Goal: Task Accomplishment & Management: Use online tool/utility

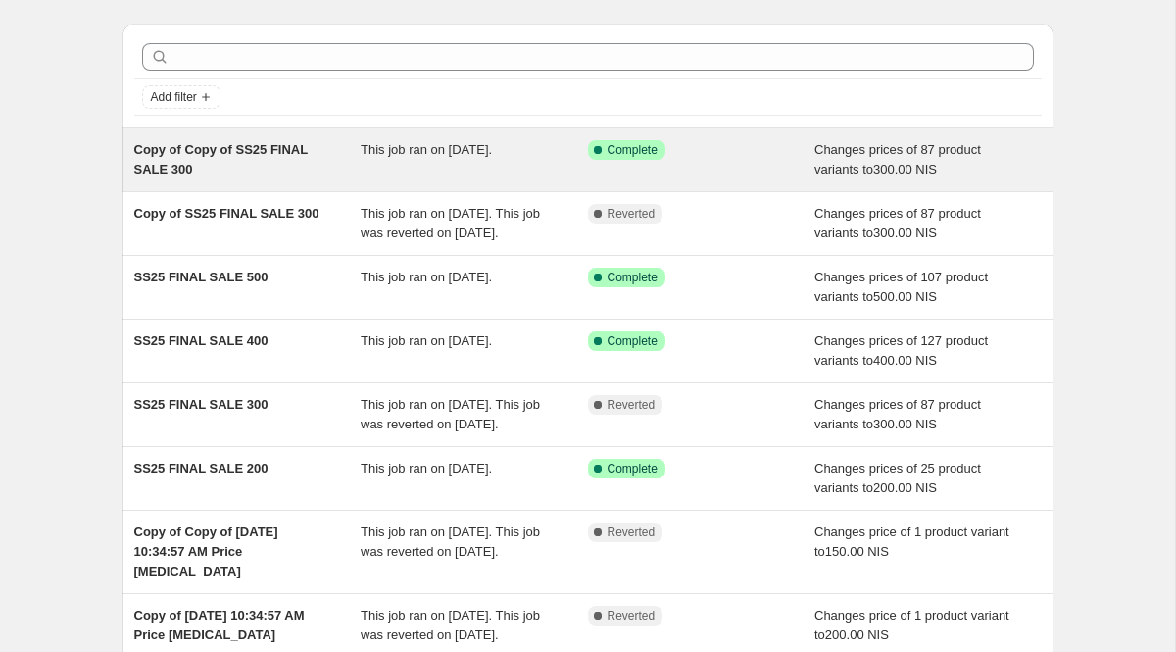
scroll to position [53, 0]
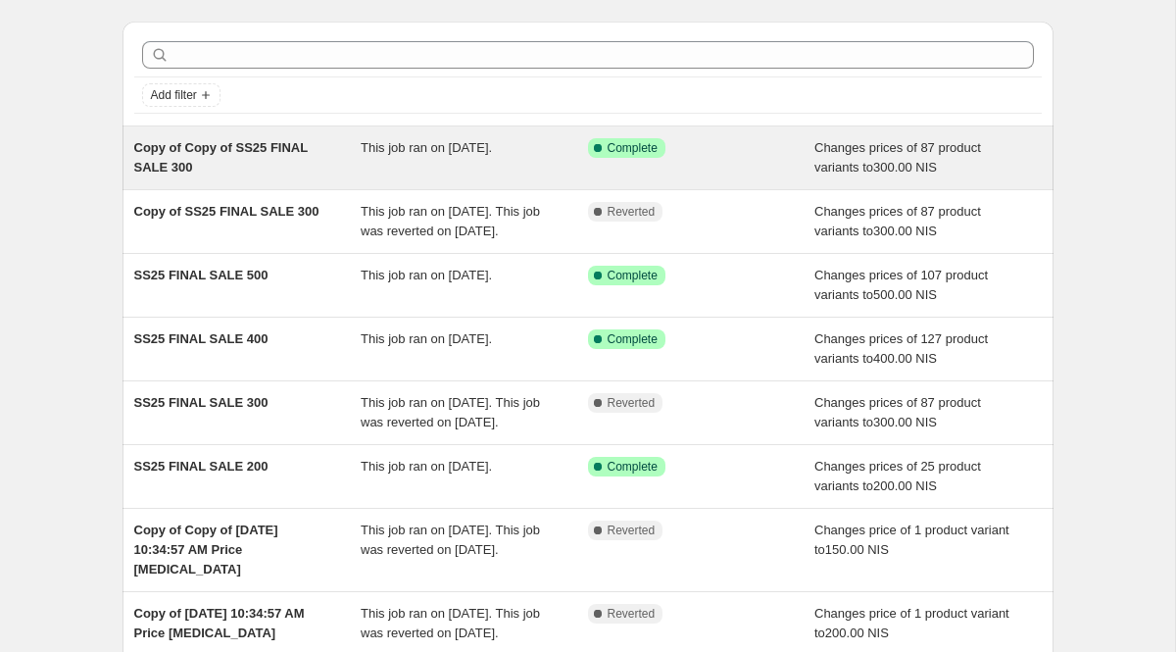
click at [492, 149] on span "This job ran on [DATE]." at bounding box center [426, 147] width 131 height 15
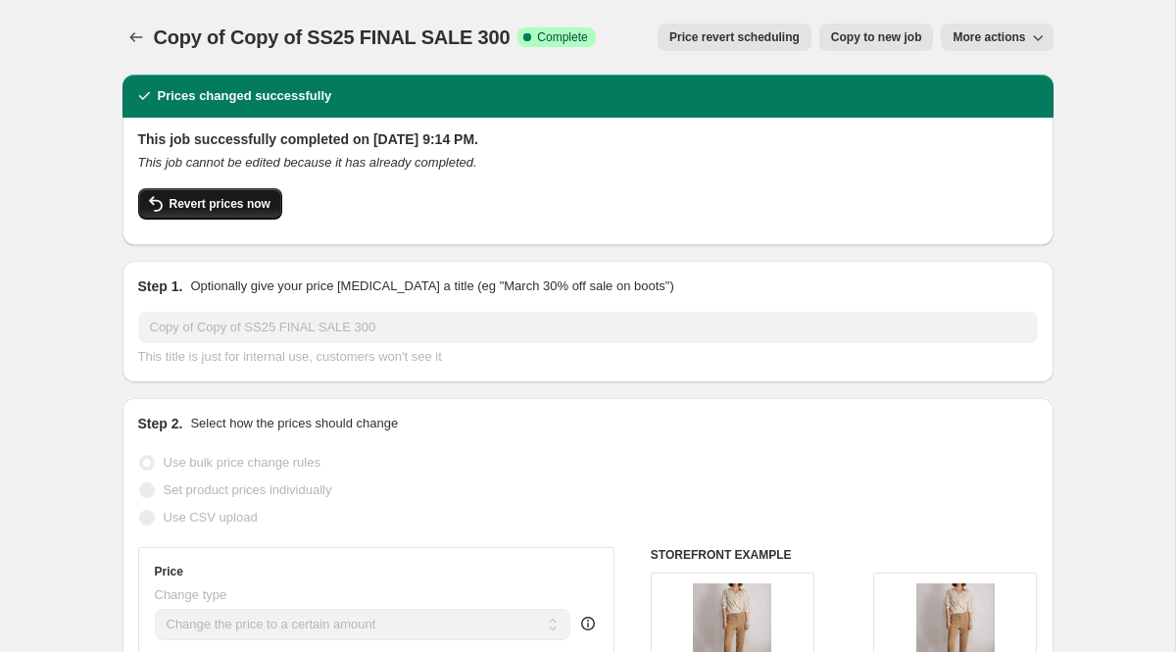
click at [212, 198] on span "Revert prices now" at bounding box center [219, 204] width 101 height 16
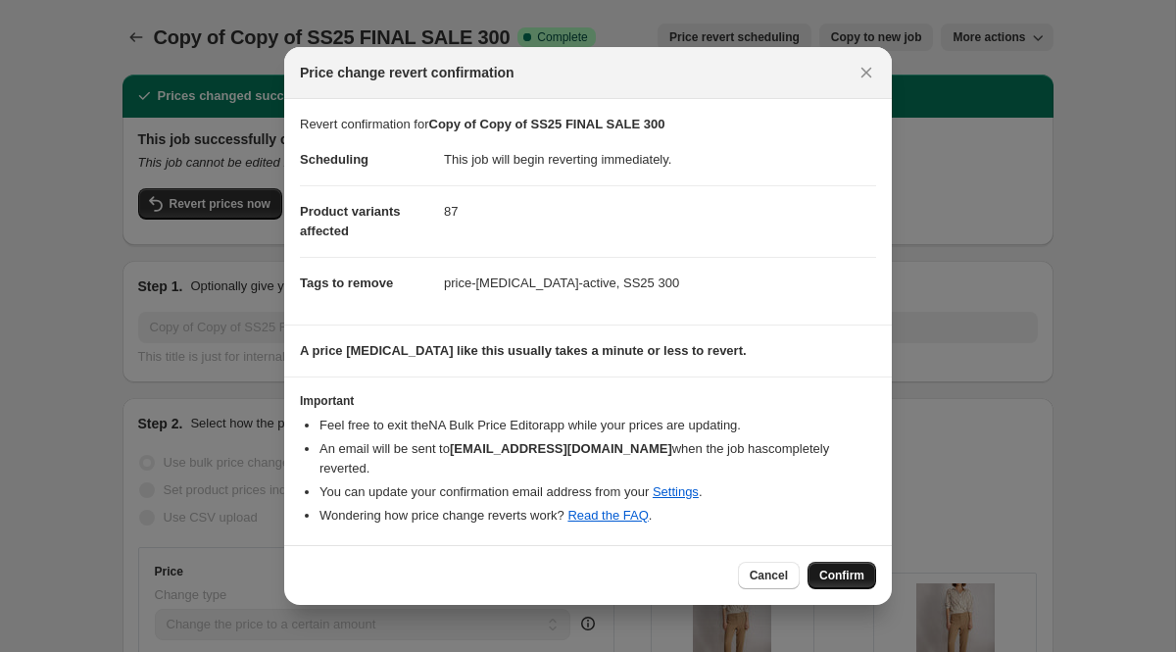
click at [834, 567] on span "Confirm" at bounding box center [841, 575] width 45 height 16
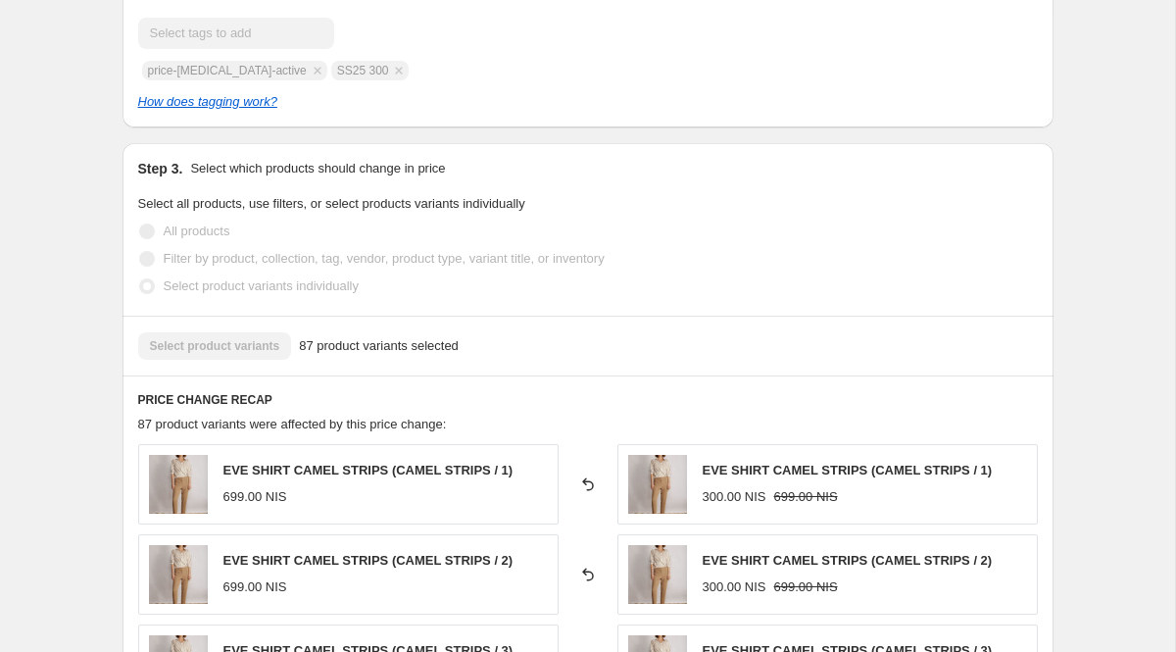
scroll to position [832, 0]
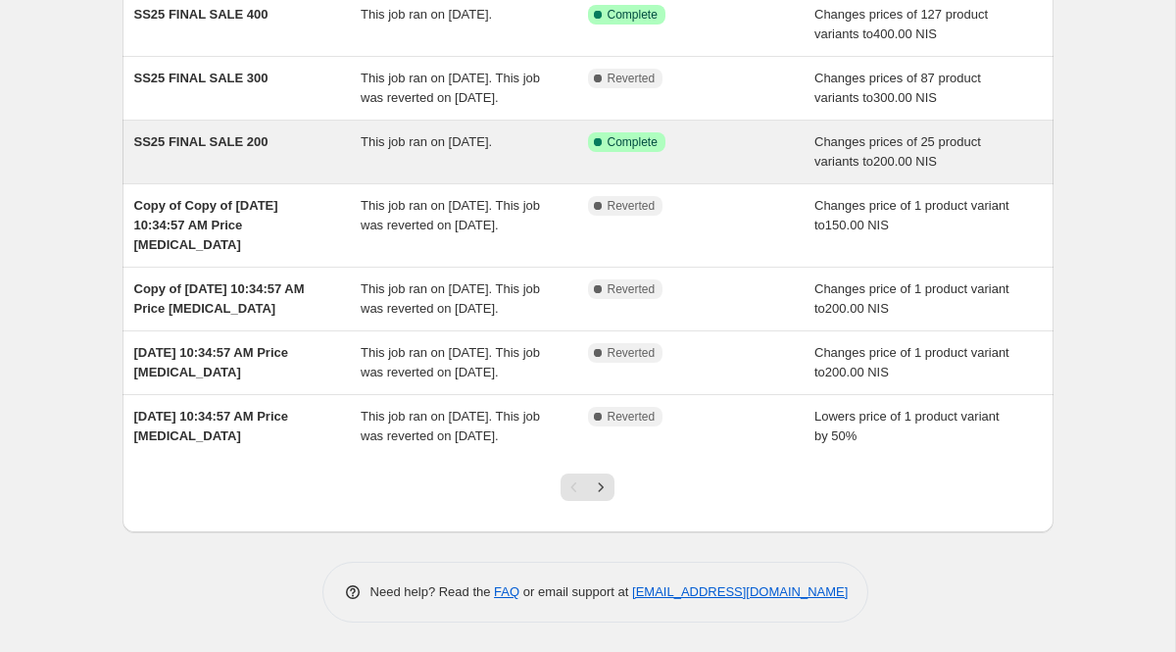
scroll to position [471, 0]
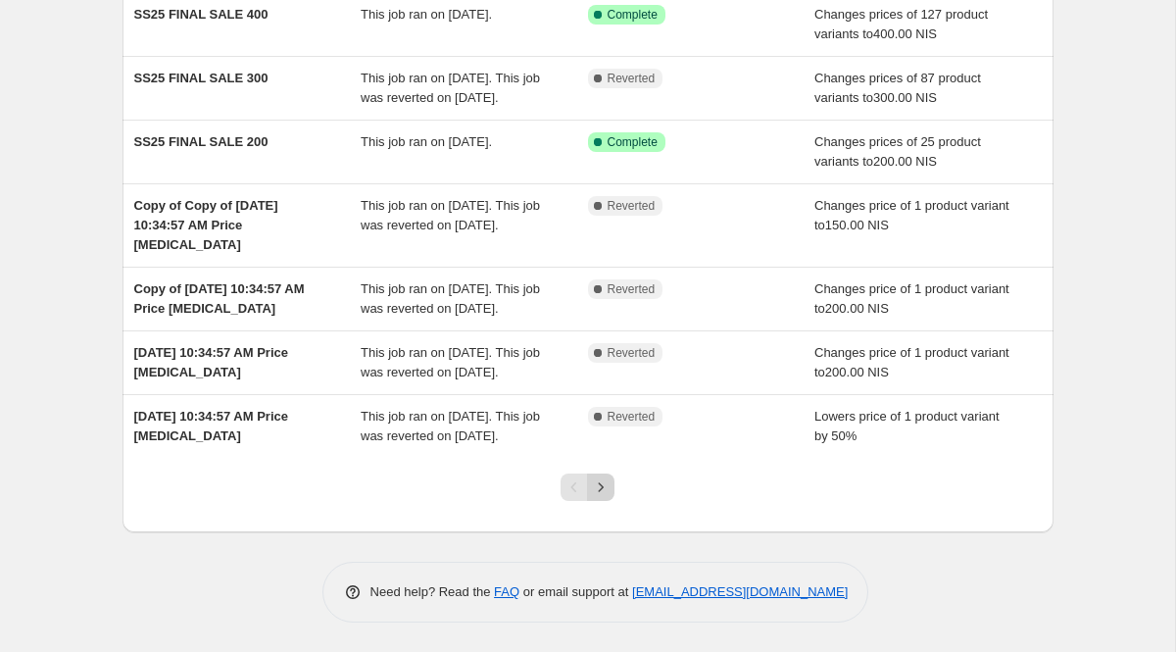
click at [607, 497] on icon "Next" at bounding box center [601, 487] width 20 height 20
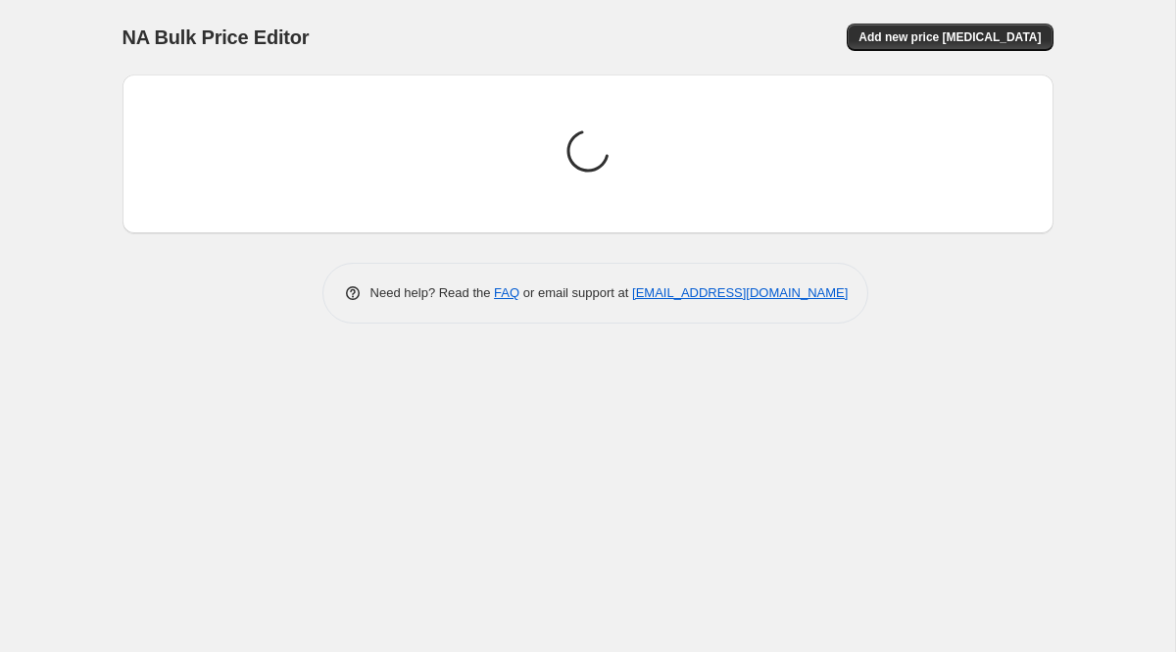
scroll to position [0, 0]
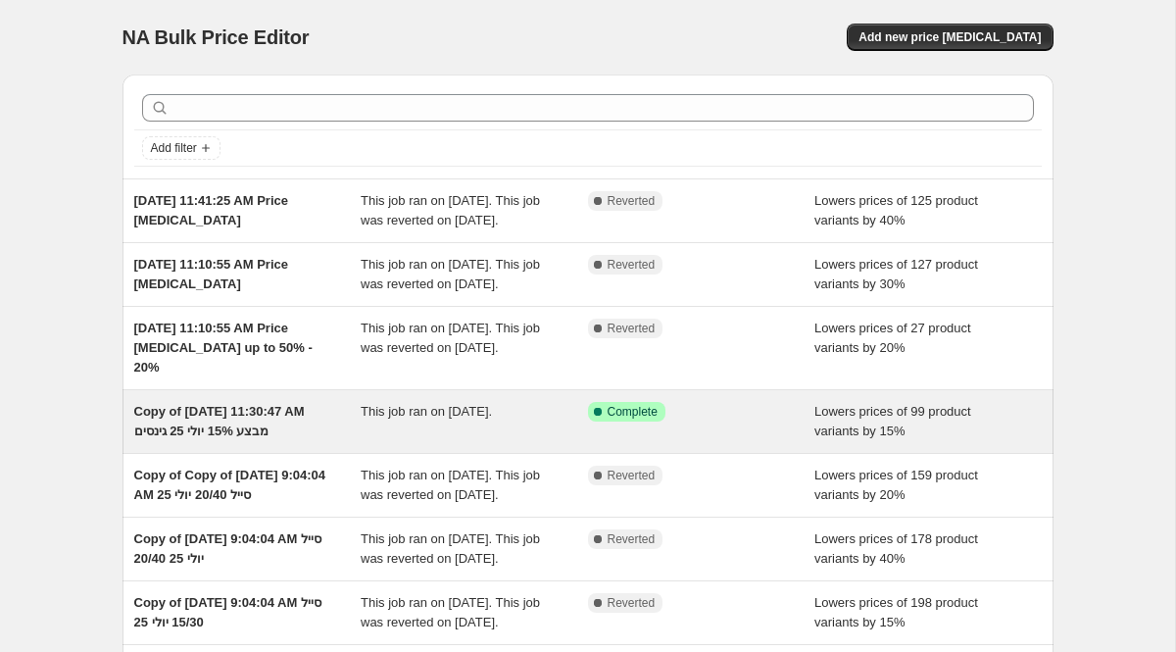
click at [534, 441] on div "This job ran on July 15, 2025." at bounding box center [474, 421] width 227 height 39
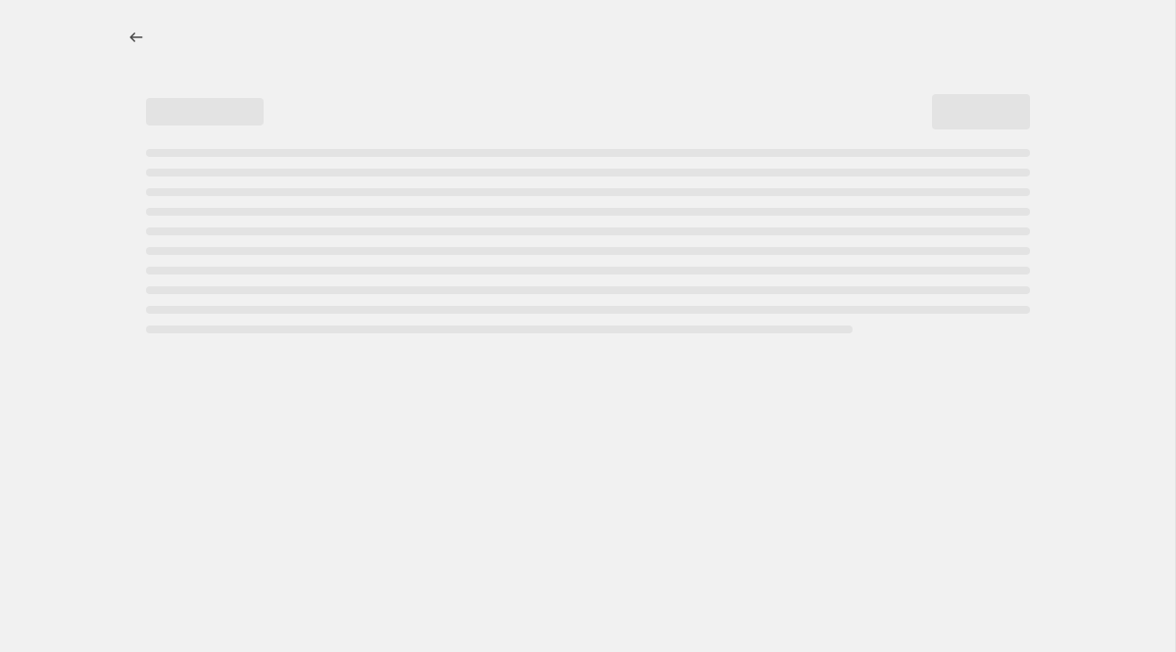
select select "percentage"
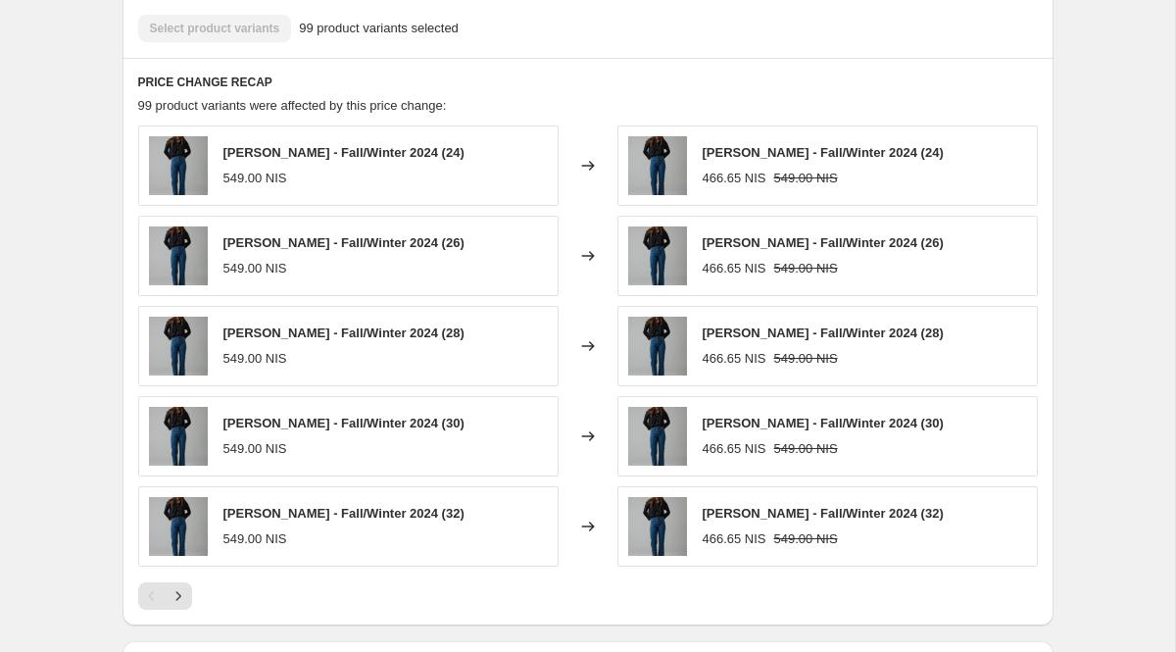
scroll to position [1620, 0]
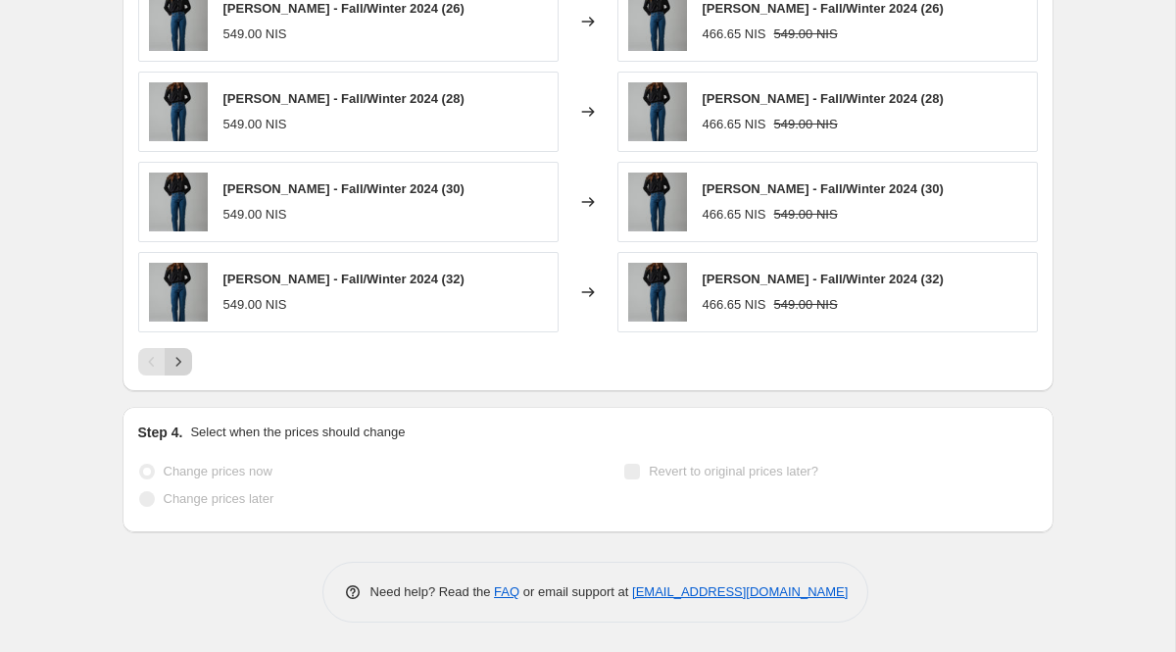
click at [190, 370] on button "Next" at bounding box center [178, 361] width 27 height 27
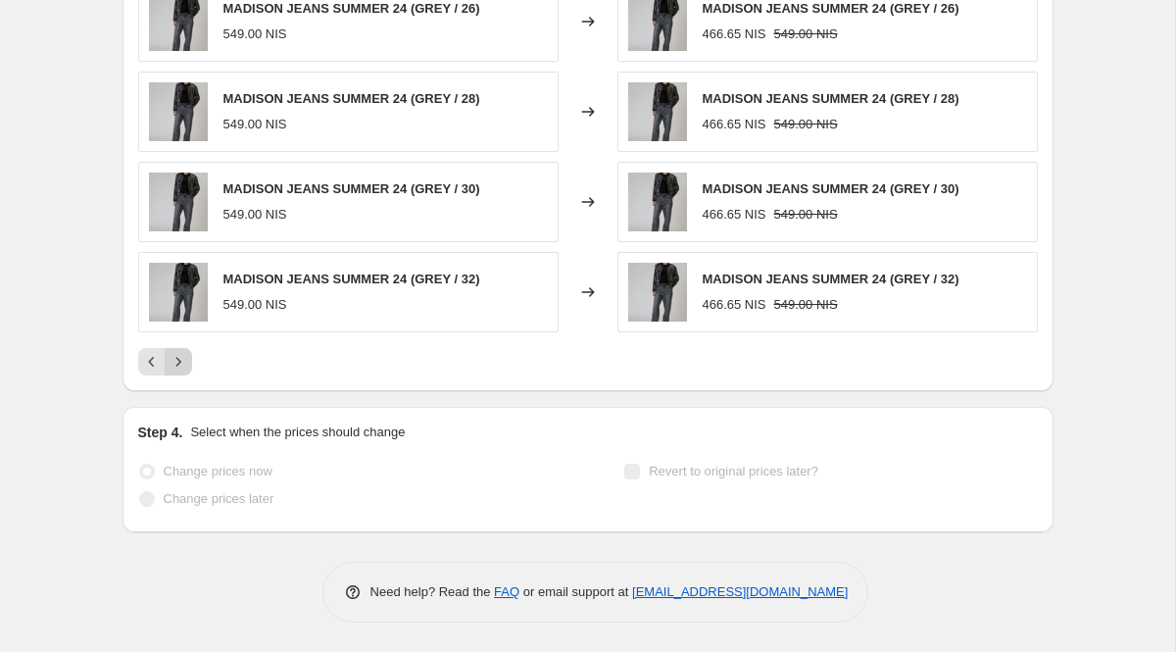
click at [190, 370] on button "Next" at bounding box center [178, 361] width 27 height 27
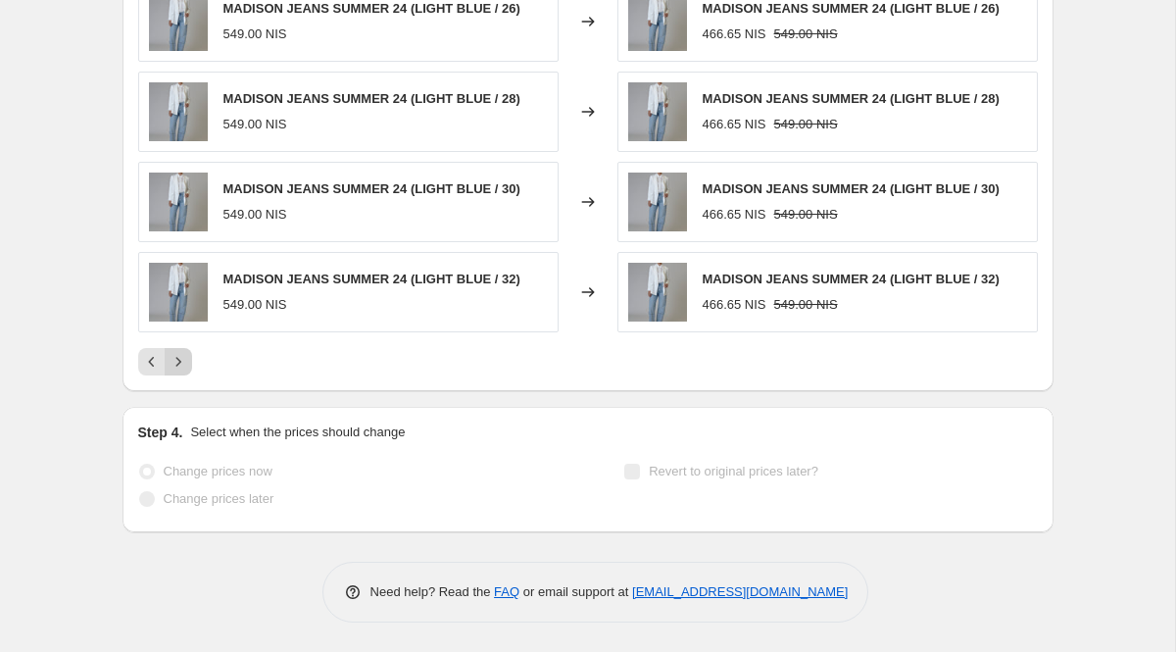
click at [190, 370] on button "Next" at bounding box center [178, 361] width 27 height 27
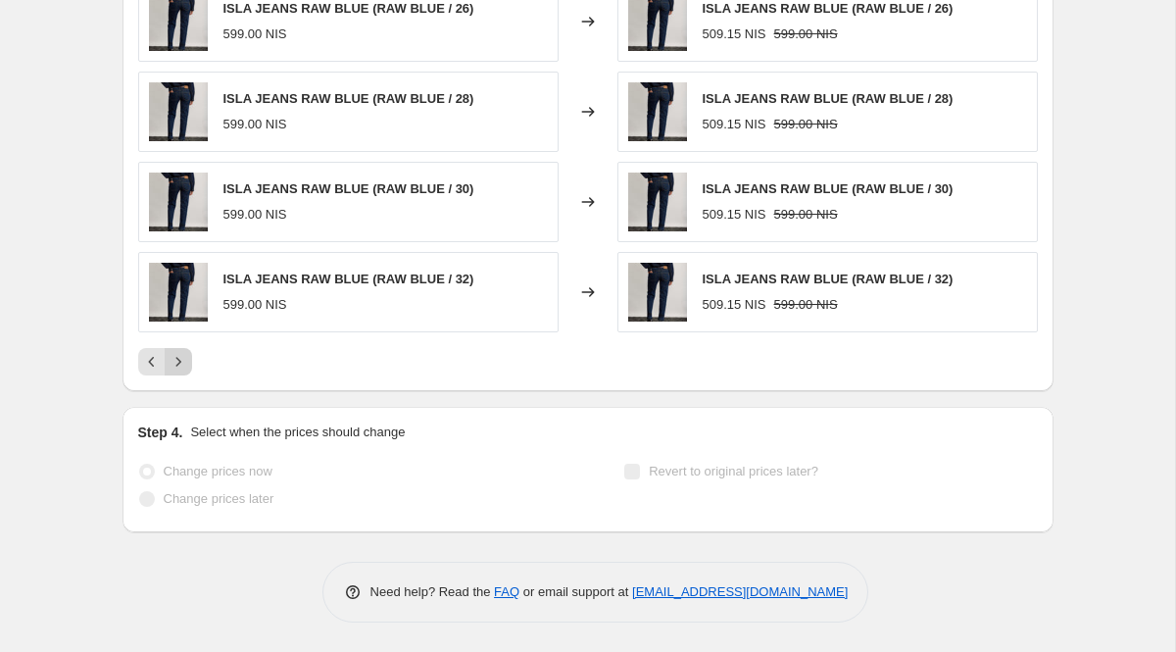
click at [190, 370] on button "Next" at bounding box center [178, 361] width 27 height 27
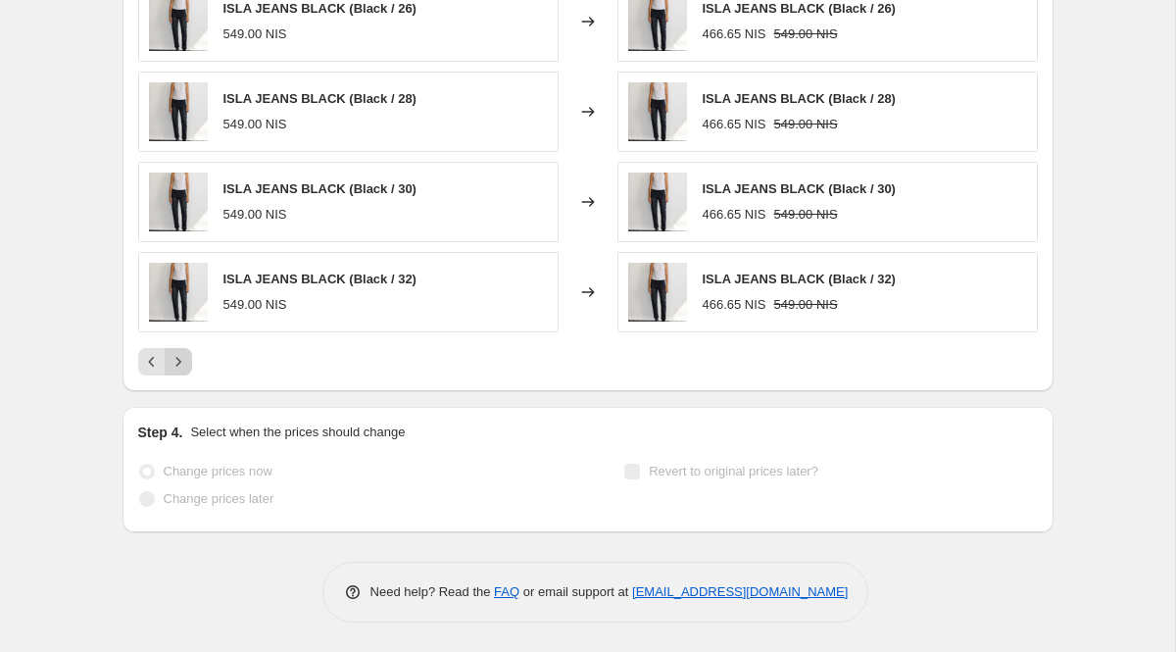
click at [183, 364] on icon "Next" at bounding box center [179, 362] width 20 height 20
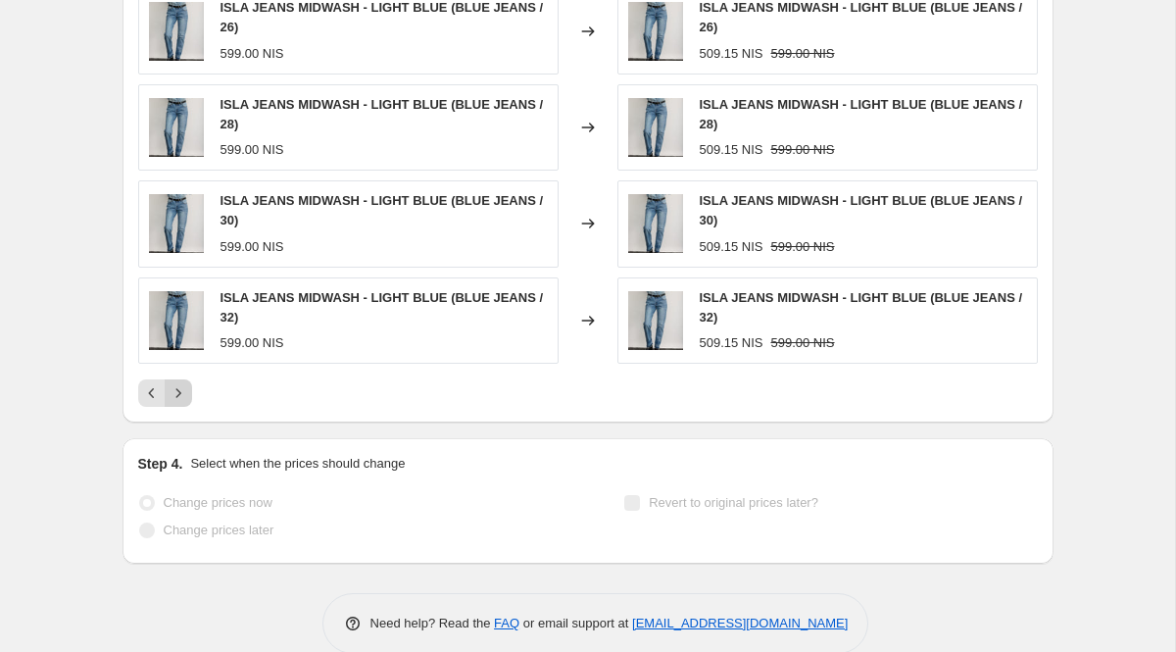
click at [183, 364] on div "ISLA JEANS MIDWASH - LIGHT BLUE (BLUE JEANS / 24) 599.00 NIS Changed to ISLA JE…" at bounding box center [587, 148] width 899 height 515
click at [183, 387] on icon "Next" at bounding box center [179, 393] width 20 height 20
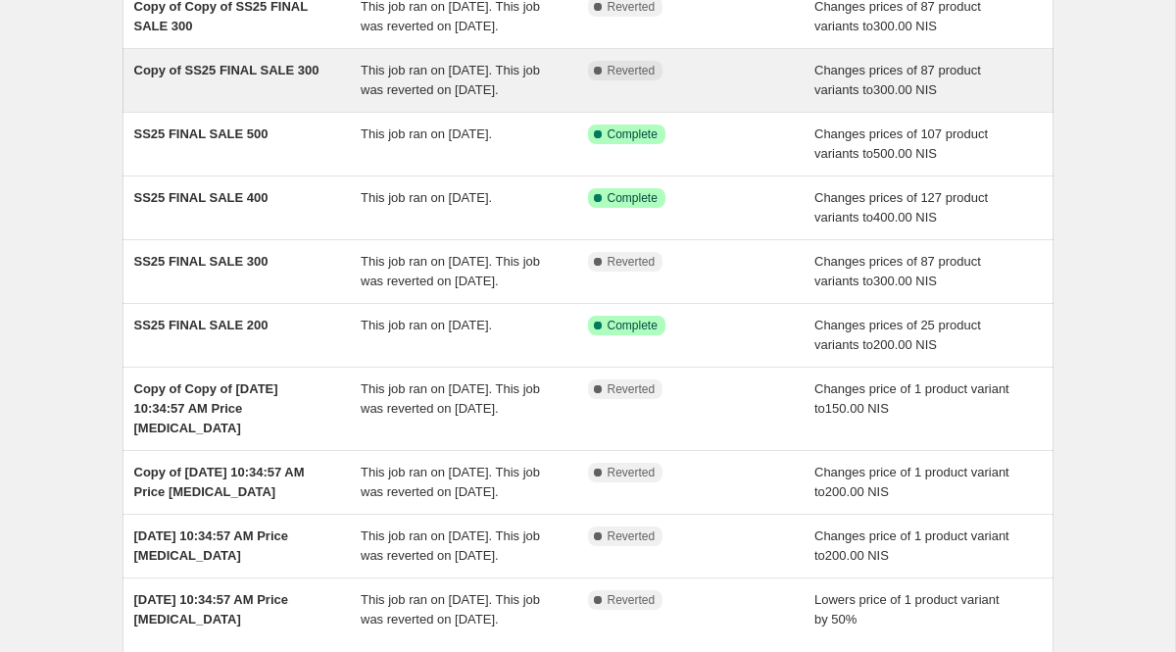
scroll to position [495, 0]
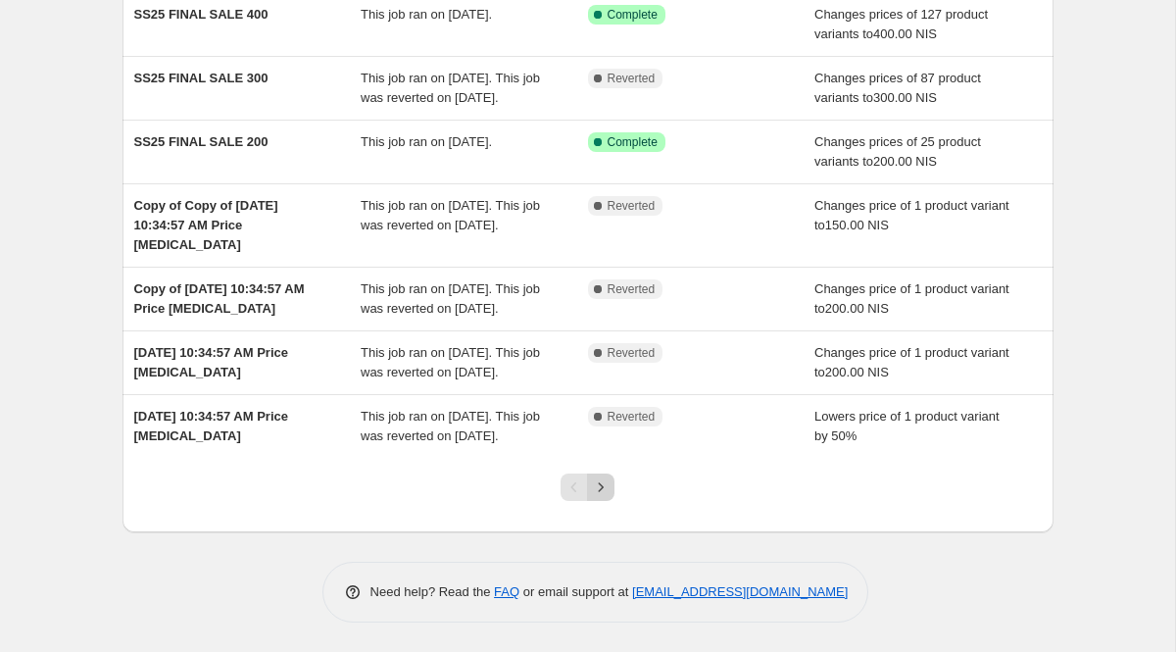
click at [609, 489] on icon "Next" at bounding box center [601, 487] width 20 height 20
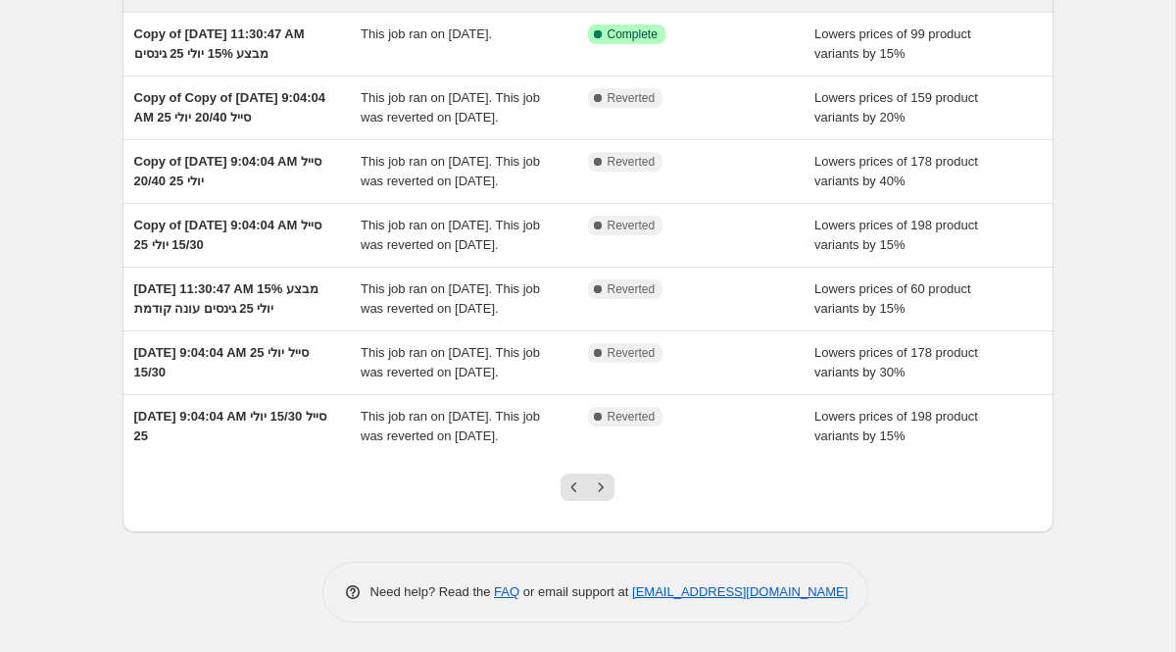
scroll to position [534, 0]
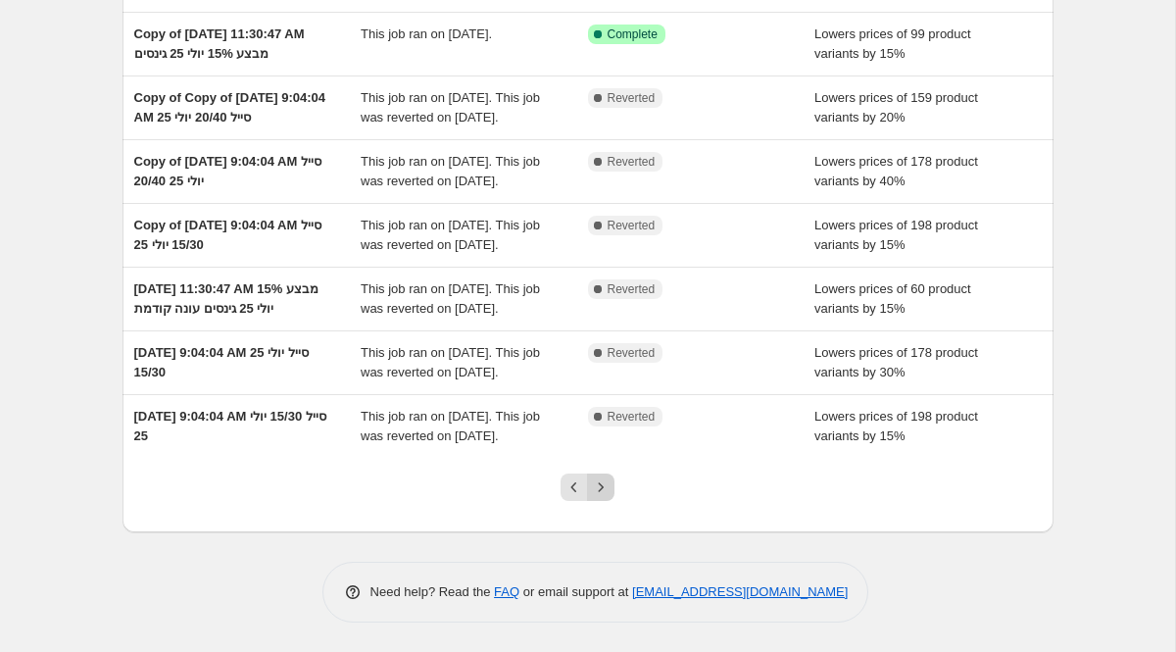
click at [603, 498] on button "Next" at bounding box center [600, 486] width 27 height 27
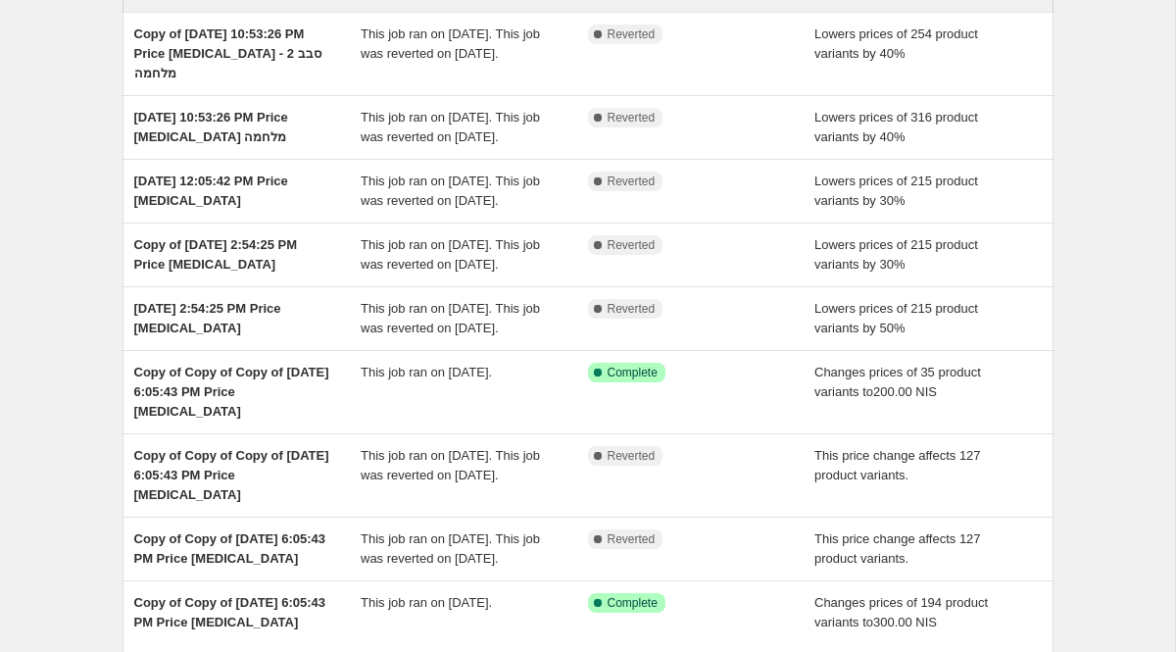
scroll to position [514, 0]
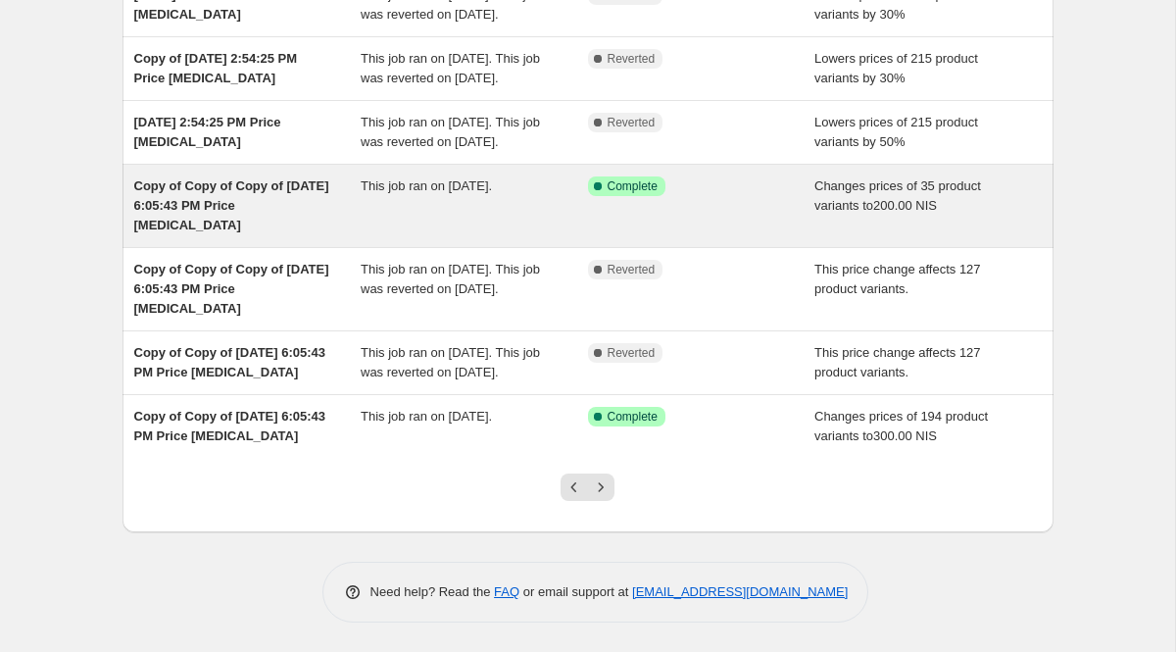
click at [493, 200] on div "This job ran on February 12, 2025." at bounding box center [474, 205] width 227 height 59
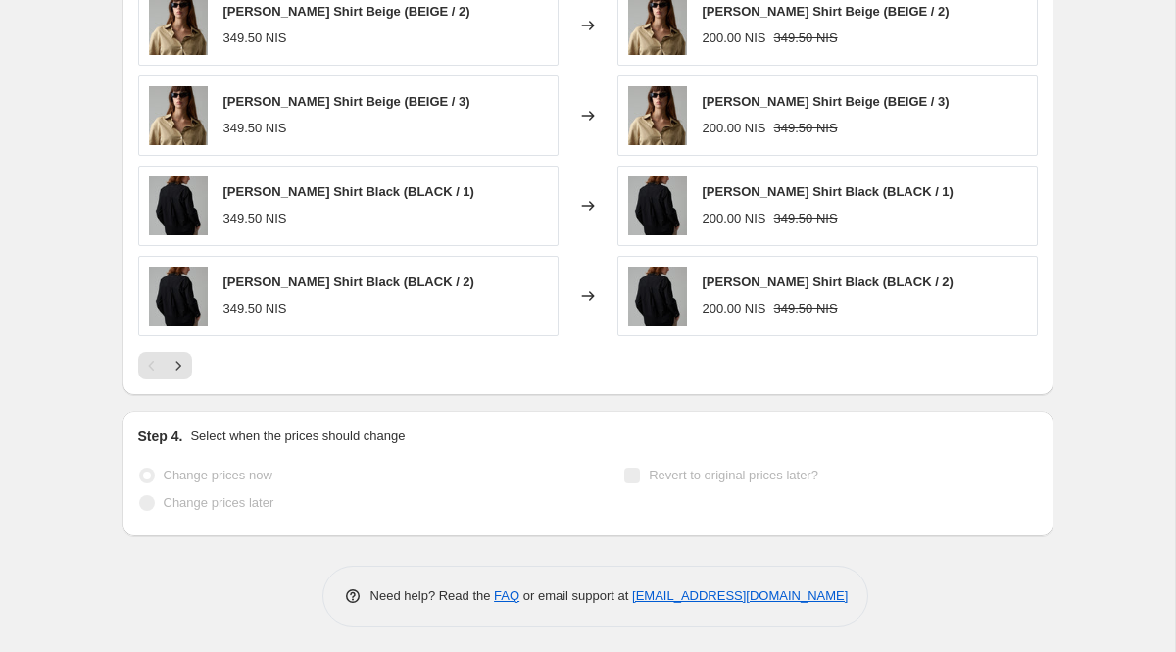
scroll to position [1436, 0]
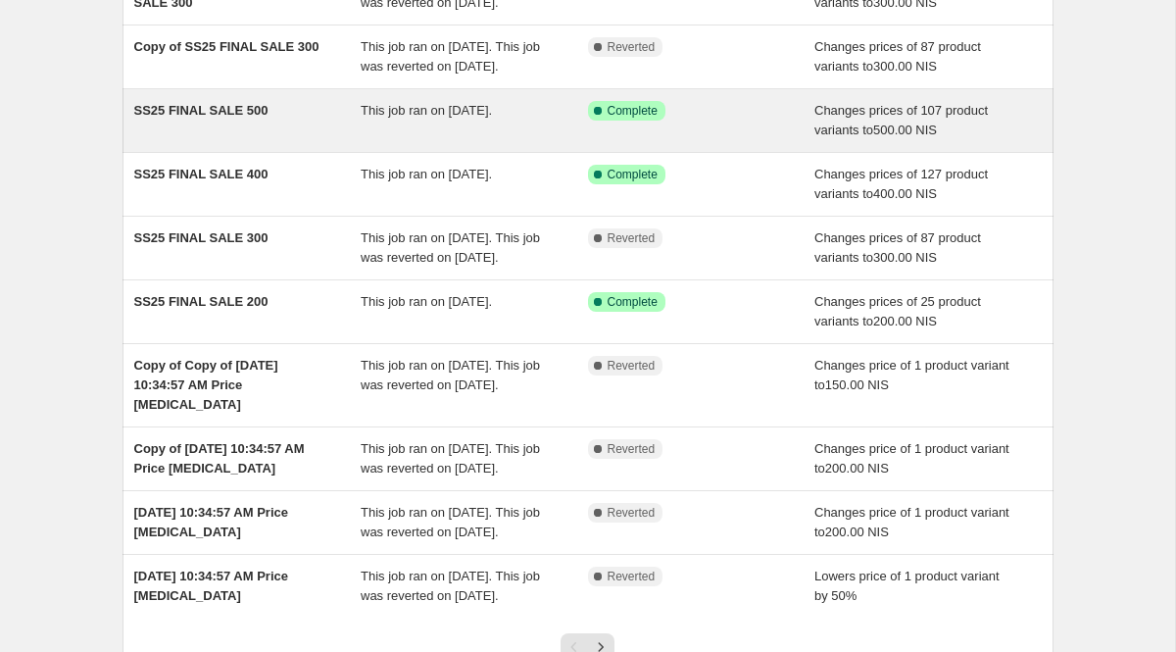
scroll to position [495, 0]
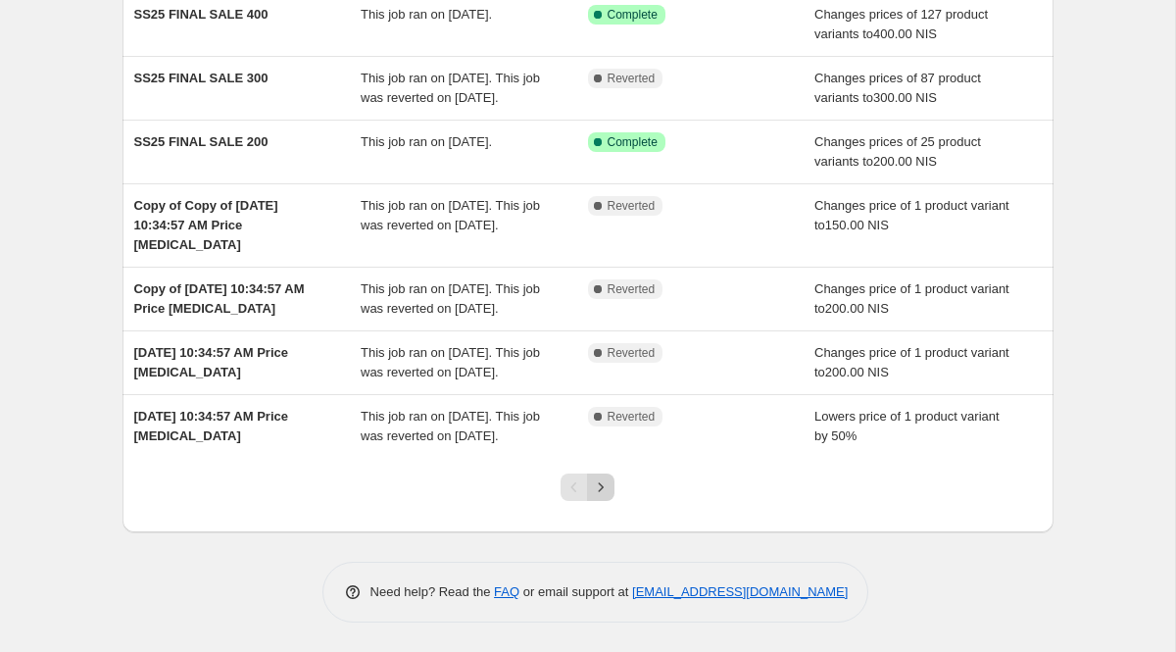
click at [602, 484] on icon "Next" at bounding box center [601, 487] width 20 height 20
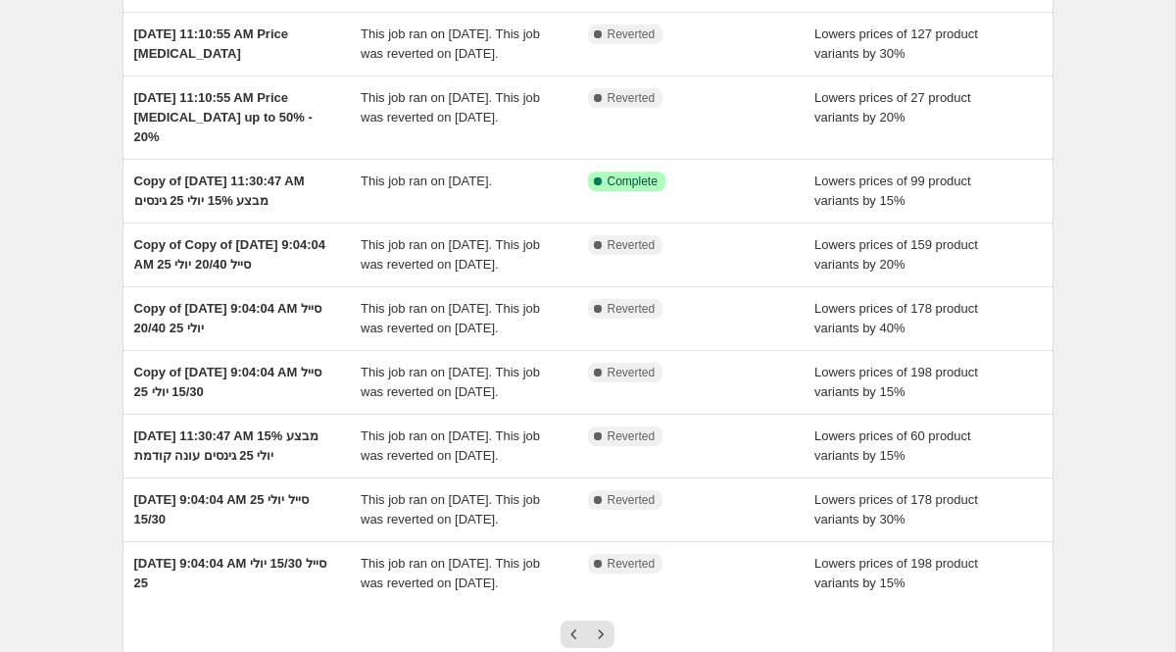
scroll to position [534, 0]
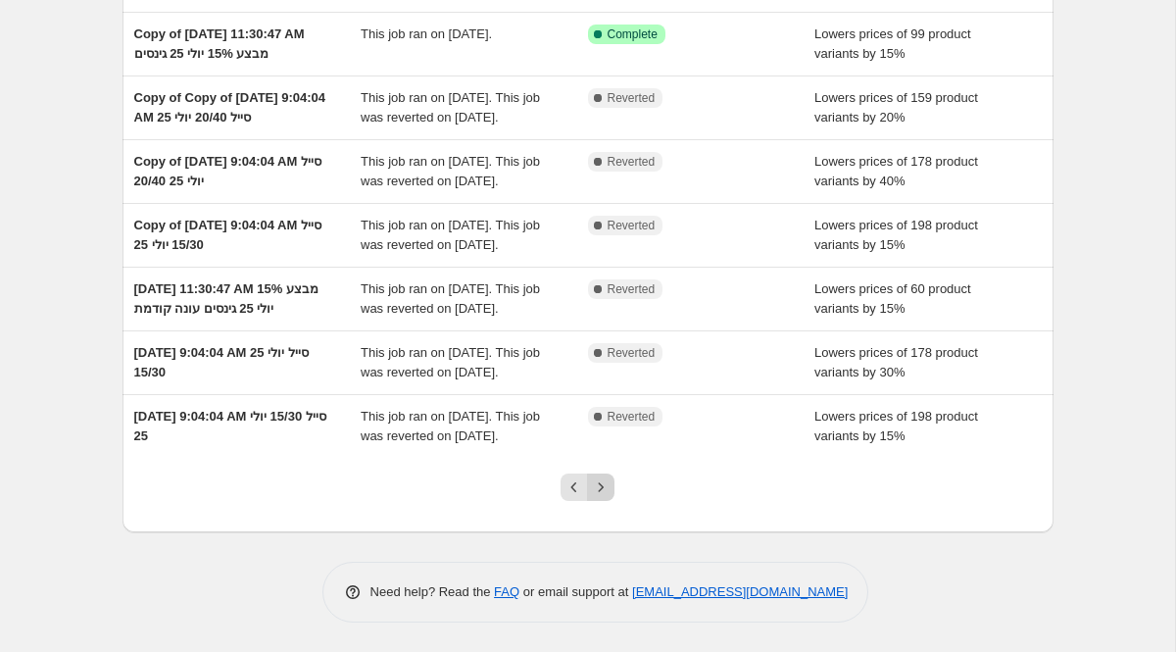
click at [602, 488] on icon "Next" at bounding box center [601, 487] width 20 height 20
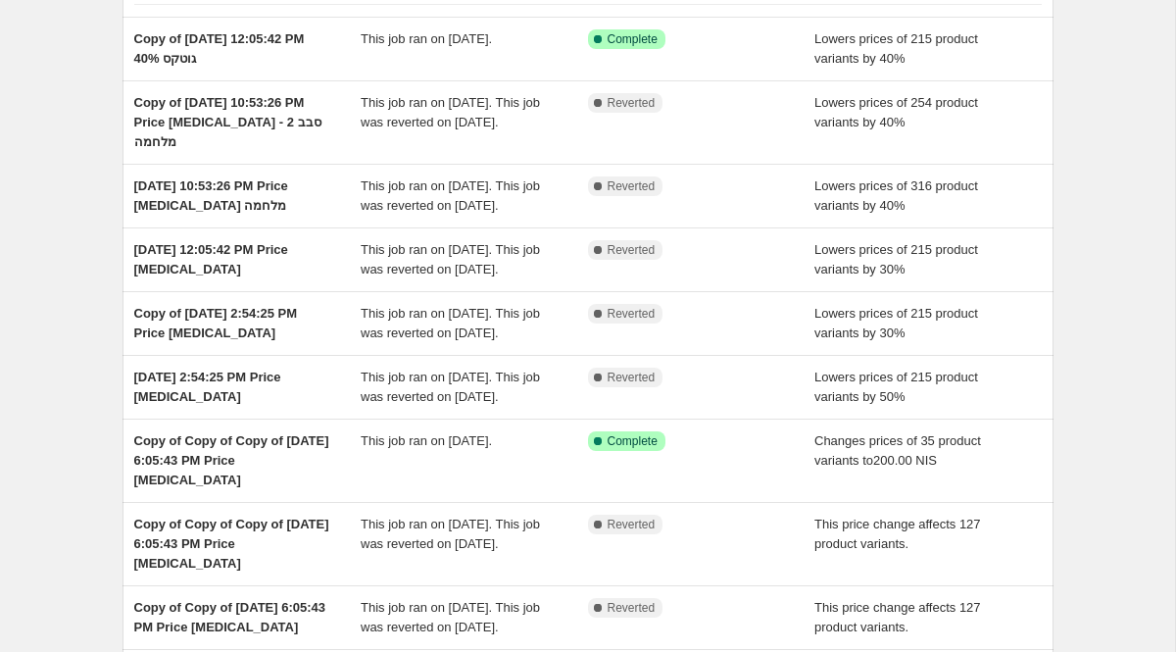
scroll to position [514, 0]
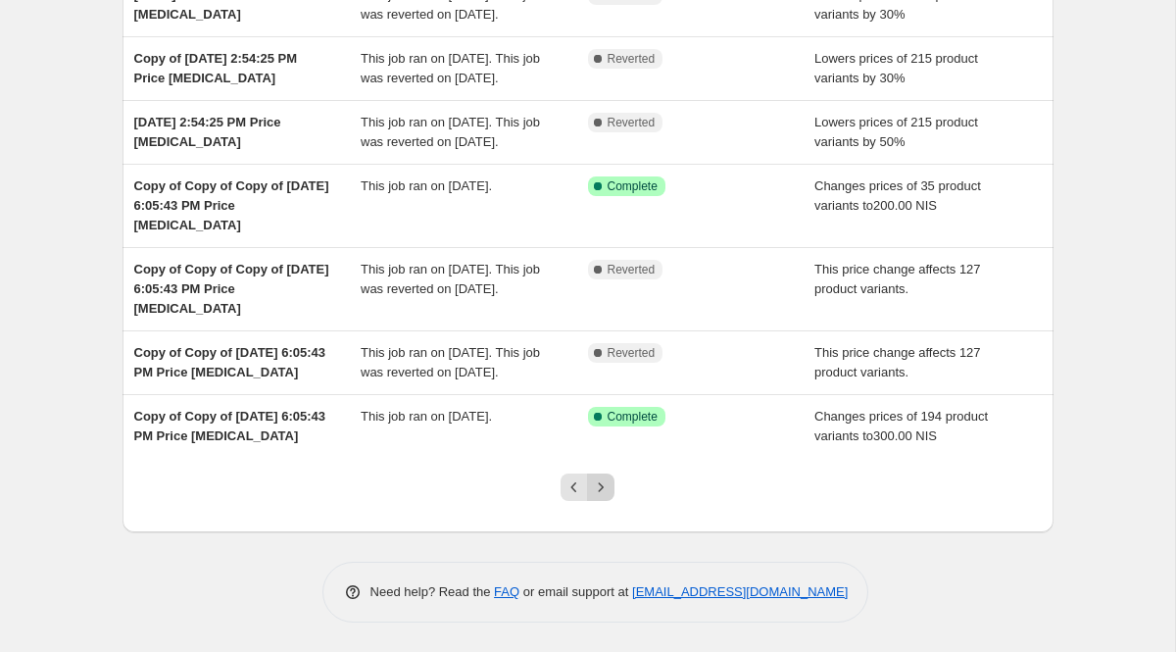
click at [604, 488] on icon "Next" at bounding box center [601, 487] width 20 height 20
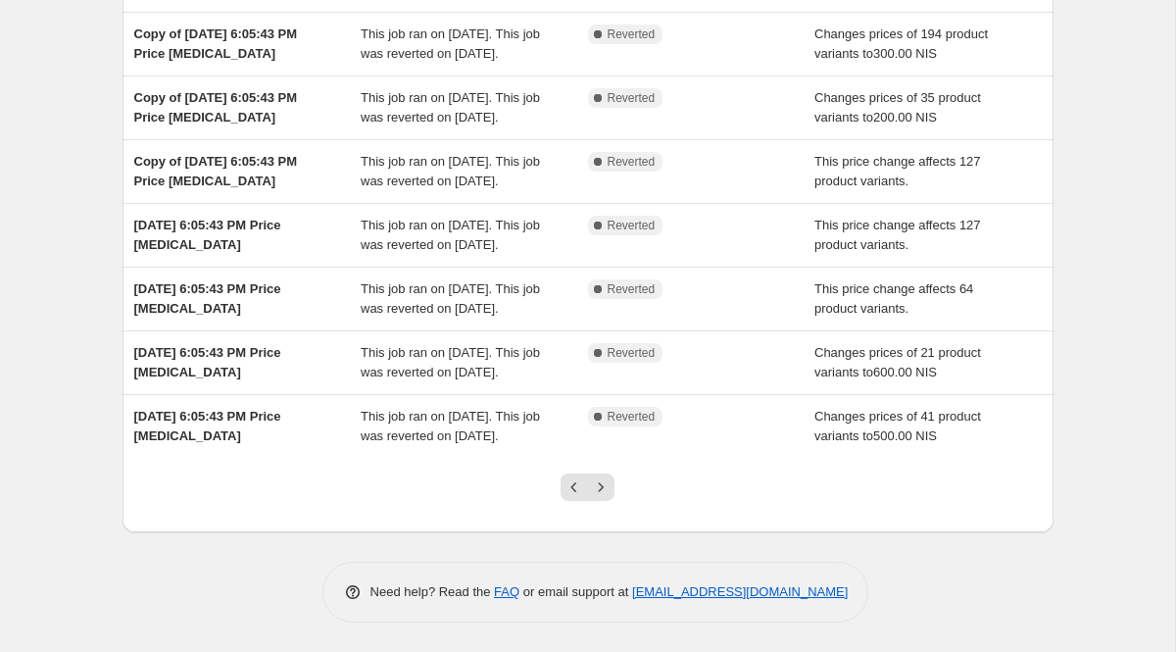
click at [604, 488] on icon "Next" at bounding box center [601, 487] width 20 height 20
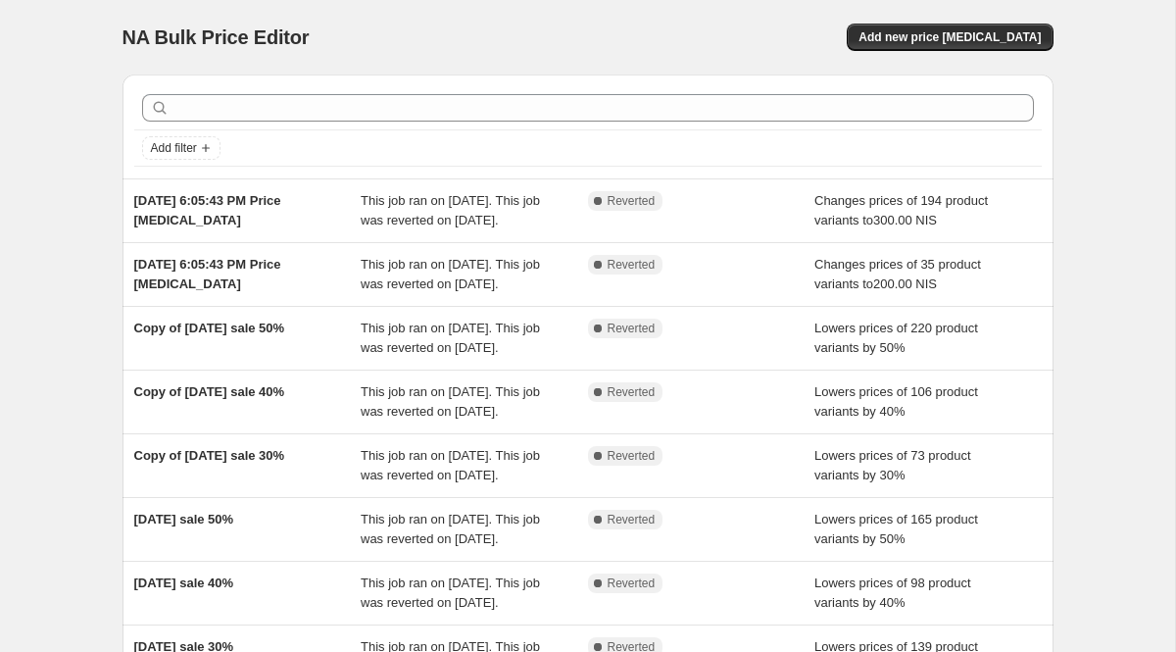
scroll to position [554, 0]
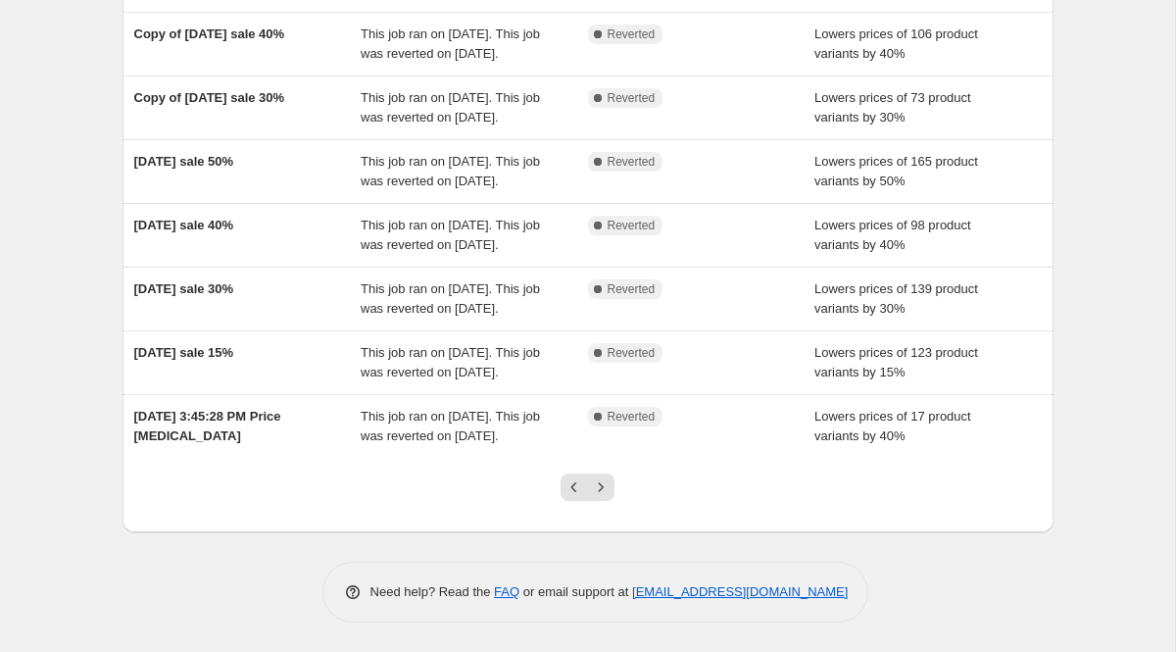
click at [604, 488] on icon "Next" at bounding box center [601, 487] width 20 height 20
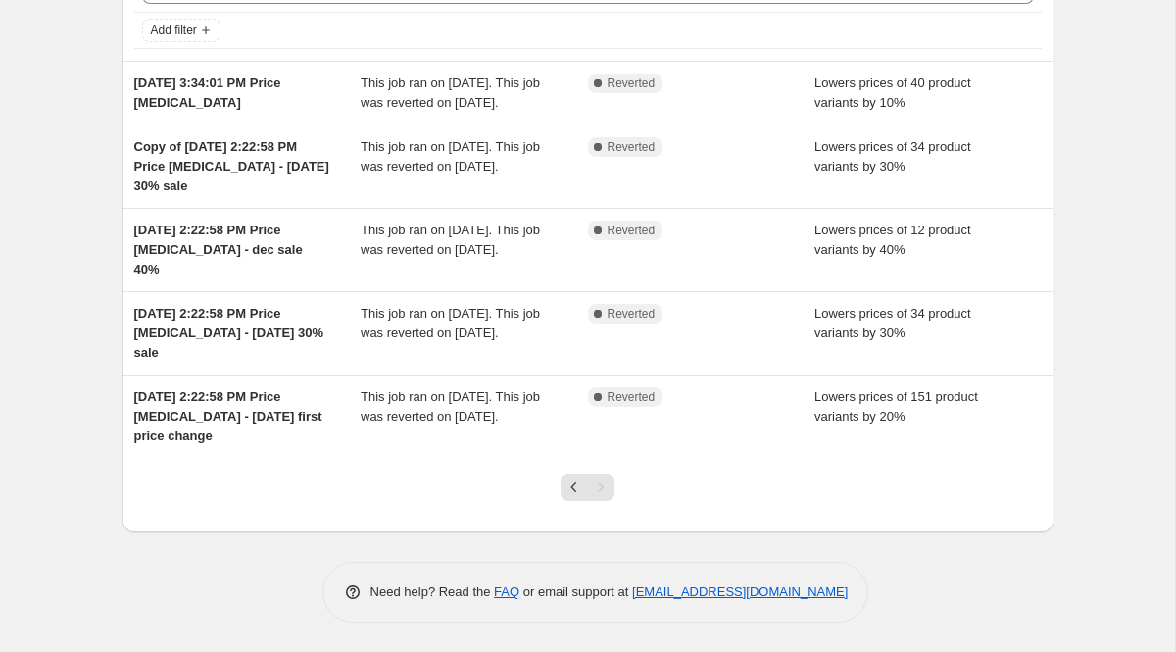
scroll to position [0, 0]
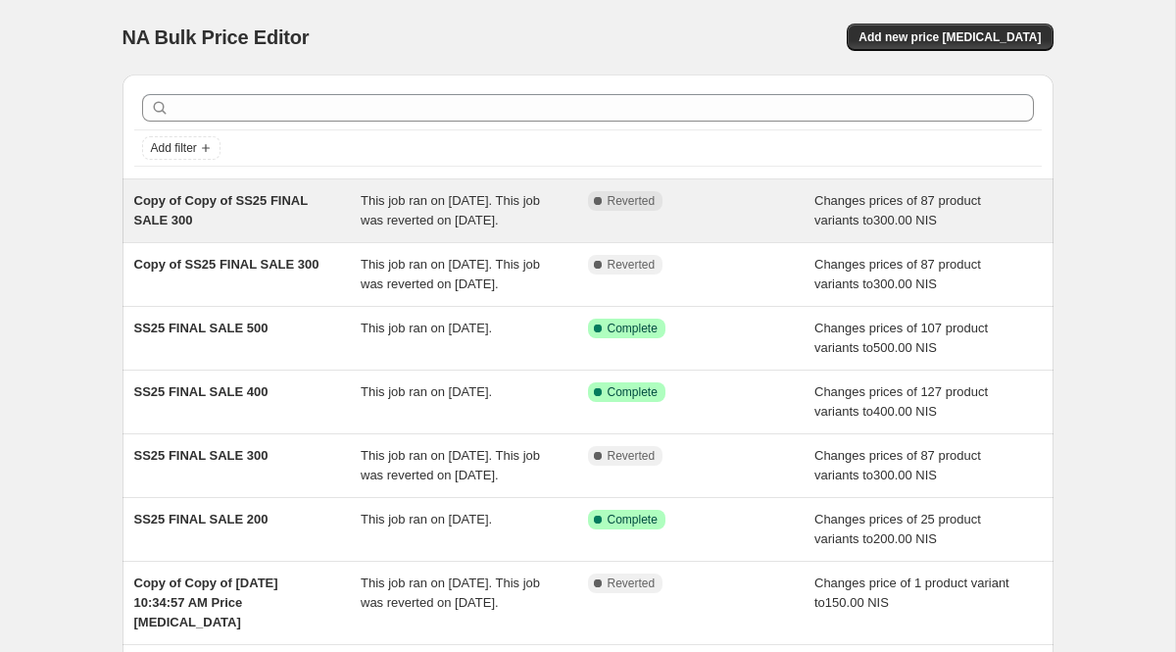
click at [663, 226] on div "Complete Reverted" at bounding box center [701, 210] width 227 height 39
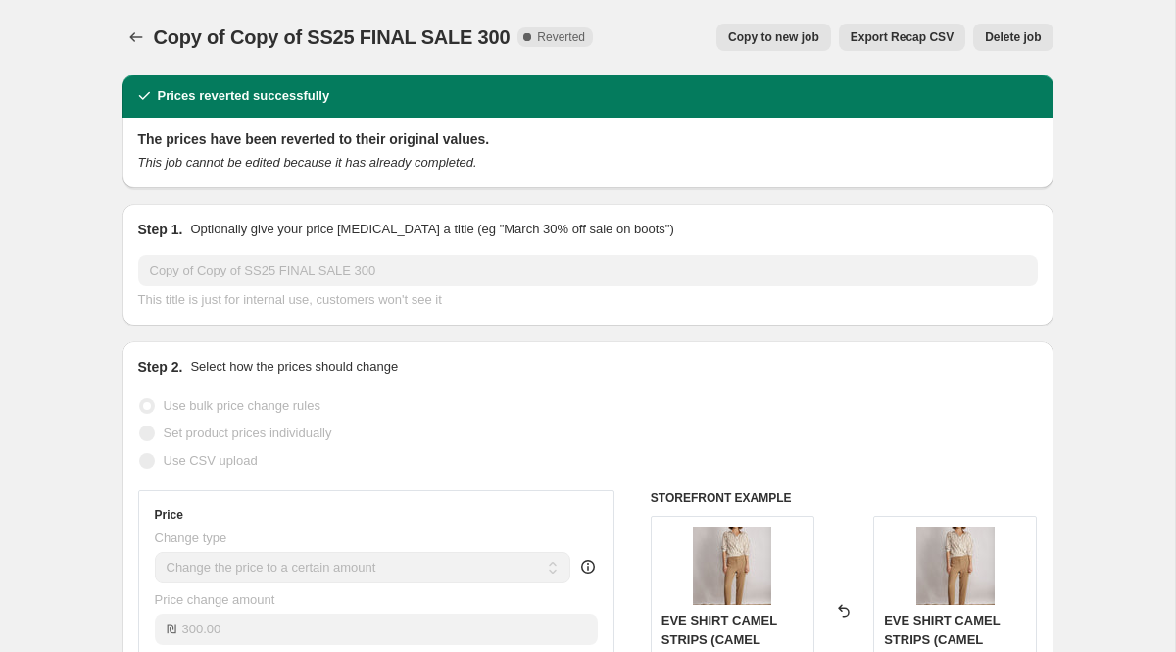
click at [777, 33] on span "Copy to new job" at bounding box center [773, 37] width 91 height 16
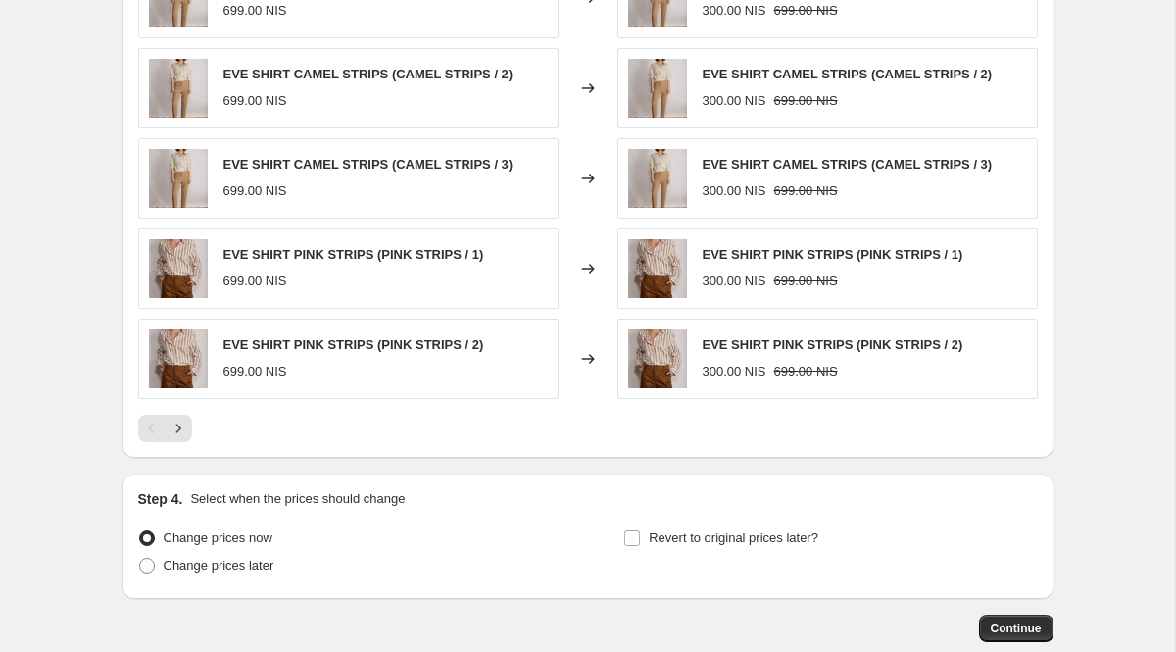
scroll to position [1293, 0]
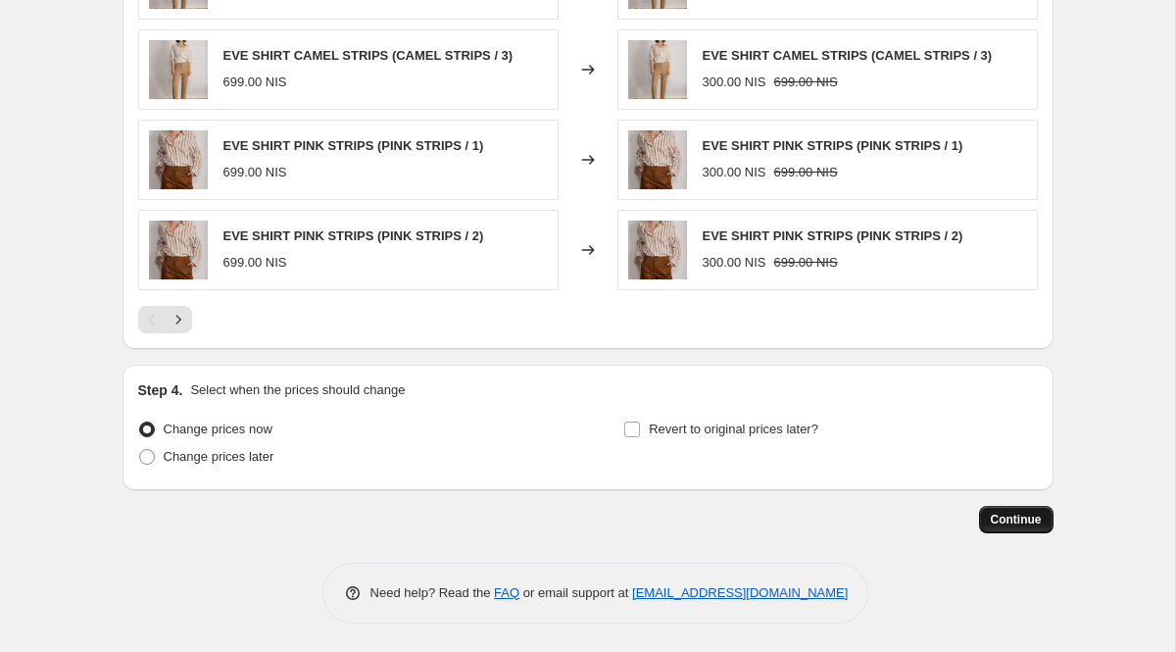
click at [1012, 517] on span "Continue" at bounding box center [1016, 519] width 51 height 16
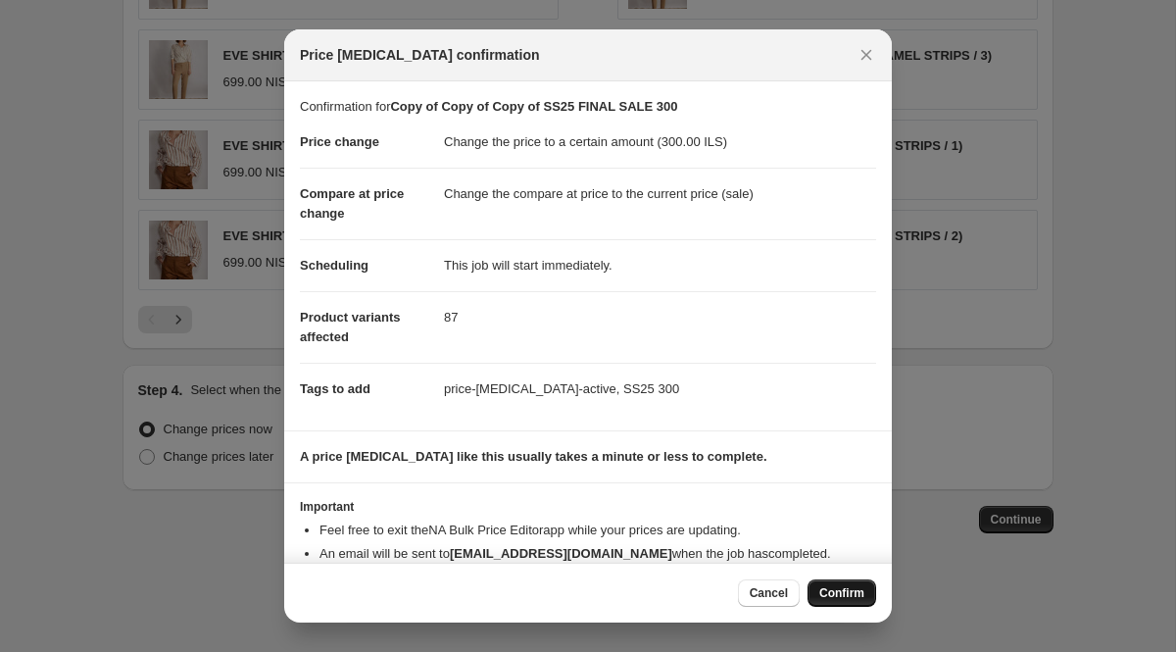
click at [839, 593] on span "Confirm" at bounding box center [841, 593] width 45 height 16
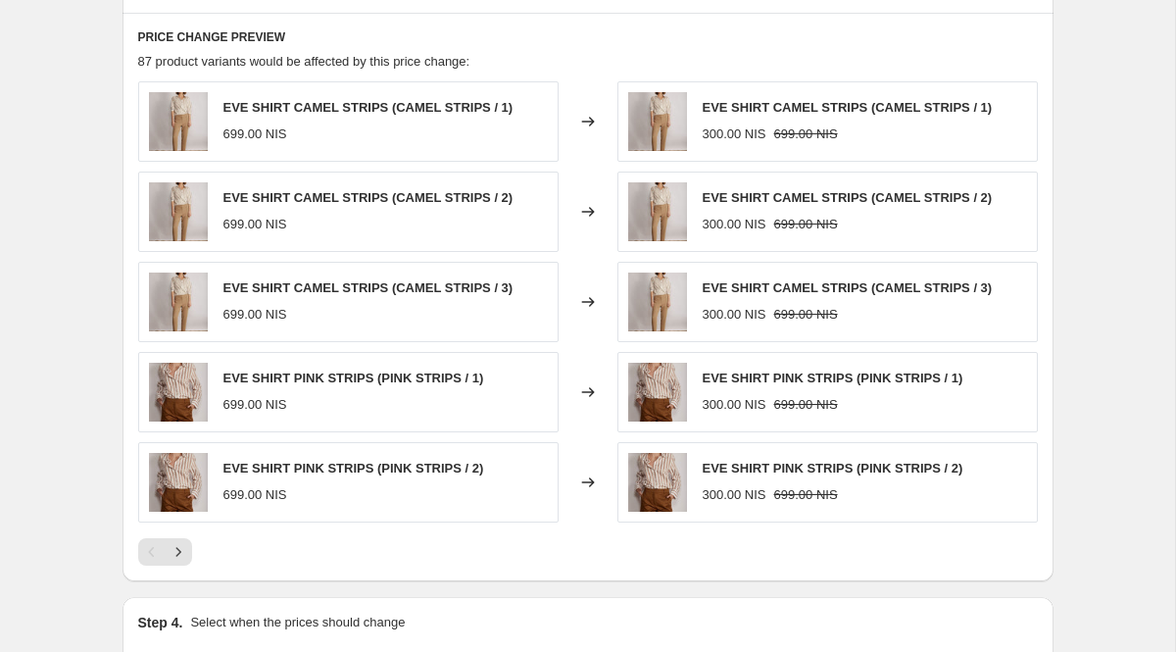
scroll to position [1391, 0]
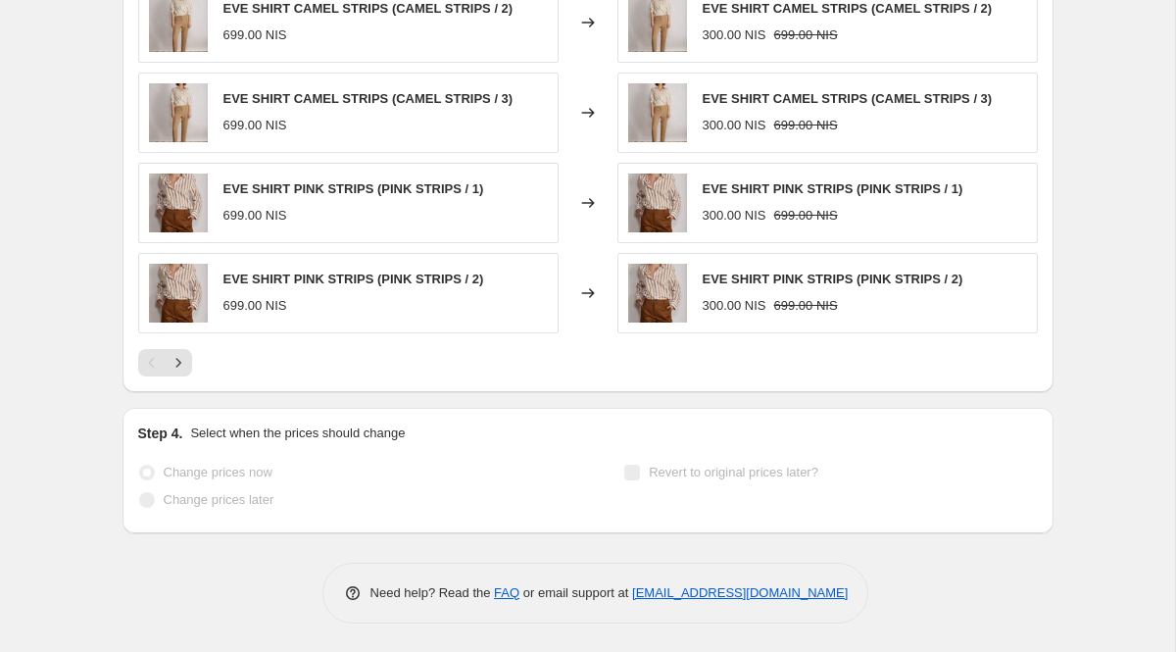
click at [907, 495] on div "Revert to original prices later?" at bounding box center [829, 488] width 413 height 59
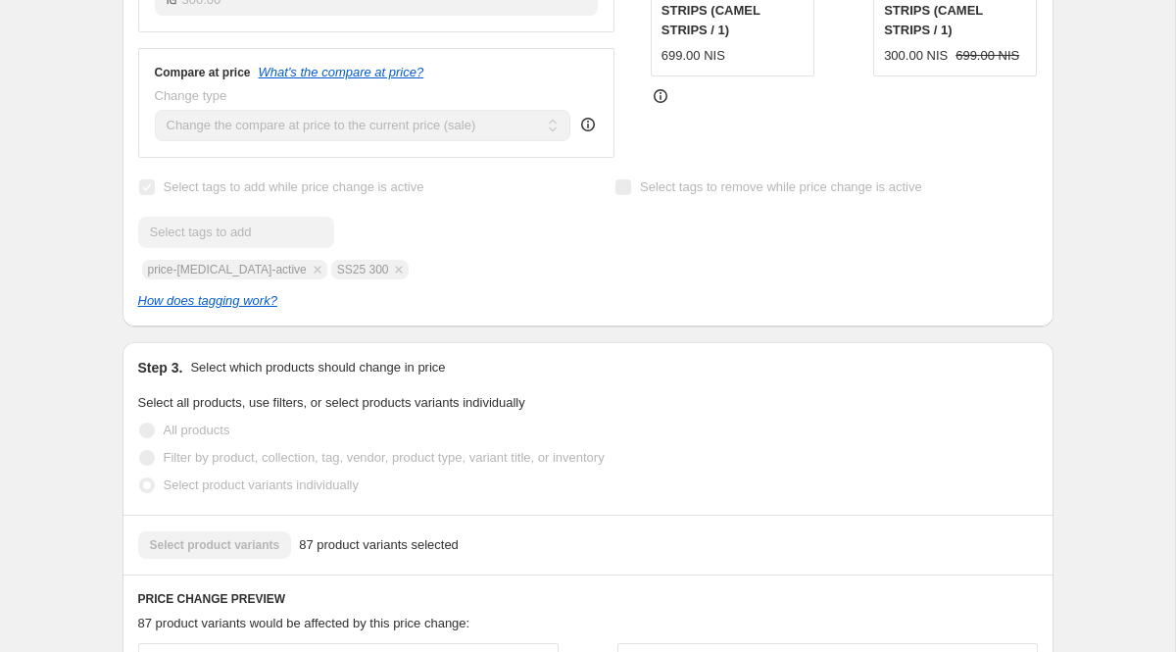
scroll to position [0, 0]
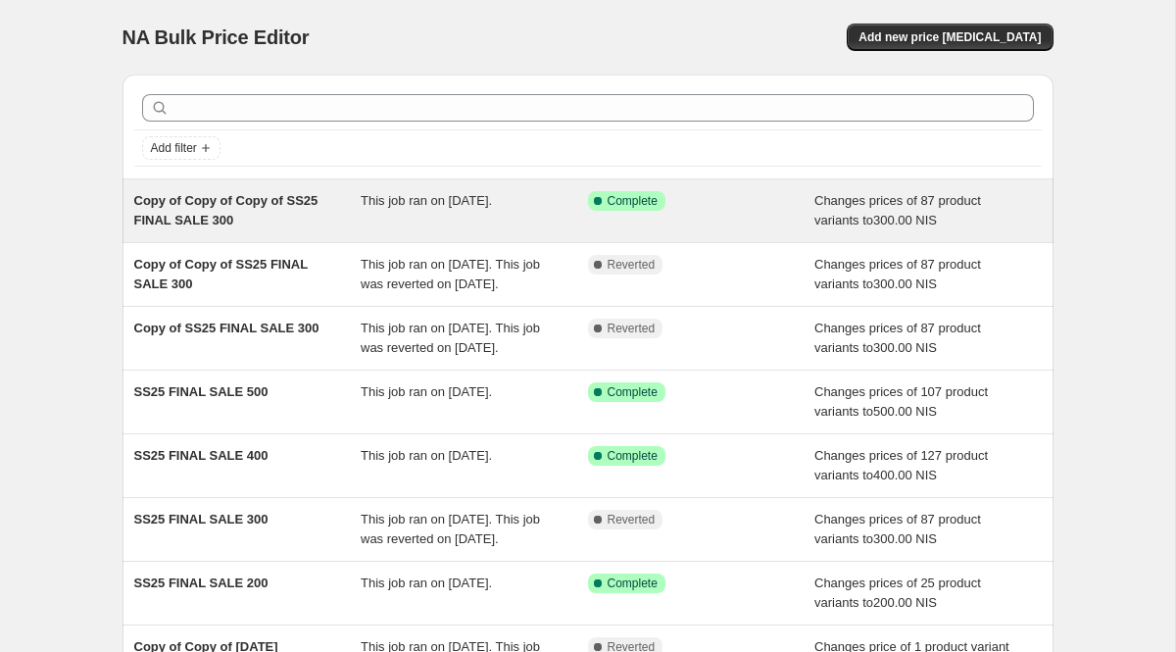
click at [346, 207] on div "Copy of Copy of Copy of SS25 FINAL SALE 300" at bounding box center [247, 210] width 227 height 39
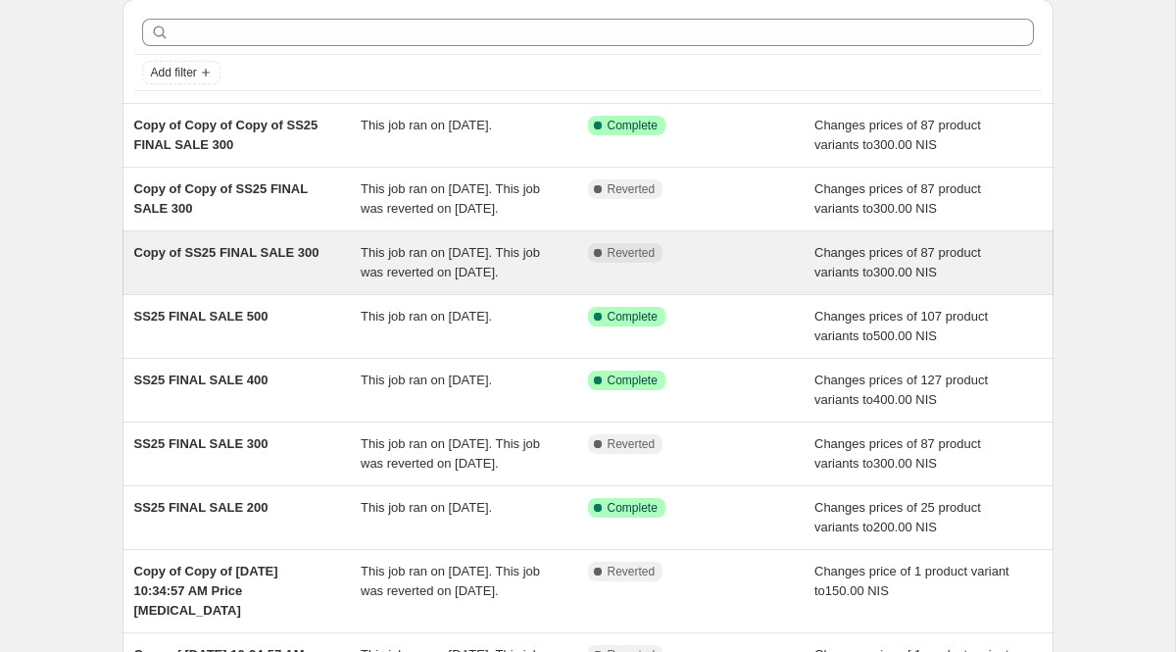
scroll to position [77, 0]
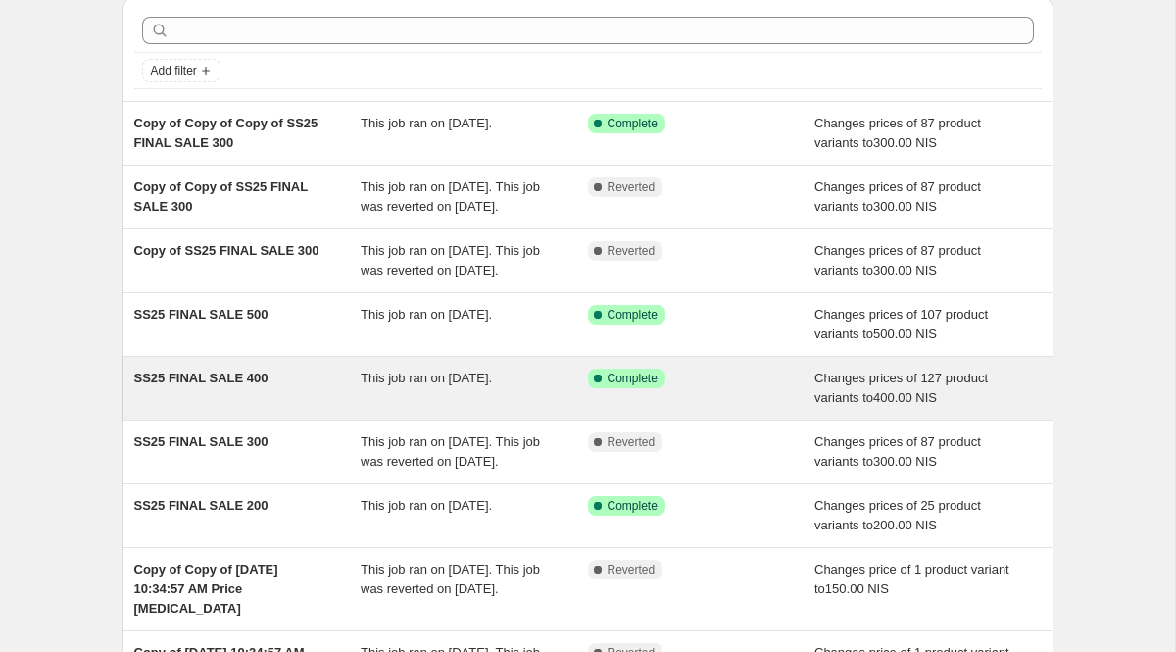
click at [462, 408] on div "This job ran on [DATE]." at bounding box center [474, 387] width 227 height 39
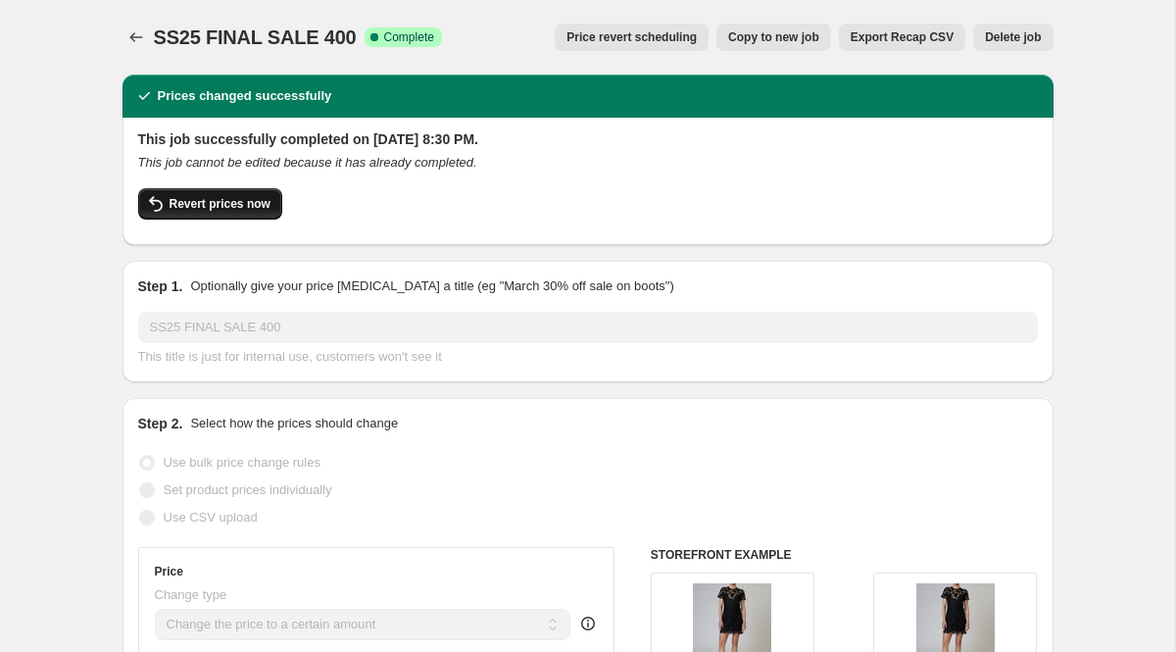
click at [228, 212] on button "Revert prices now" at bounding box center [210, 203] width 144 height 31
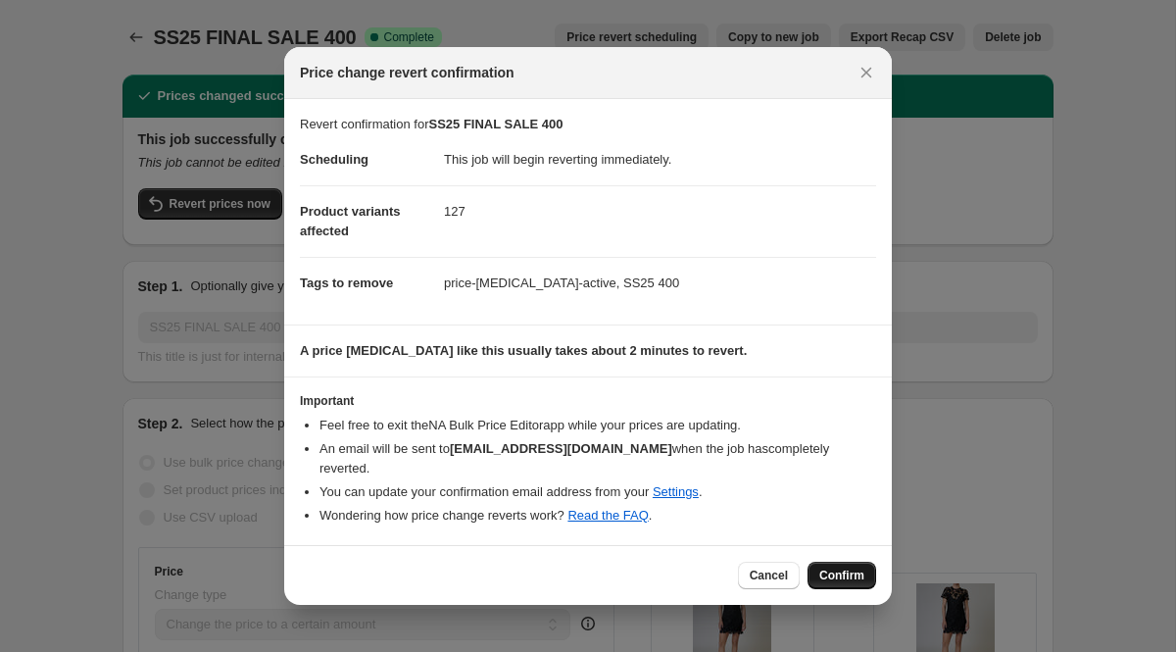
click at [844, 567] on span "Confirm" at bounding box center [841, 575] width 45 height 16
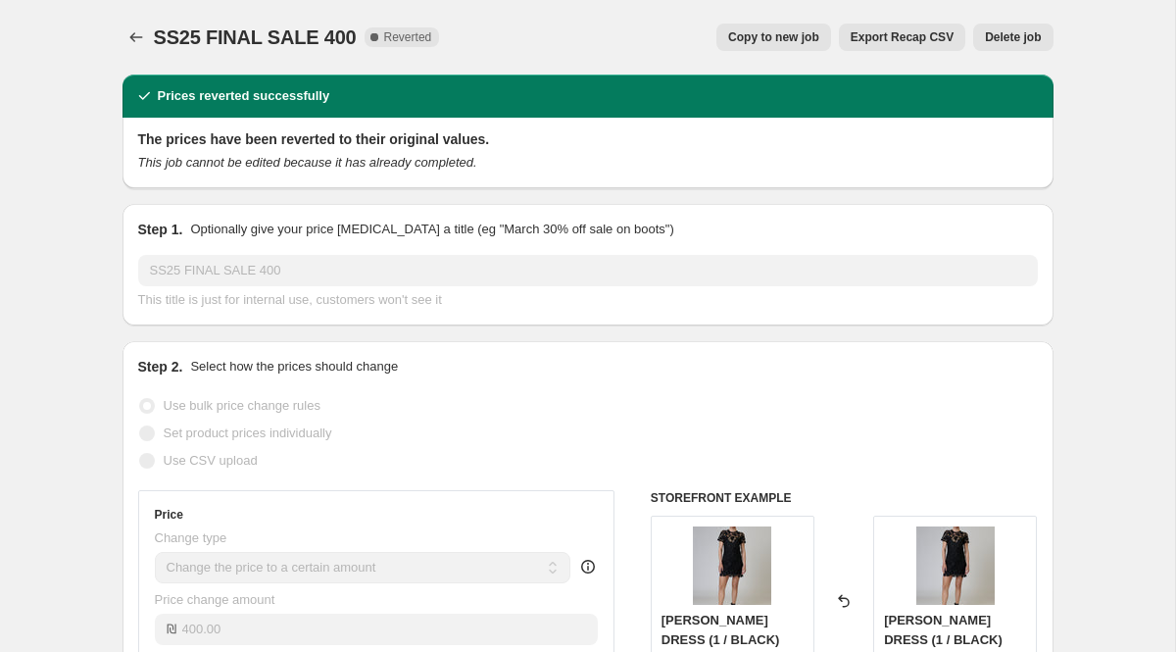
click at [765, 41] on span "Copy to new job" at bounding box center [773, 37] width 91 height 16
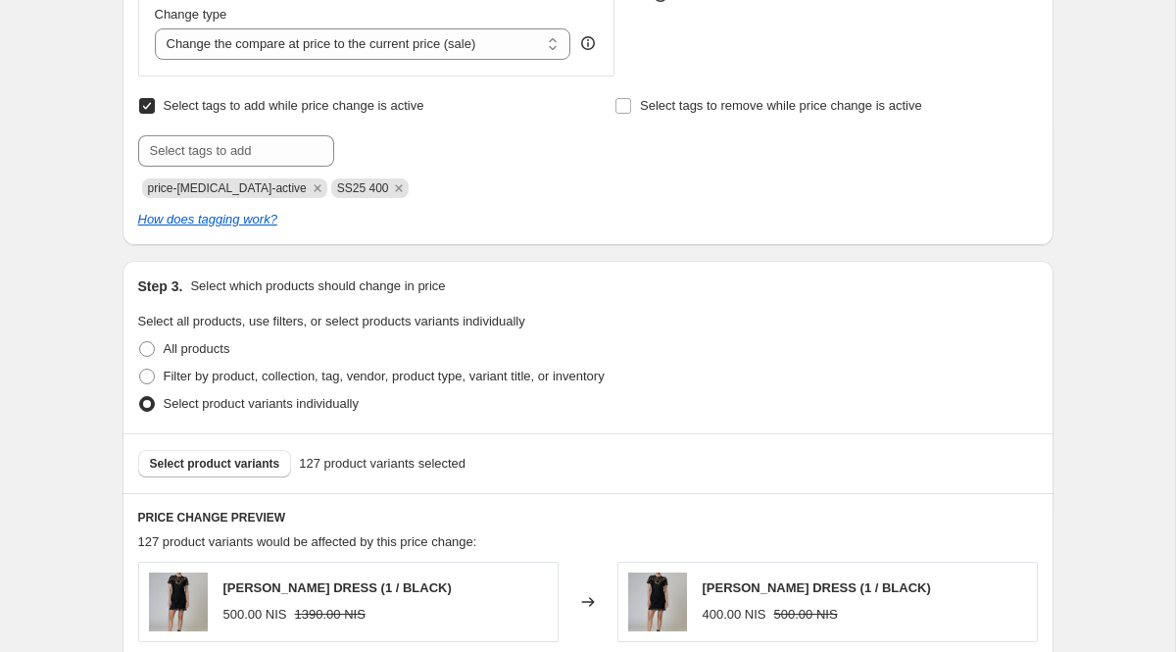
scroll to position [1293, 0]
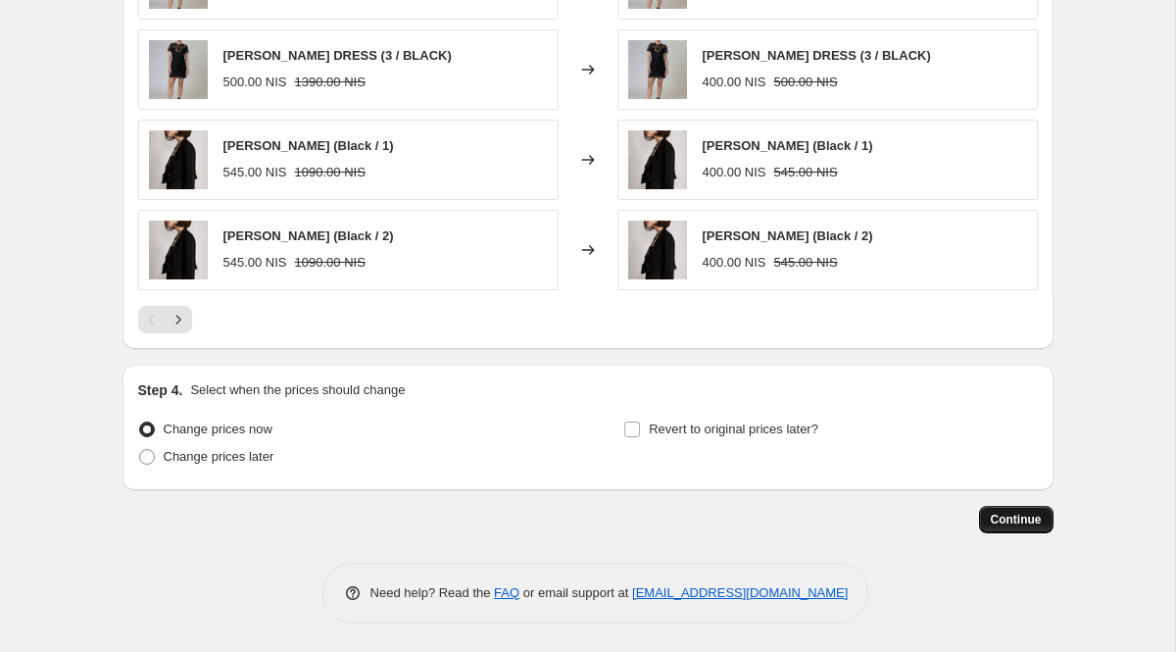
click at [1012, 519] on span "Continue" at bounding box center [1016, 519] width 51 height 16
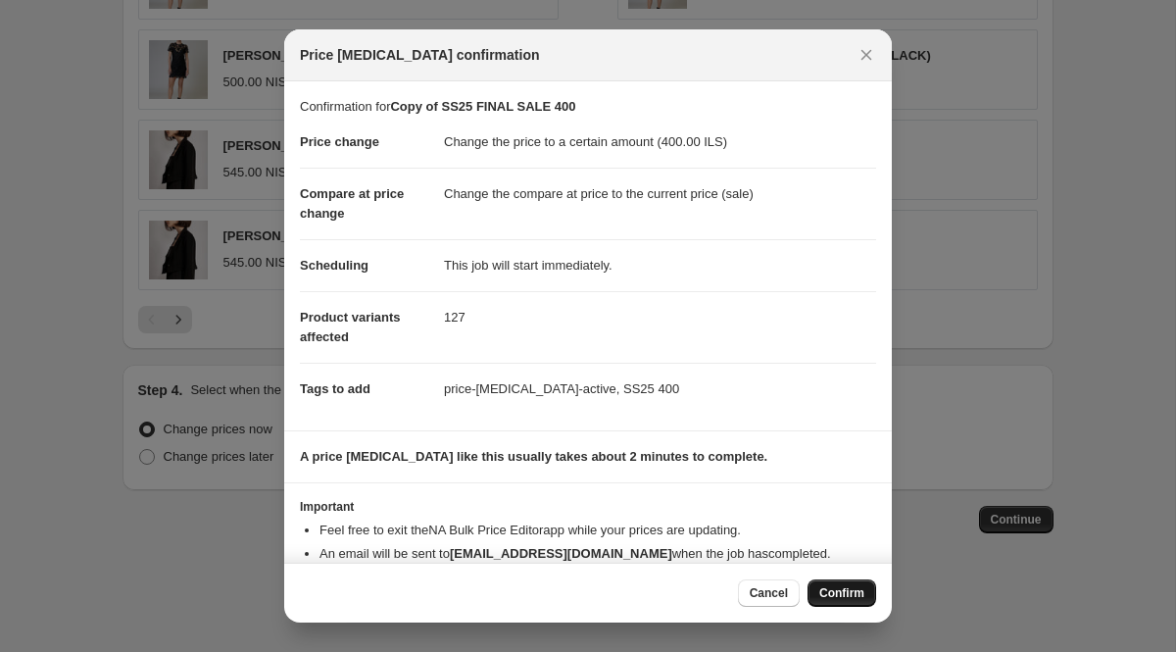
click at [839, 596] on span "Confirm" at bounding box center [841, 593] width 45 height 16
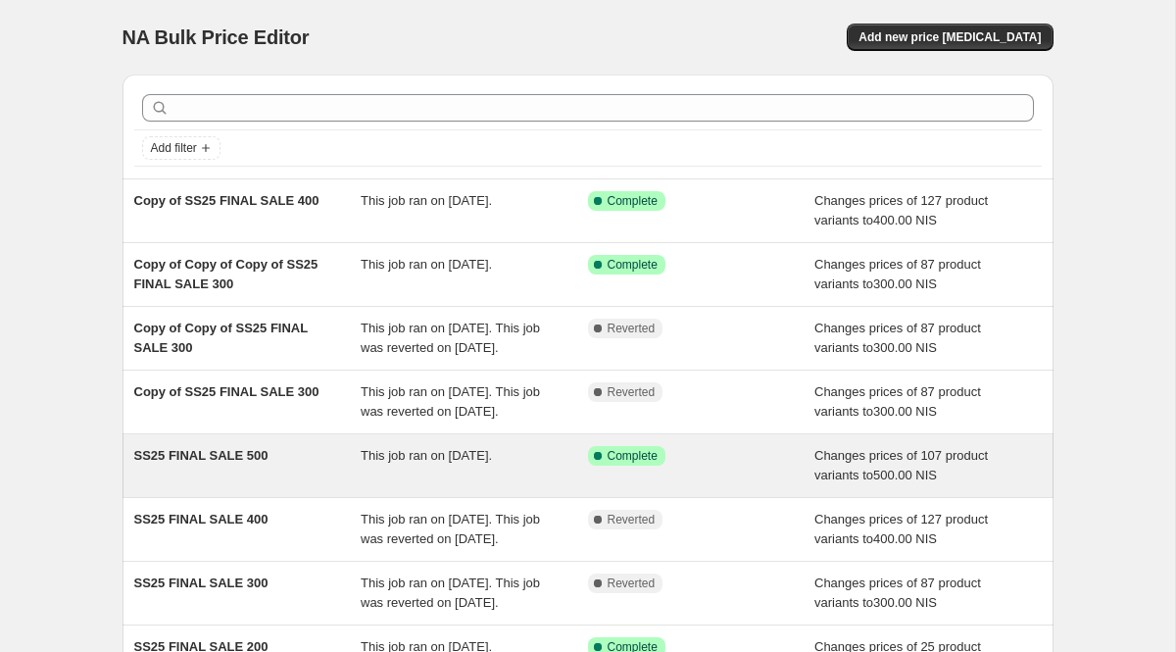
click at [280, 485] on div "SS25 FINAL SALE 500" at bounding box center [247, 465] width 227 height 39
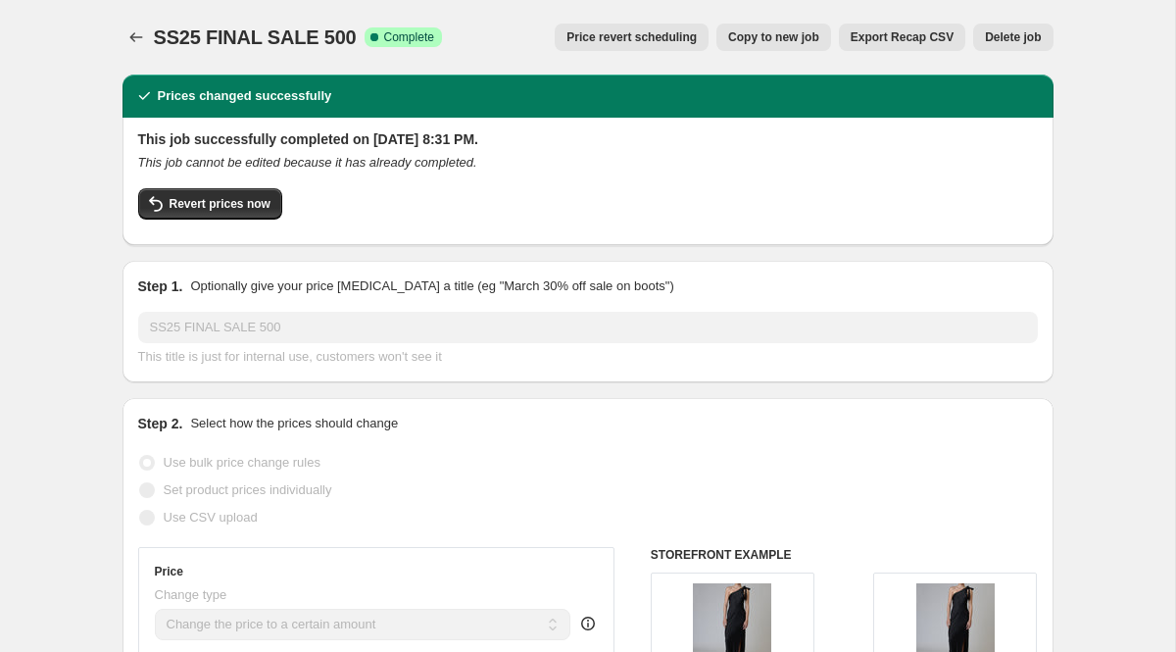
click at [659, 36] on span "Price revert scheduling" at bounding box center [631, 37] width 130 height 16
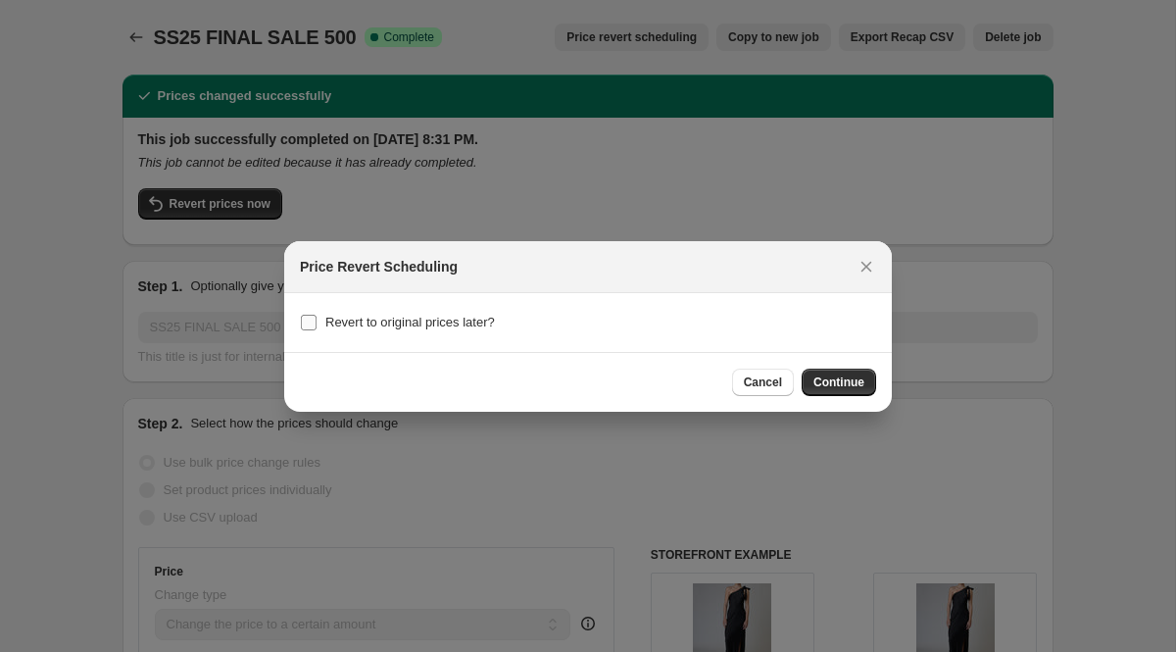
click at [315, 316] on input "Revert to original prices later?" at bounding box center [309, 323] width 16 height 16
checkbox input "true"
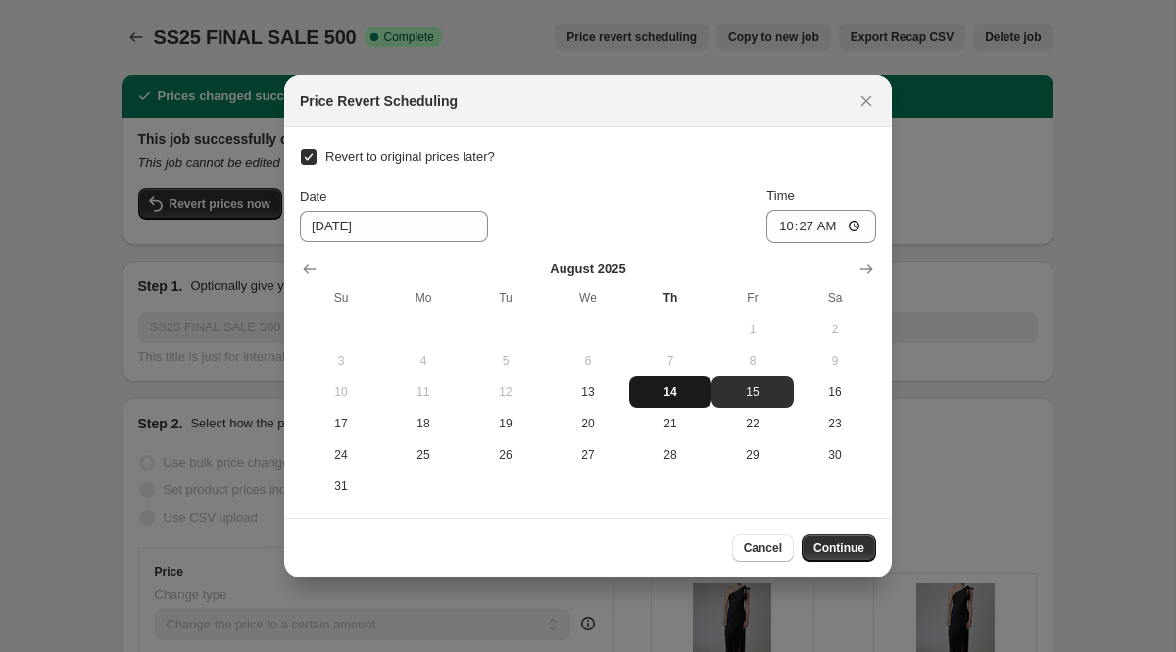
click at [681, 384] on span "14" at bounding box center [670, 392] width 67 height 16
type input "[DATE]"
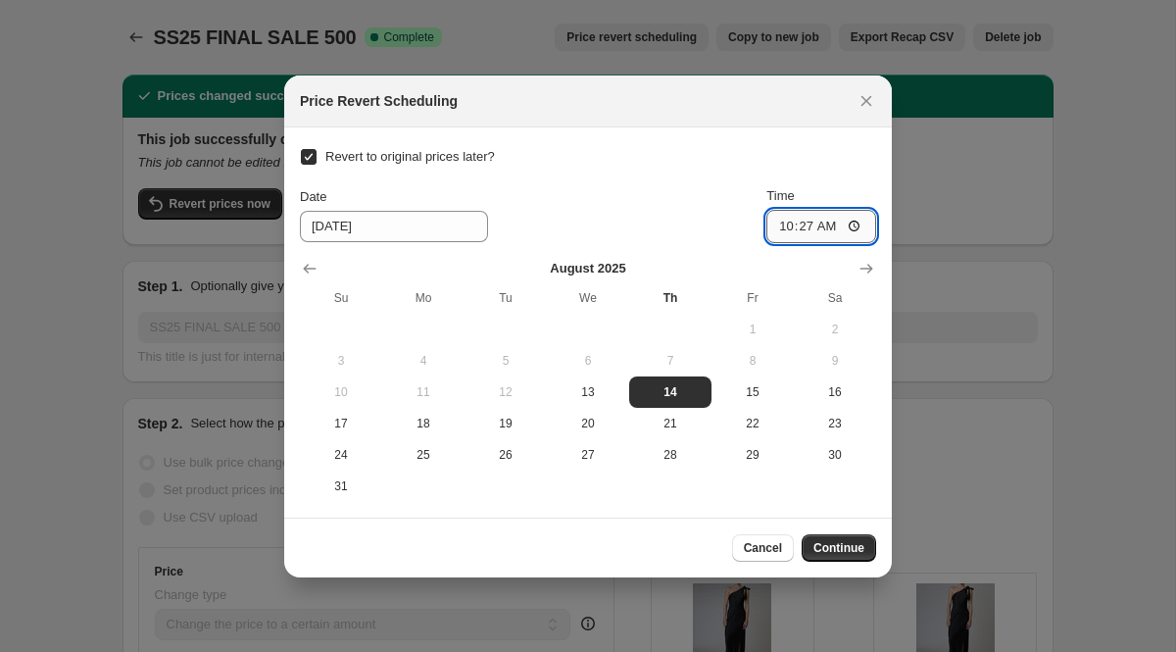
click at [824, 230] on input "10:27" at bounding box center [821, 226] width 110 height 33
click at [801, 230] on input "10:27" at bounding box center [821, 226] width 110 height 33
type input "11:00"
click at [839, 548] on span "Continue" at bounding box center [838, 548] width 51 height 16
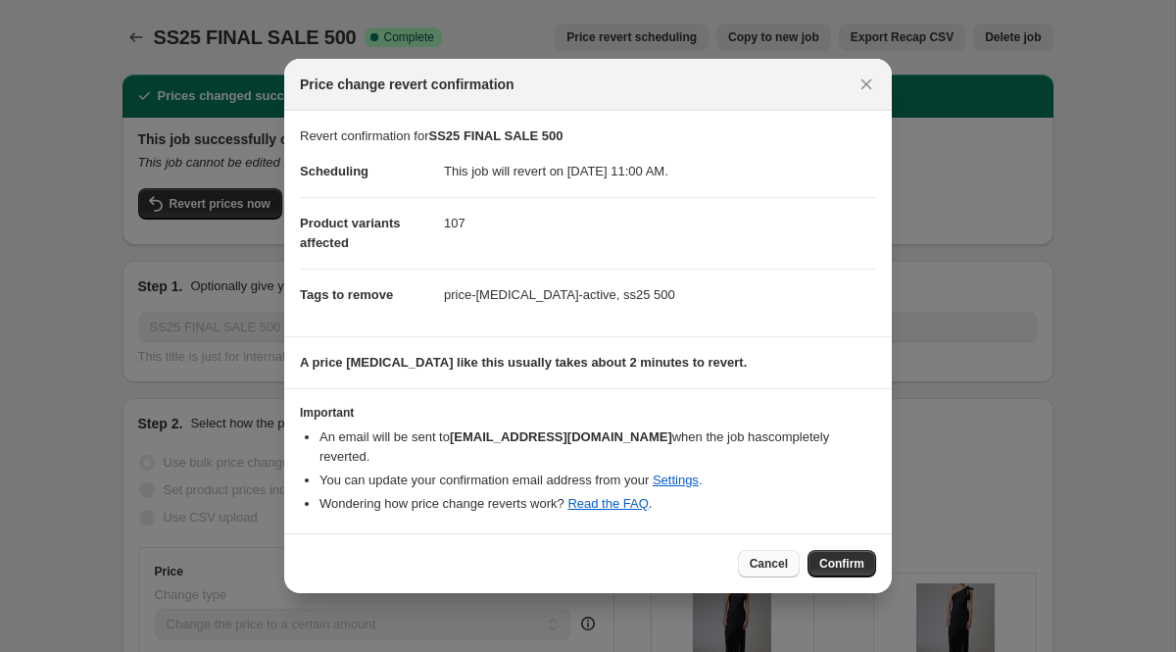
click at [764, 558] on span "Cancel" at bounding box center [769, 564] width 38 height 16
checkbox input "false"
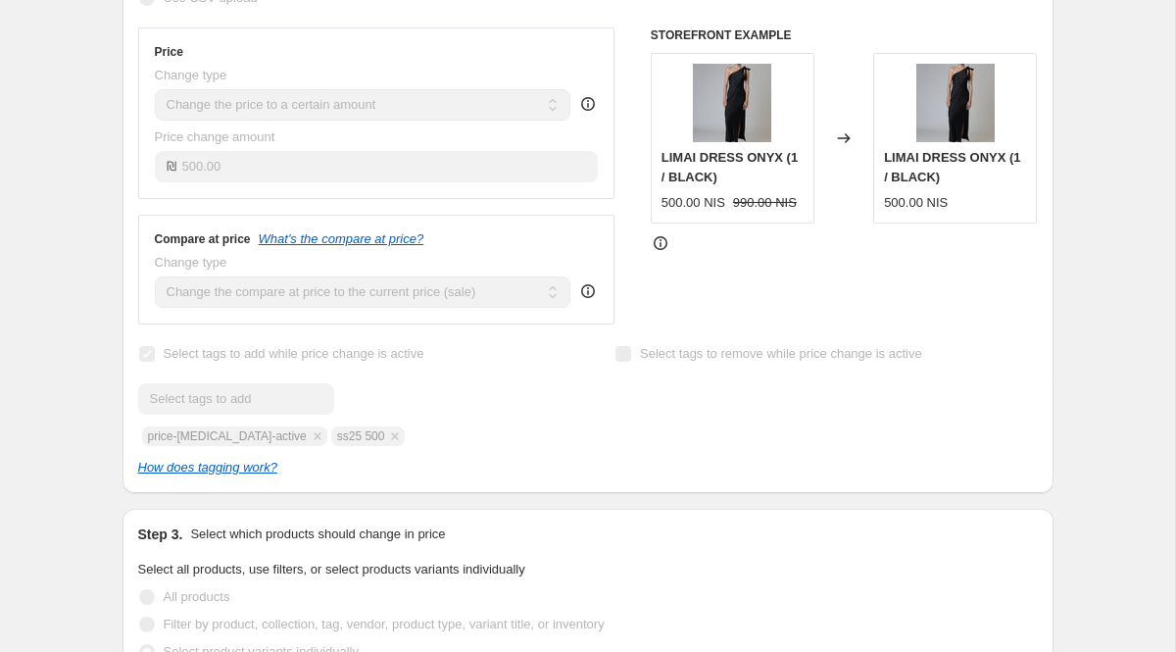
scroll to position [520, 0]
click at [288, 266] on div "Change type" at bounding box center [363, 262] width 416 height 20
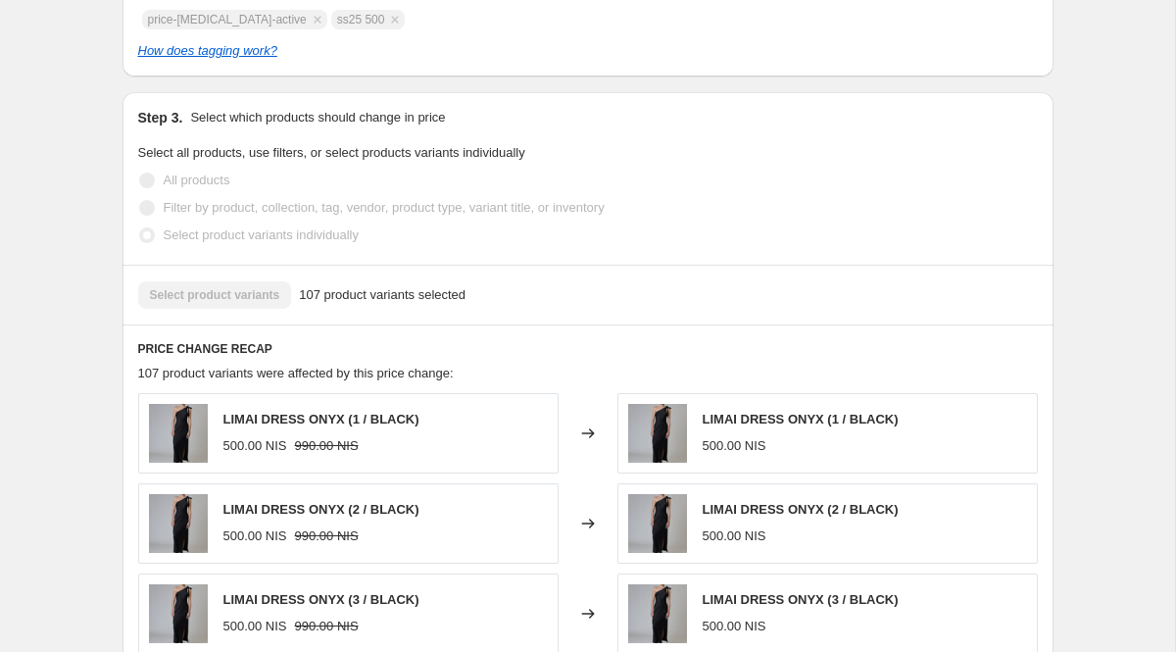
scroll to position [943, 0]
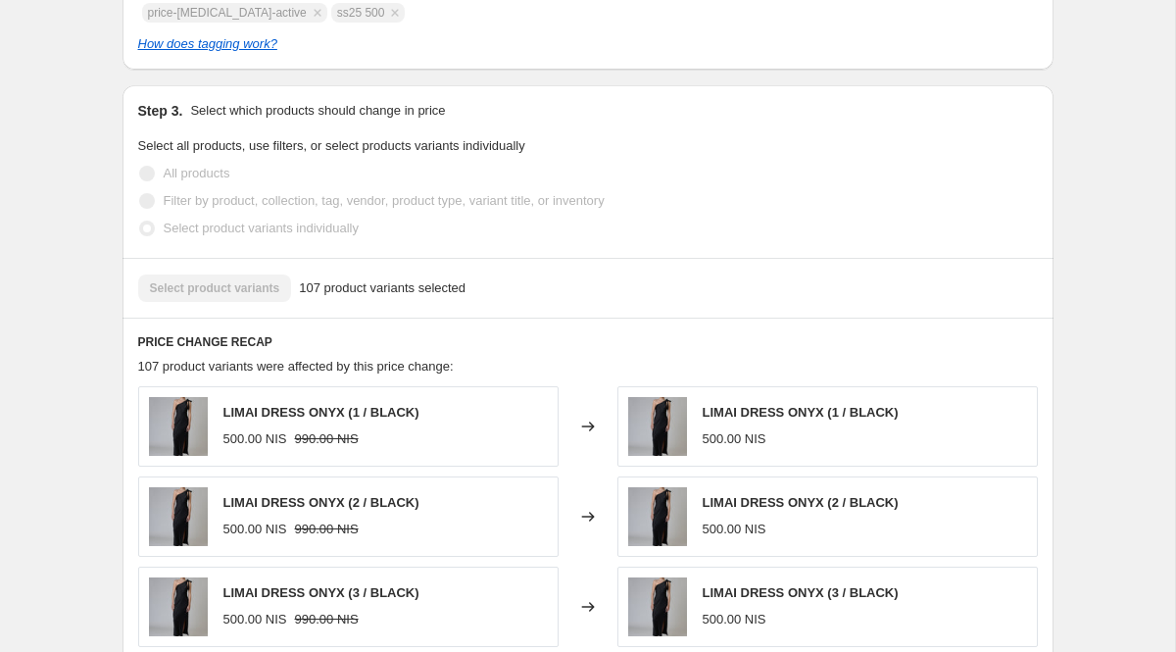
click at [222, 293] on div "Select product variants 107 product variants selected" at bounding box center [587, 287] width 899 height 27
click at [226, 346] on h6 "PRICE CHANGE RECAP" at bounding box center [587, 342] width 899 height 16
click at [226, 372] on span "107 product variants were affected by this price change:" at bounding box center [295, 366] width 315 height 15
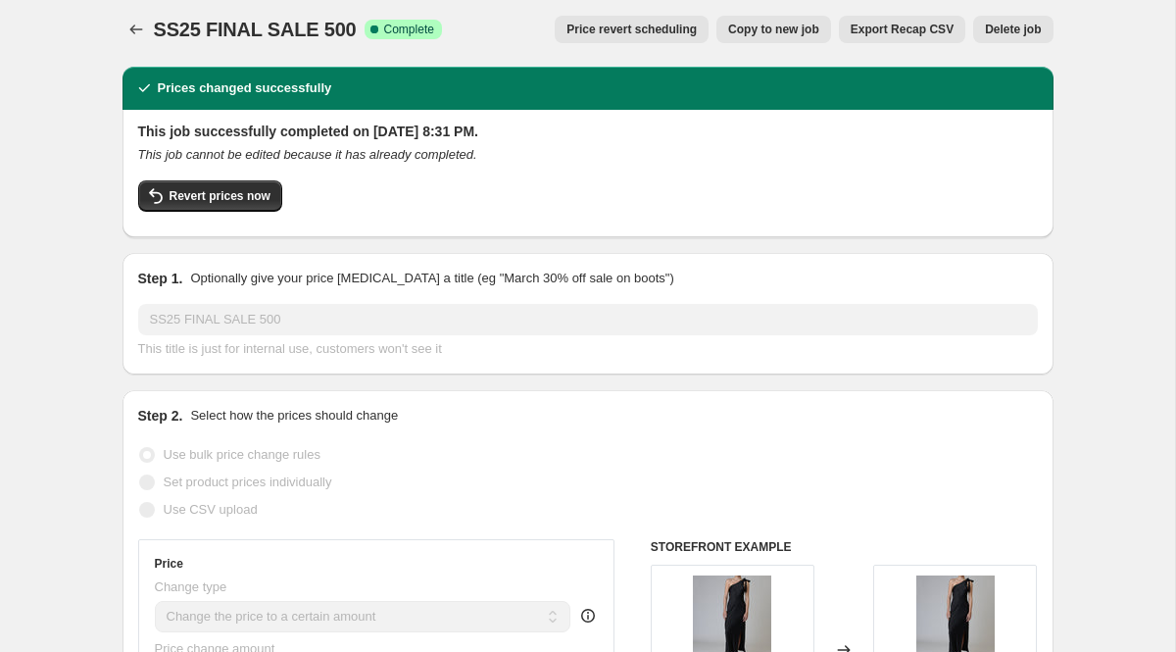
scroll to position [7, 0]
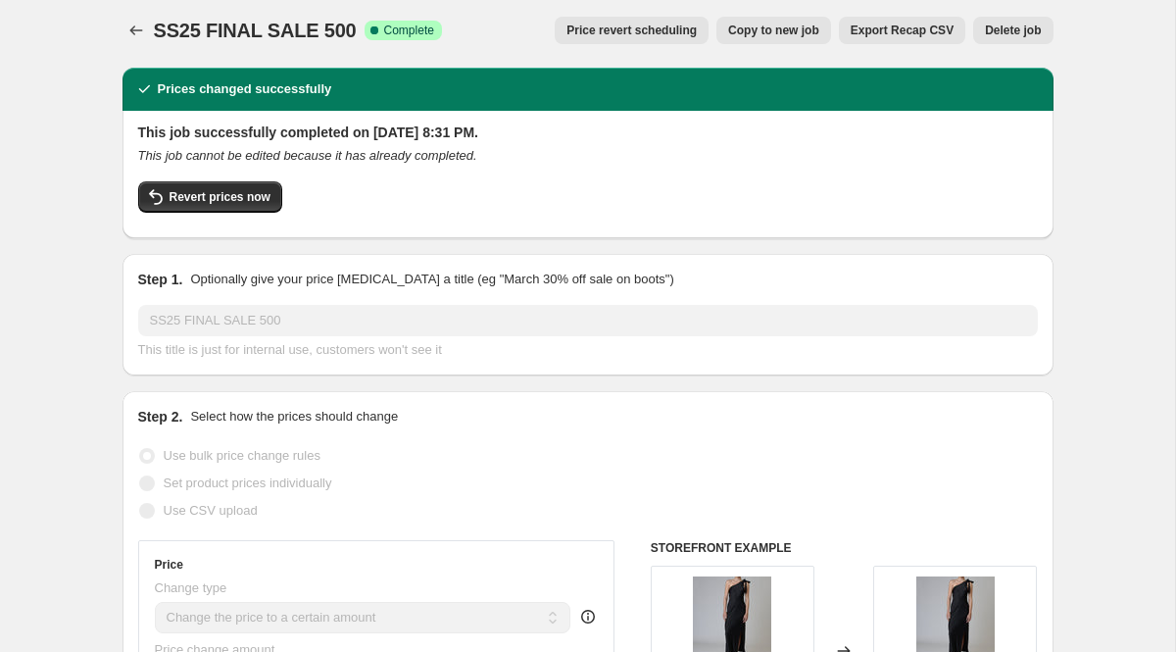
click at [639, 23] on span "Price revert scheduling" at bounding box center [631, 31] width 130 height 16
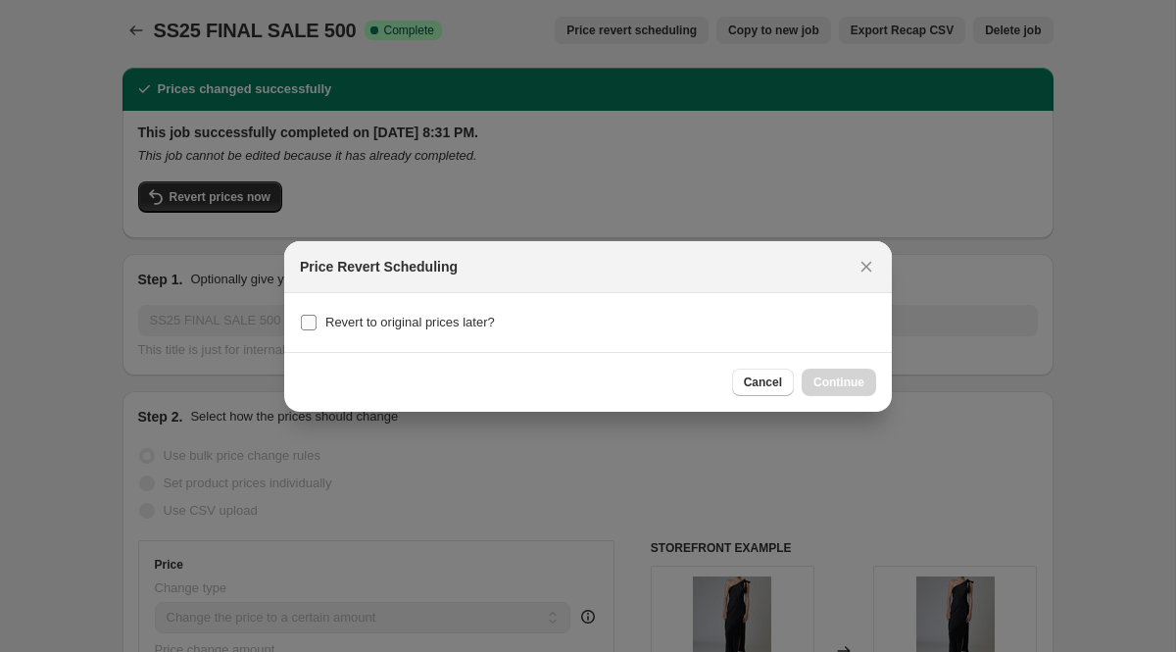
click at [304, 317] on input "Revert to original prices later?" at bounding box center [309, 323] width 16 height 16
checkbox input "true"
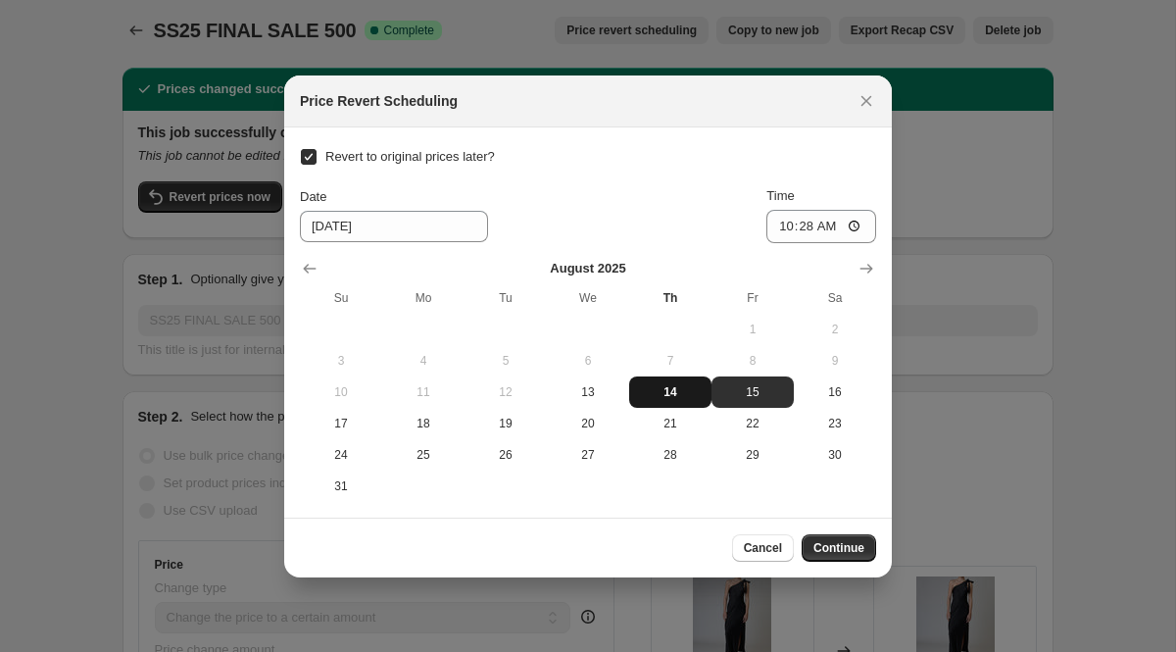
click at [642, 387] on span "14" at bounding box center [670, 392] width 67 height 16
type input "[DATE]"
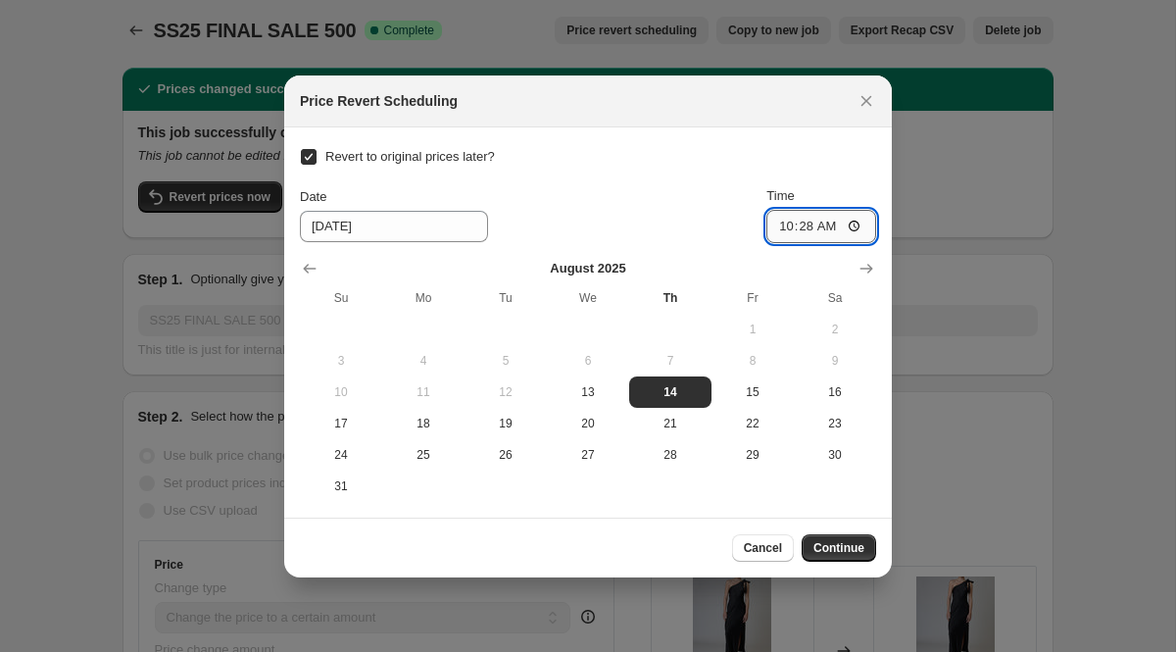
click at [798, 227] on input "10:28" at bounding box center [821, 226] width 110 height 33
type input "11:28"
click at [837, 553] on span "Continue" at bounding box center [838, 548] width 51 height 16
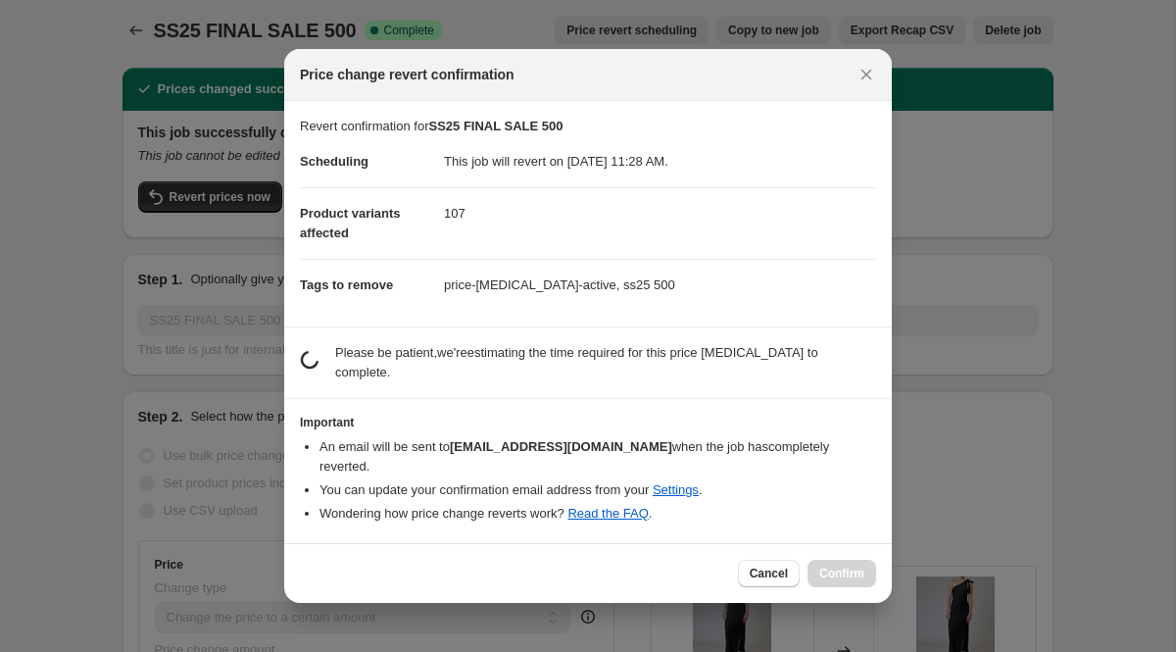
scroll to position [0, 0]
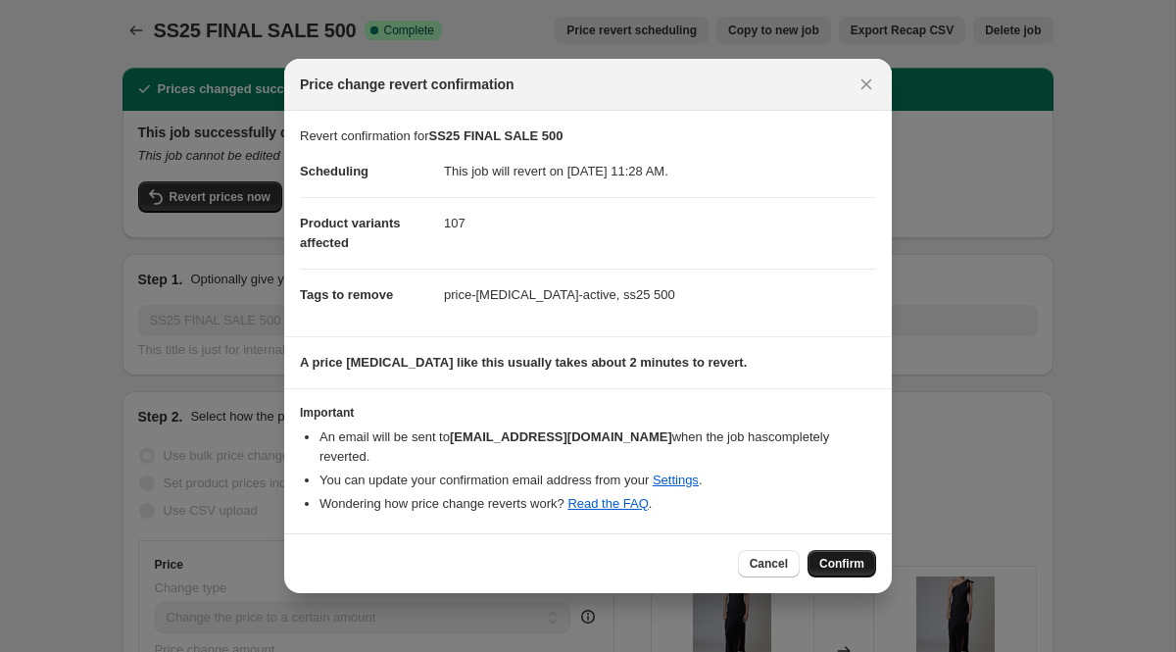
click at [835, 556] on span "Confirm" at bounding box center [841, 564] width 45 height 16
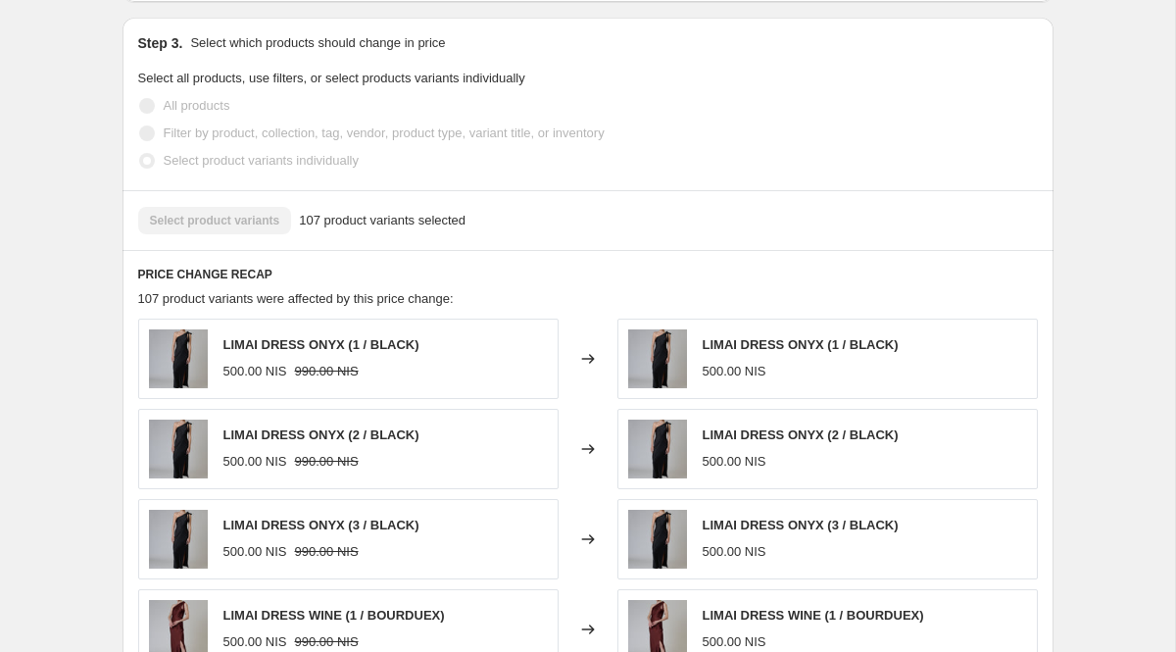
scroll to position [1020, 0]
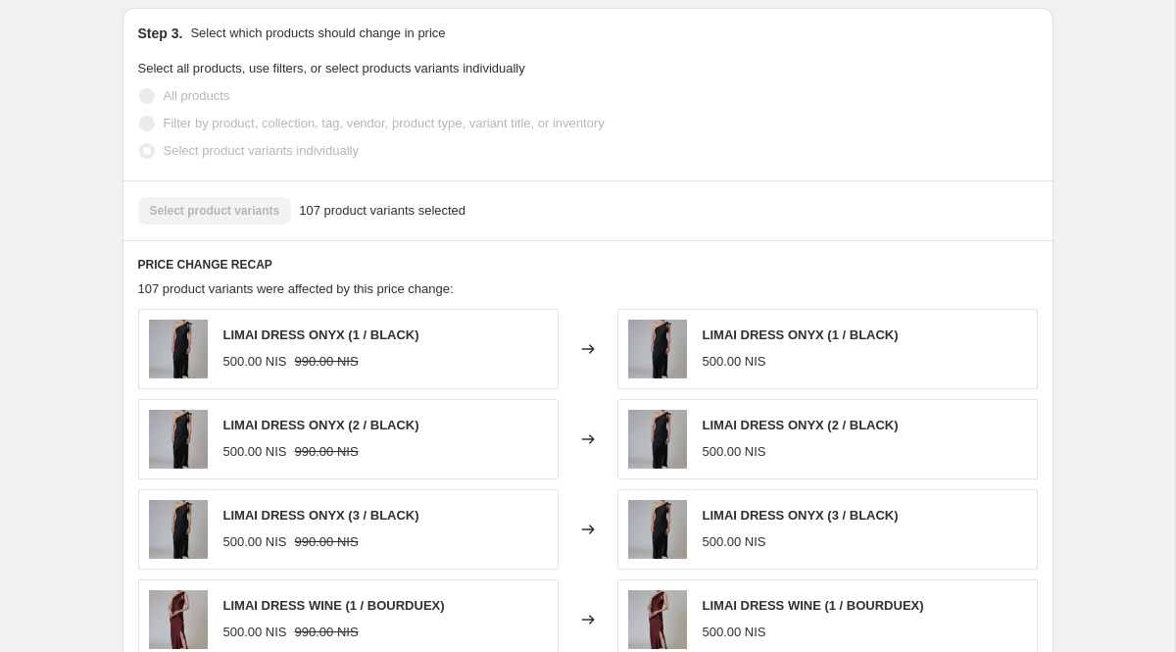
click at [300, 368] on span "990.00 NIS" at bounding box center [327, 361] width 64 height 15
click at [191, 293] on div "PRICE CHANGE RECAP 107 product variants were affected by this price change: LIM…" at bounding box center [587, 523] width 931 height 567
click at [191, 272] on h6 "PRICE CHANGE RECAP" at bounding box center [587, 265] width 899 height 16
click at [236, 240] on div "Select product variants 107 product variants selected" at bounding box center [587, 210] width 931 height 60
click at [350, 220] on span "107 product variants selected" at bounding box center [382, 211] width 167 height 20
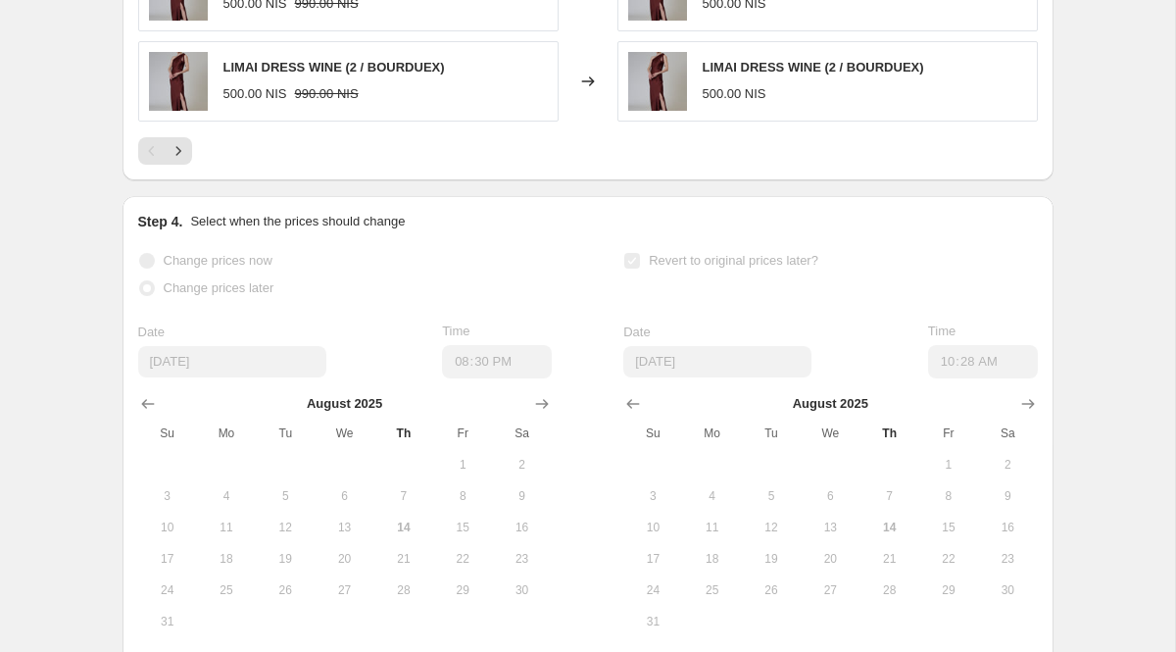
scroll to position [1632, 0]
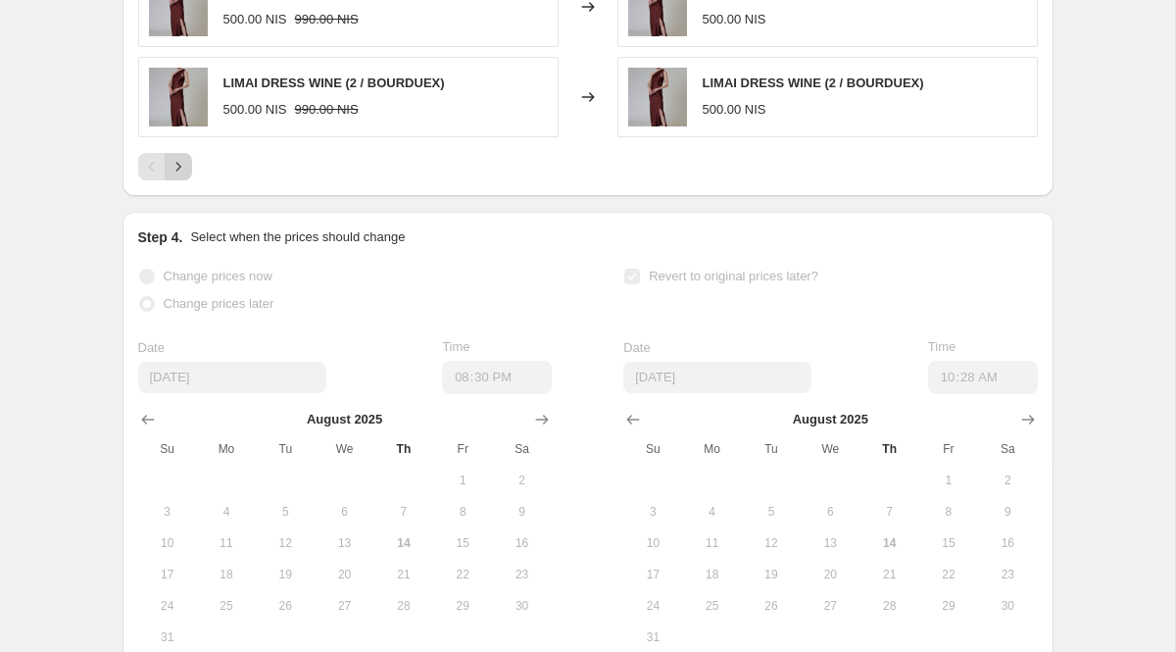
click at [183, 176] on icon "Next" at bounding box center [179, 167] width 20 height 20
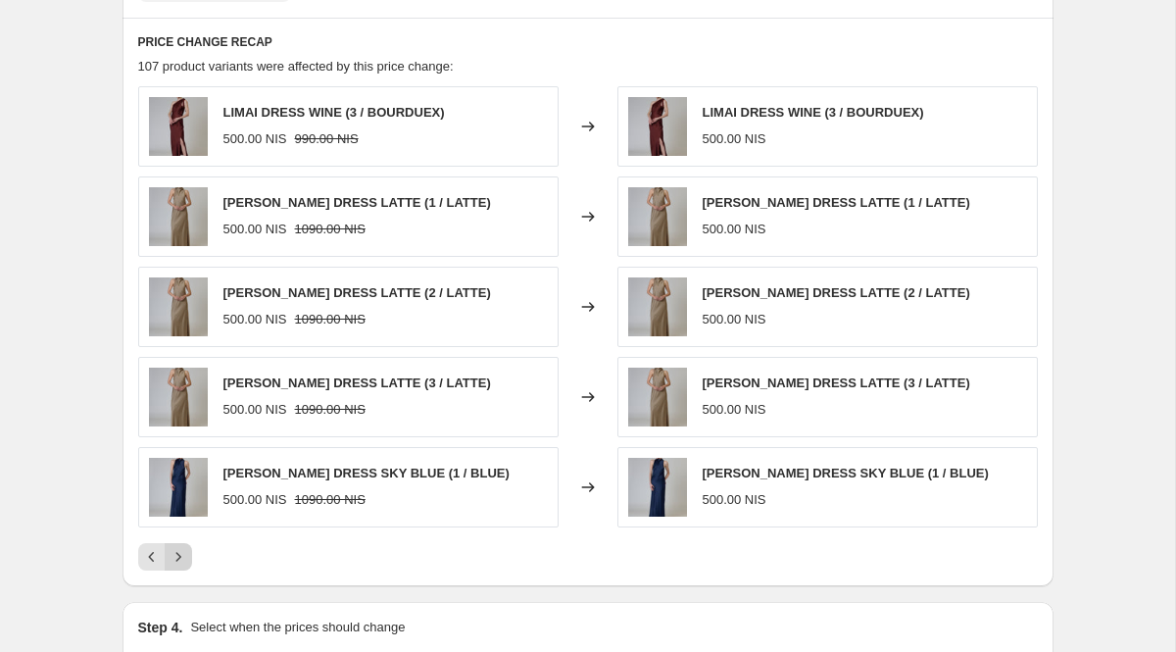
scroll to position [1240, 0]
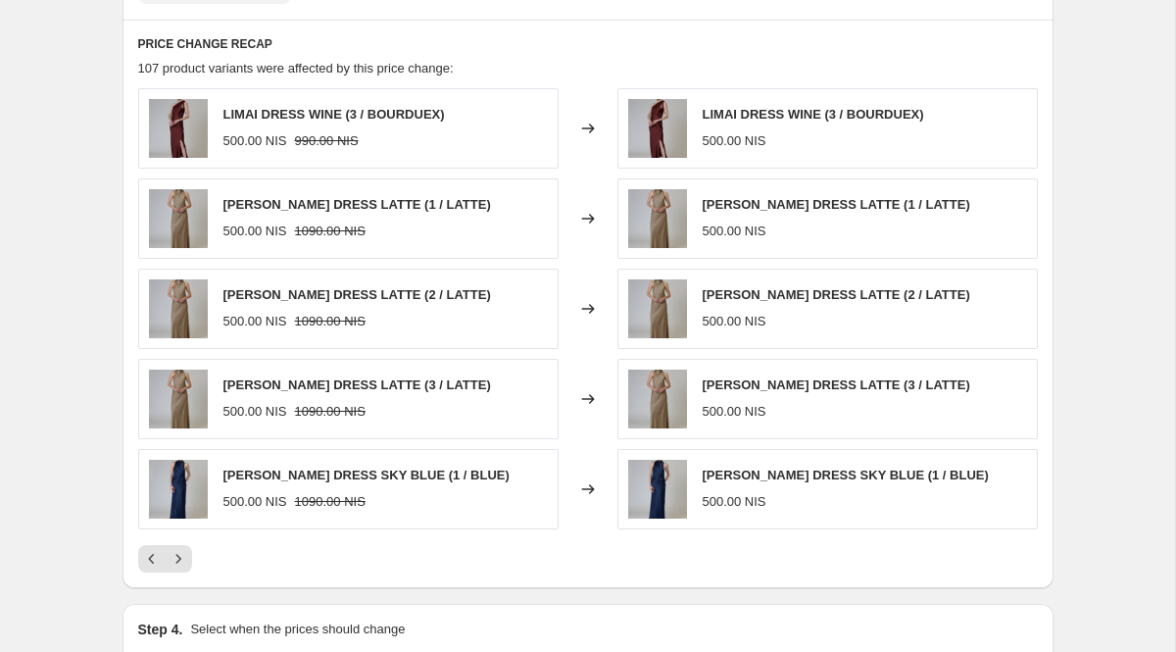
click at [185, 224] on img at bounding box center [178, 218] width 59 height 59
click at [182, 568] on icon "Next" at bounding box center [179, 559] width 20 height 20
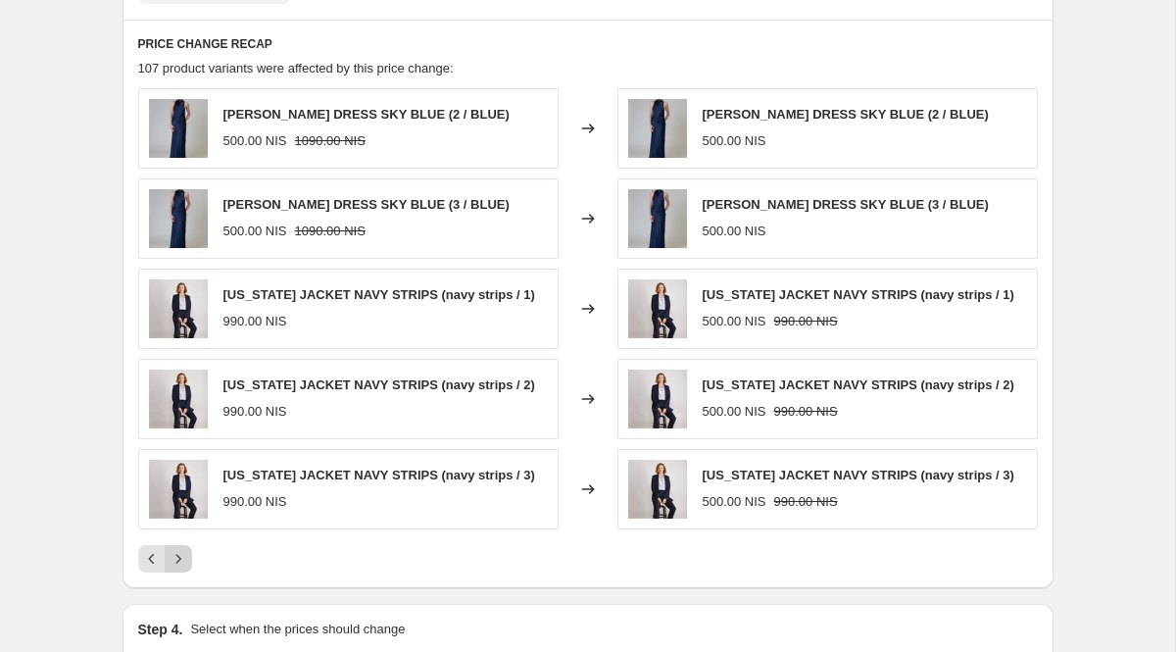
click at [182, 568] on icon "Next" at bounding box center [179, 559] width 20 height 20
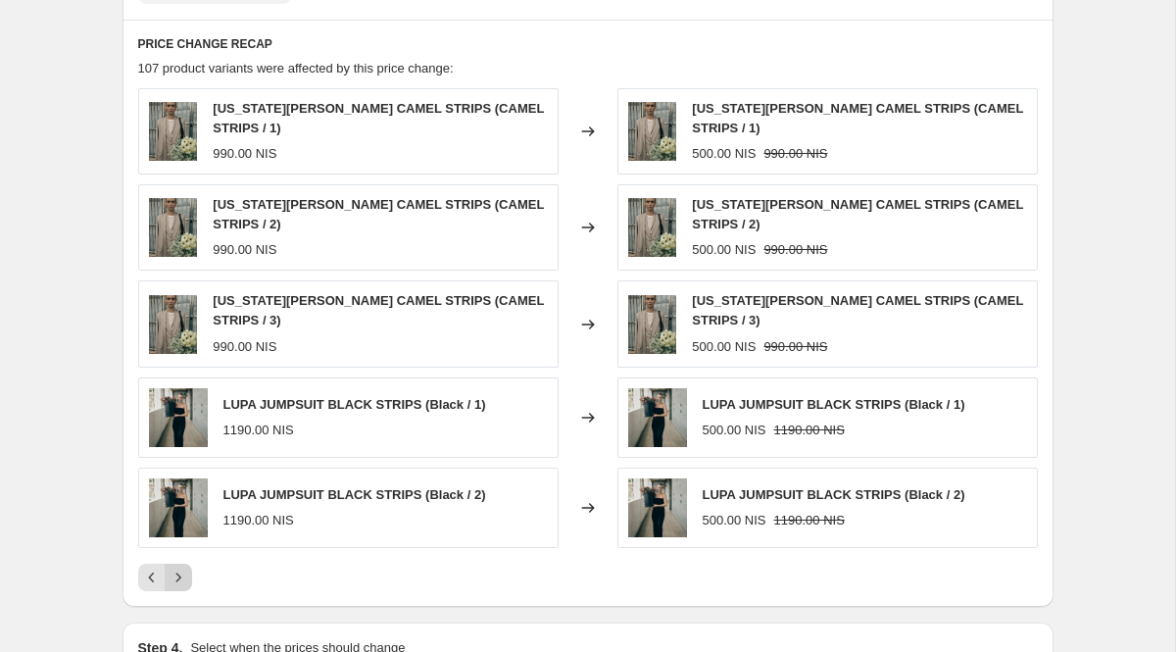
click at [182, 578] on div "[US_STATE] JACKET CAMEL STRIPS (CAMEL STRIPS / 1) 990.00 NIS Changed to [US_STA…" at bounding box center [587, 339] width 899 height 503
click at [182, 587] on icon "Next" at bounding box center [179, 577] width 20 height 20
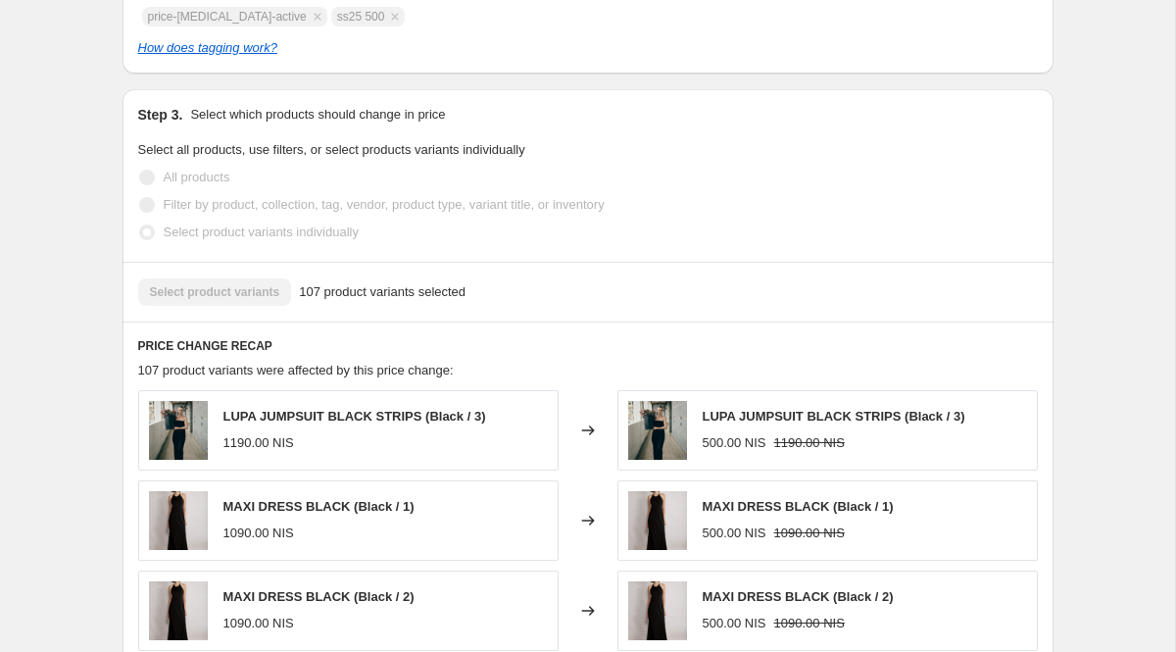
scroll to position [0, 0]
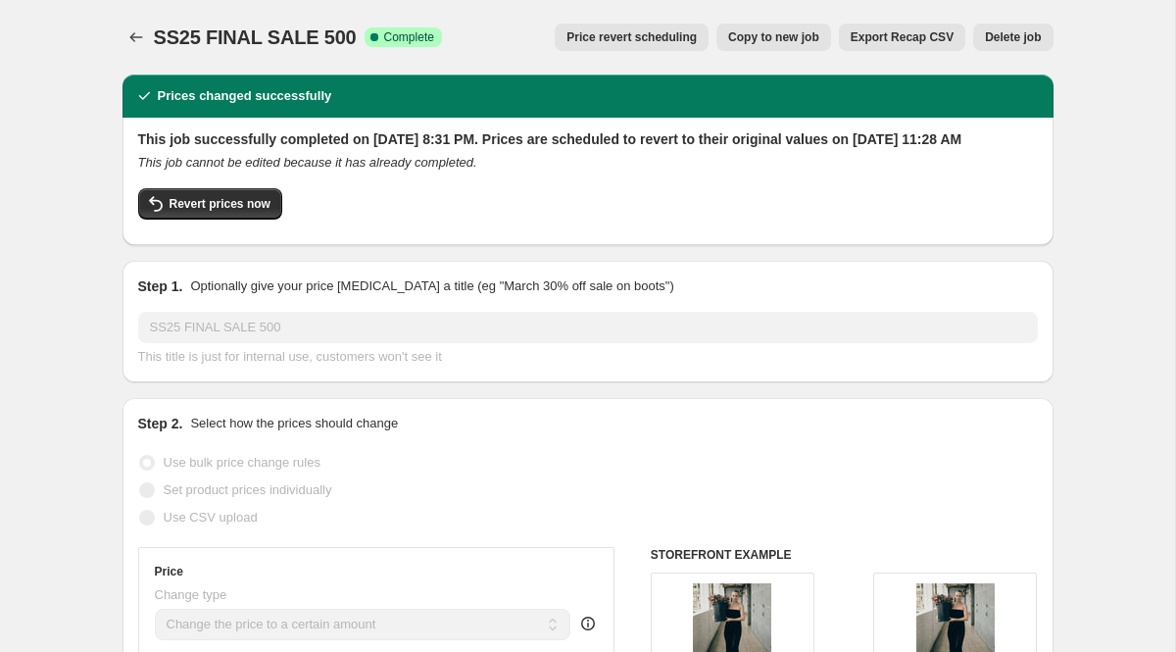
click at [774, 41] on span "Copy to new job" at bounding box center [773, 37] width 91 height 16
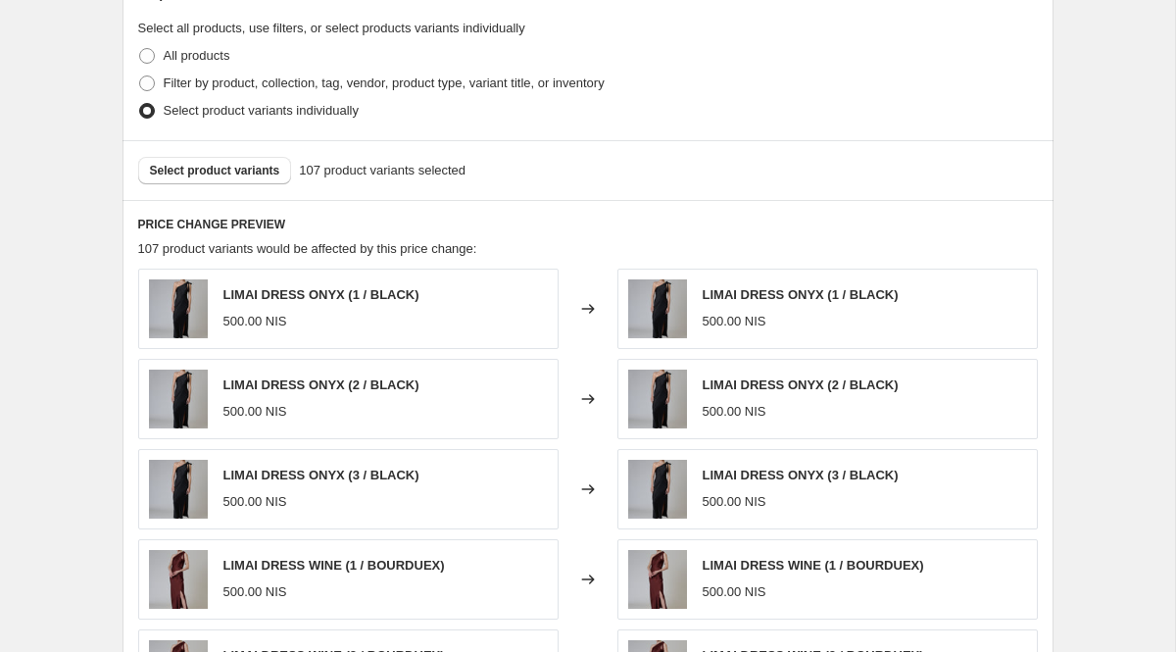
scroll to position [877, 0]
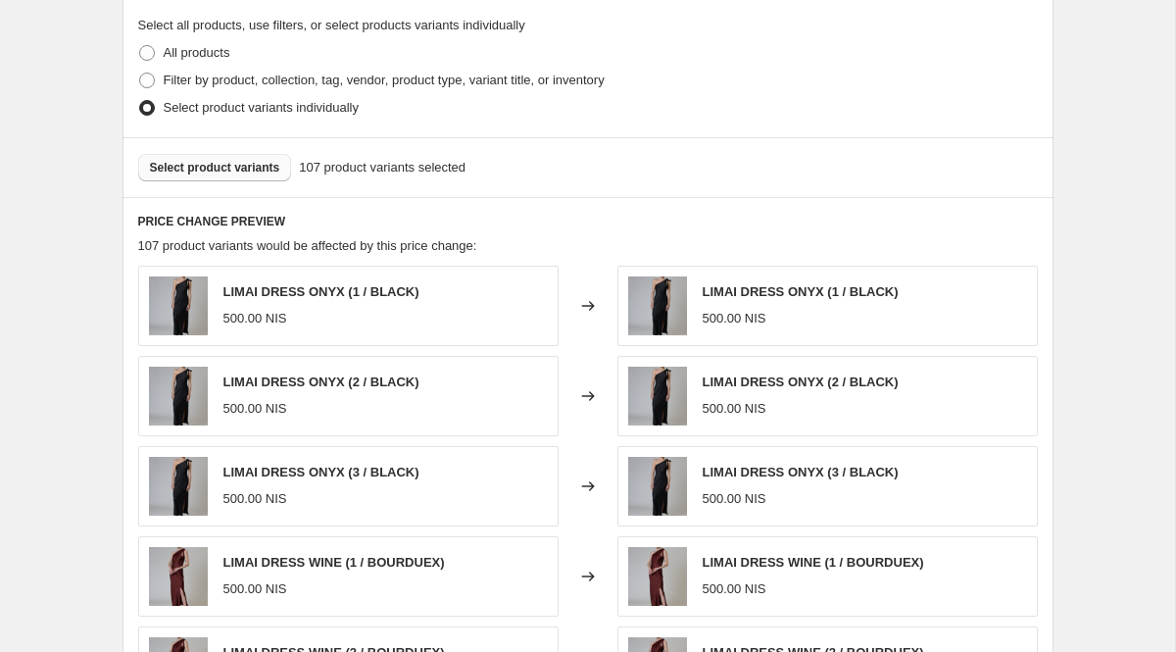
click at [251, 169] on span "Select product variants" at bounding box center [215, 168] width 130 height 16
click at [461, 320] on div "LIMAI DRESS ONYX (1 / BLACK) 500.00 NIS" at bounding box center [348, 306] width 420 height 80
click at [702, 319] on span "500.00 NIS" at bounding box center [734, 318] width 64 height 15
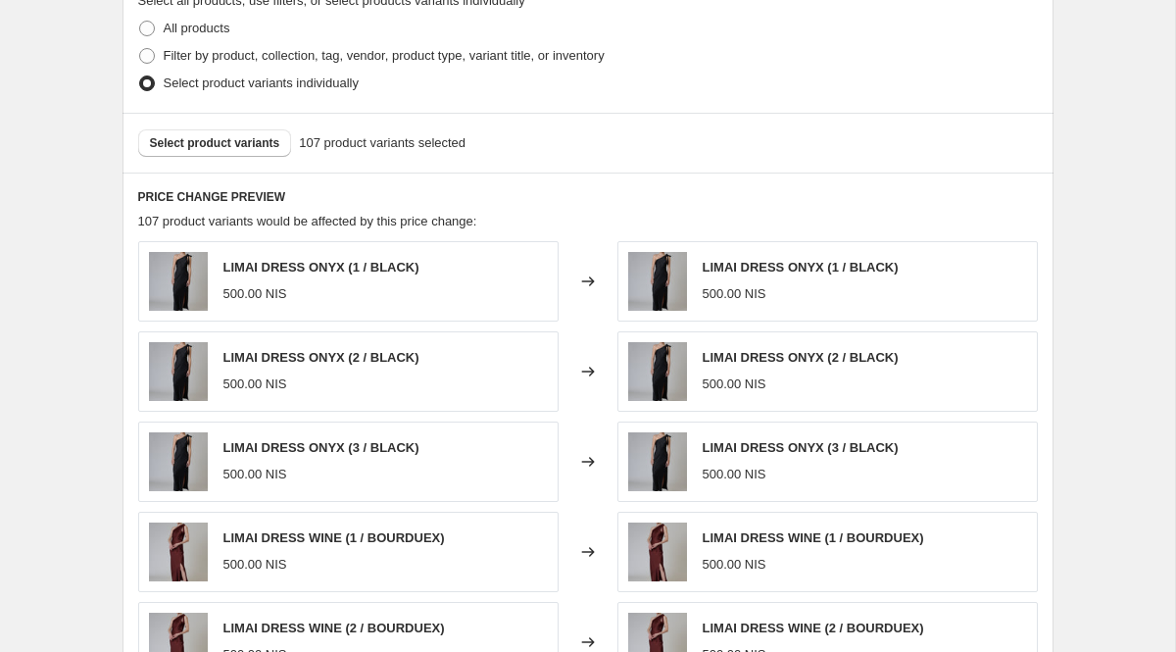
scroll to position [903, 0]
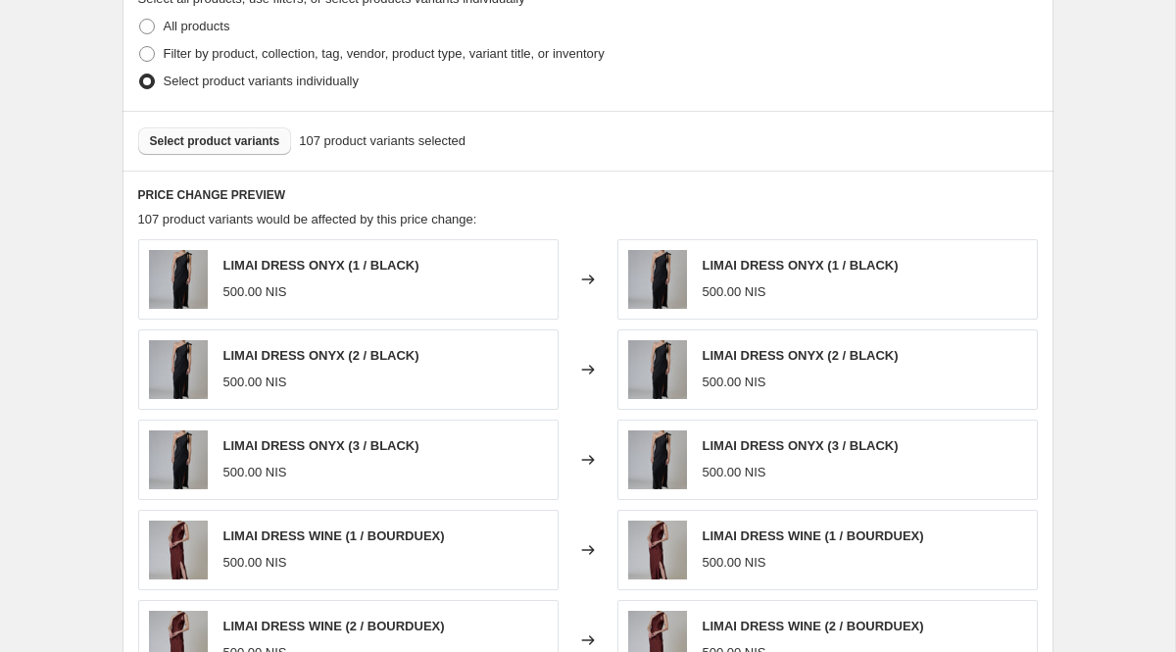
click at [211, 136] on span "Select product variants" at bounding box center [215, 141] width 130 height 16
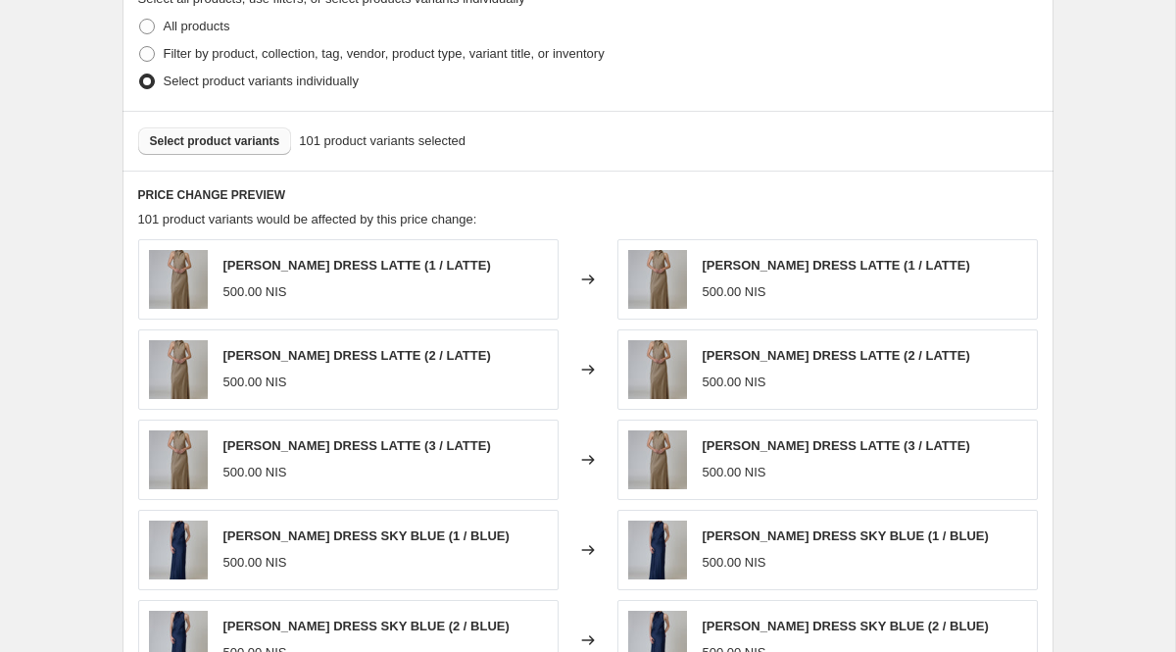
click at [191, 147] on span "Select product variants" at bounding box center [215, 141] width 130 height 16
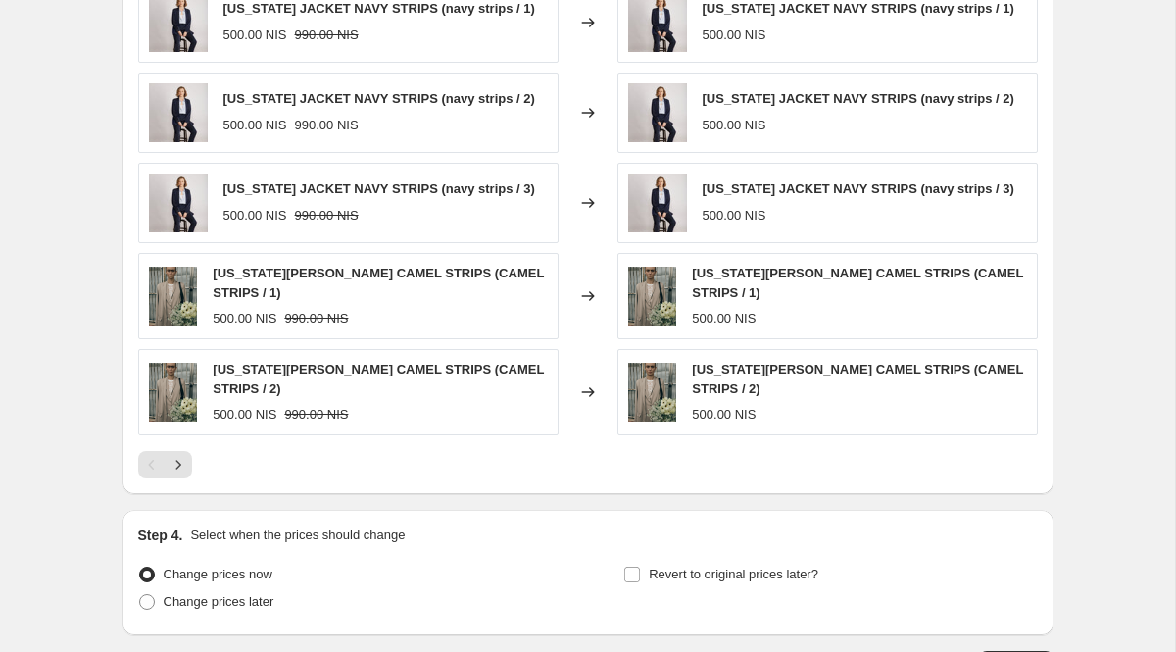
scroll to position [1161, 0]
click at [185, 460] on icon "Next" at bounding box center [179, 464] width 20 height 20
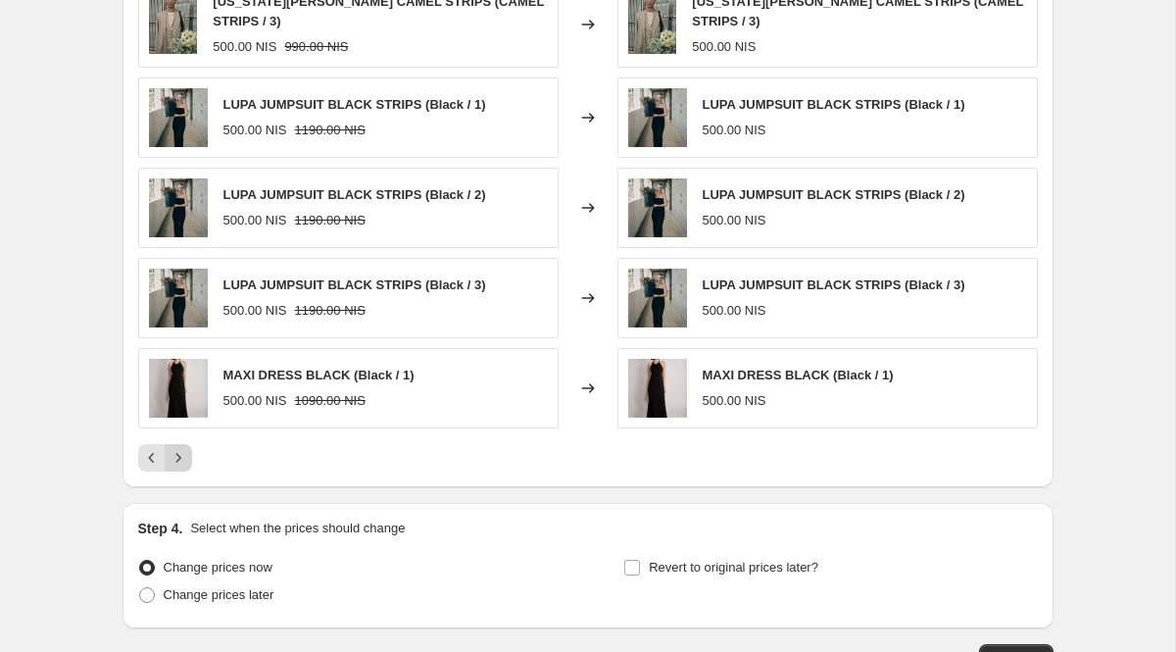
click at [185, 460] on icon "Next" at bounding box center [179, 458] width 20 height 20
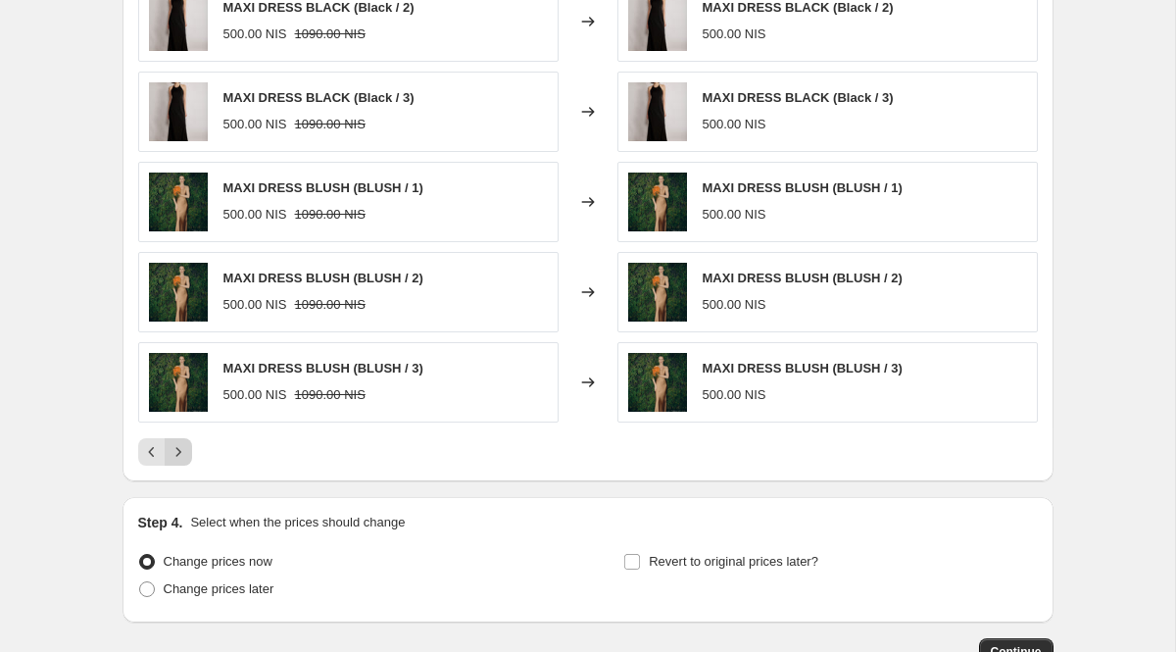
click at [185, 460] on icon "Next" at bounding box center [179, 452] width 20 height 20
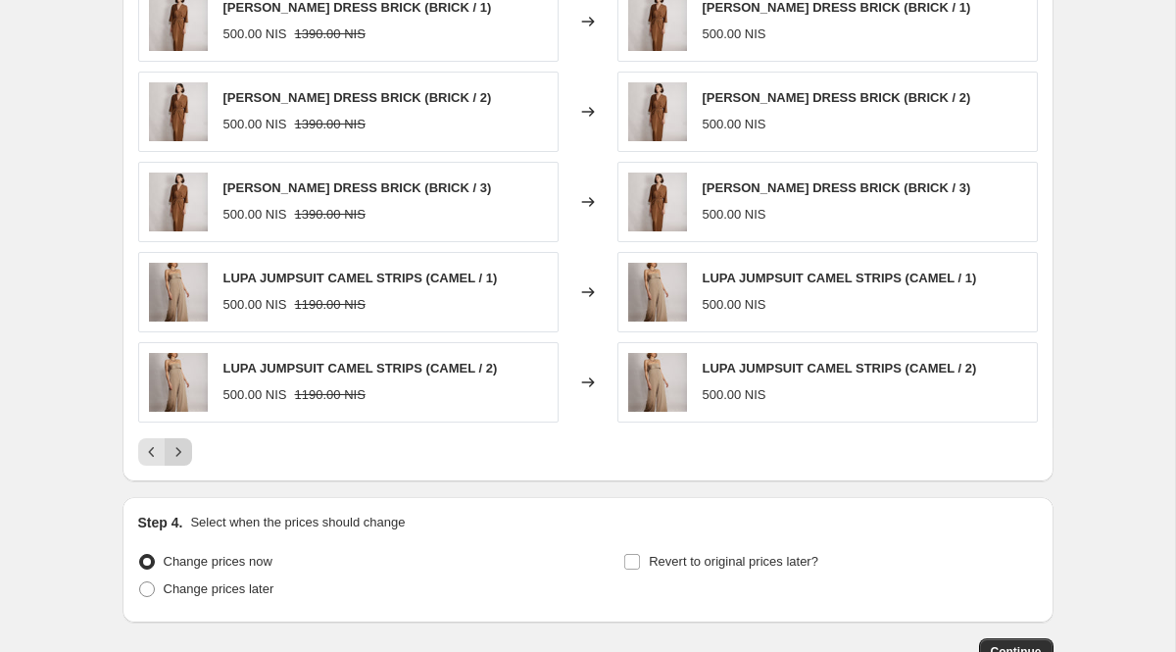
click at [186, 450] on icon "Next" at bounding box center [179, 452] width 20 height 20
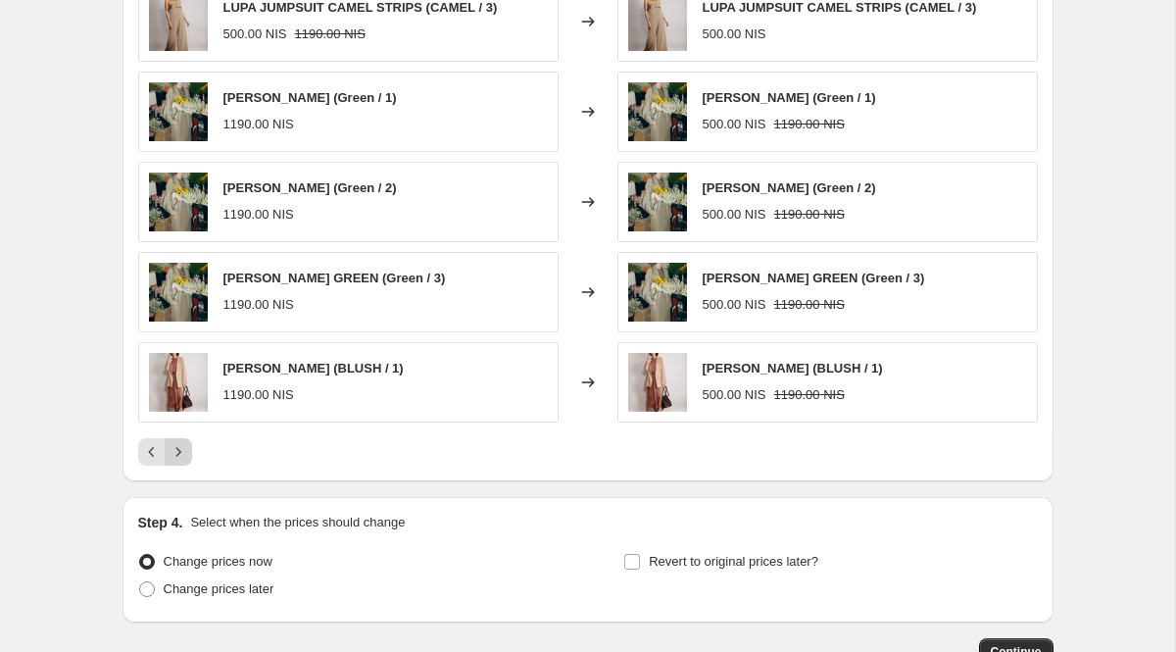
click at [186, 450] on icon "Next" at bounding box center [179, 452] width 20 height 20
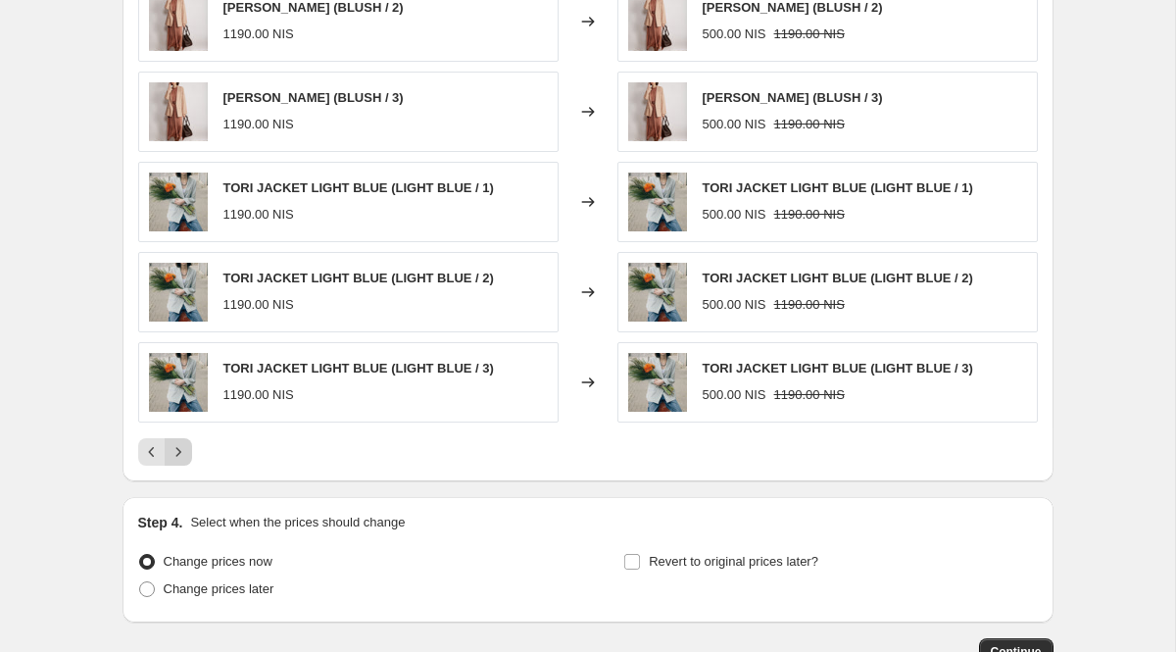
click at [186, 450] on icon "Next" at bounding box center [179, 452] width 20 height 20
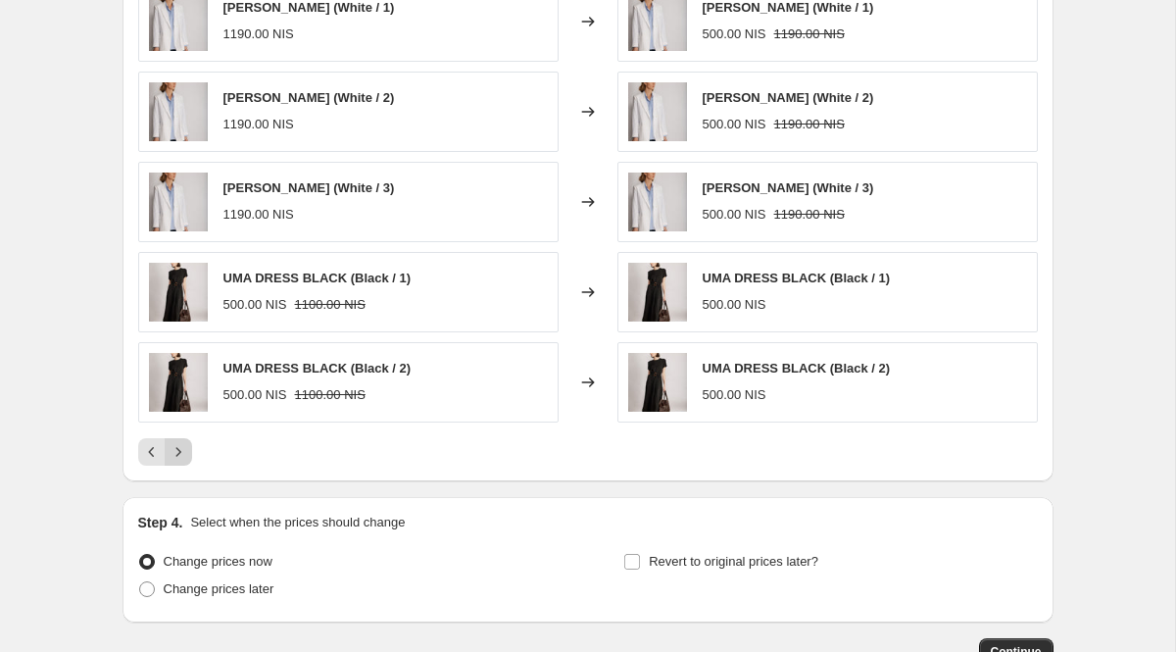
click at [186, 450] on icon "Next" at bounding box center [179, 452] width 20 height 20
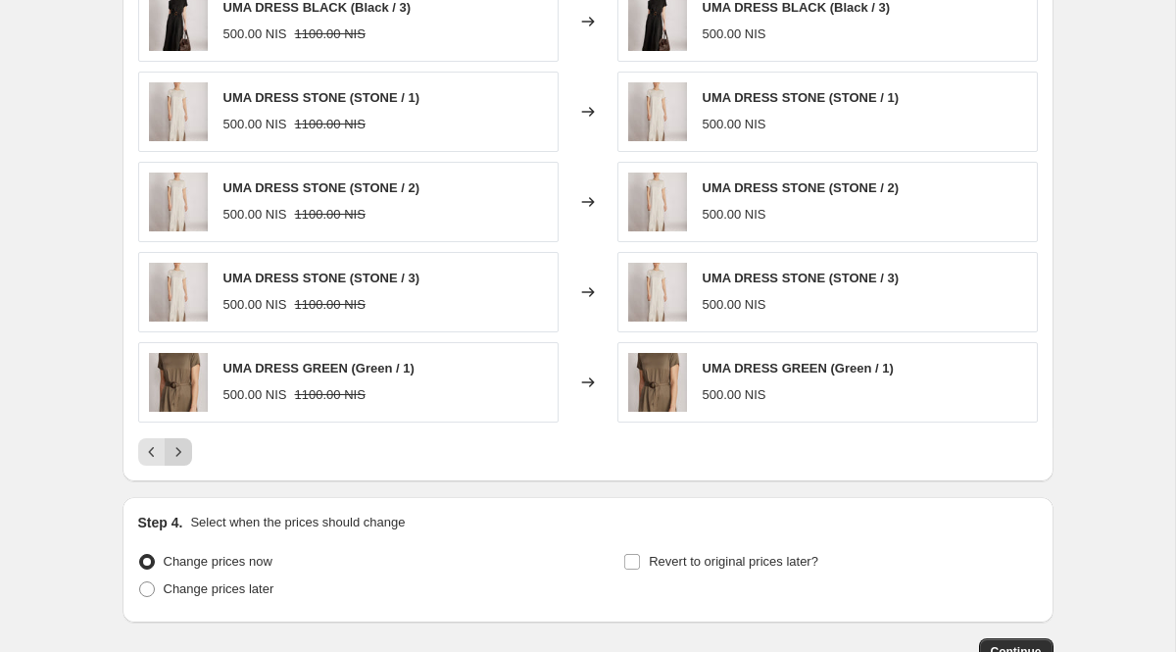
click at [186, 450] on icon "Next" at bounding box center [179, 452] width 20 height 20
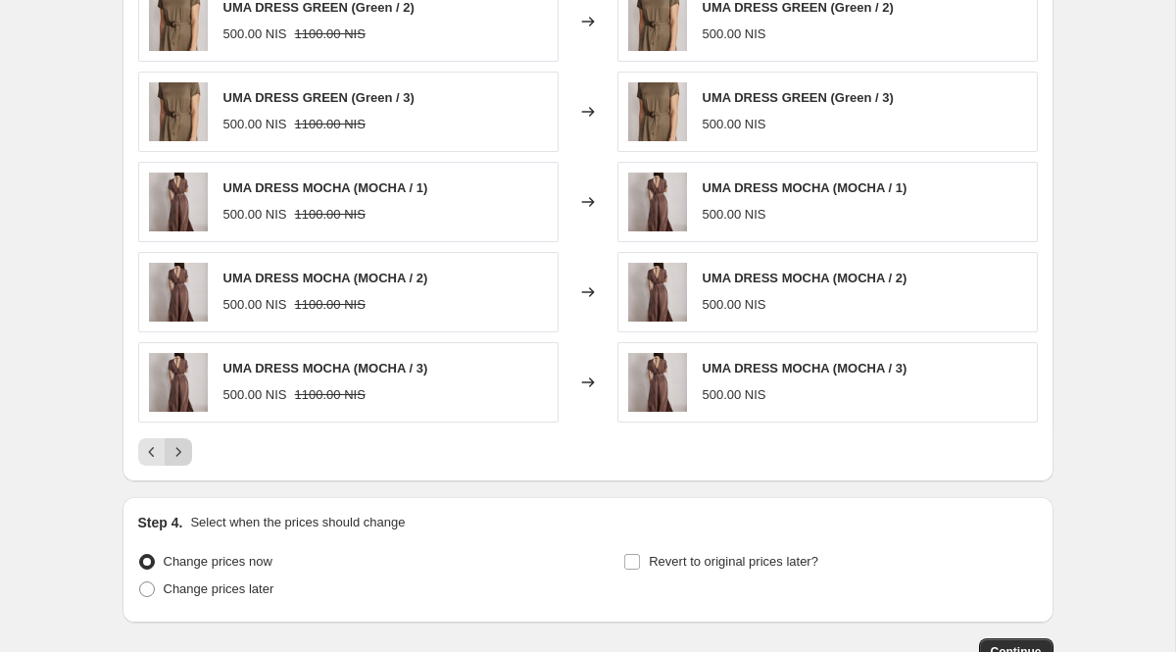
click at [186, 450] on icon "Next" at bounding box center [179, 452] width 20 height 20
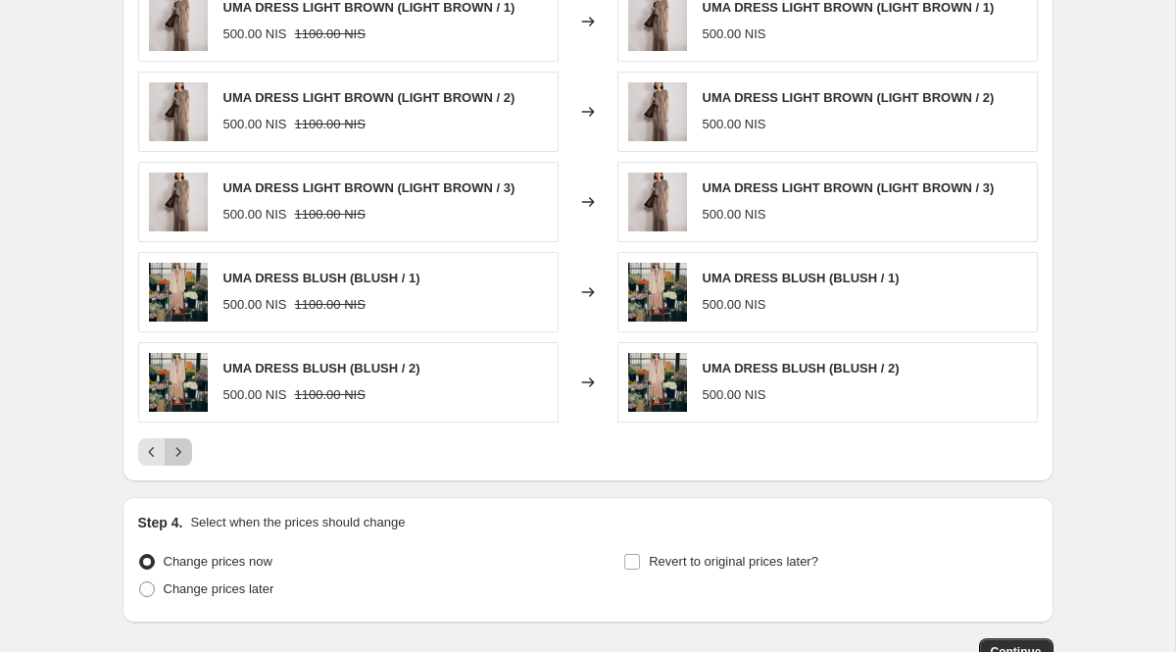
click at [186, 450] on icon "Next" at bounding box center [179, 452] width 20 height 20
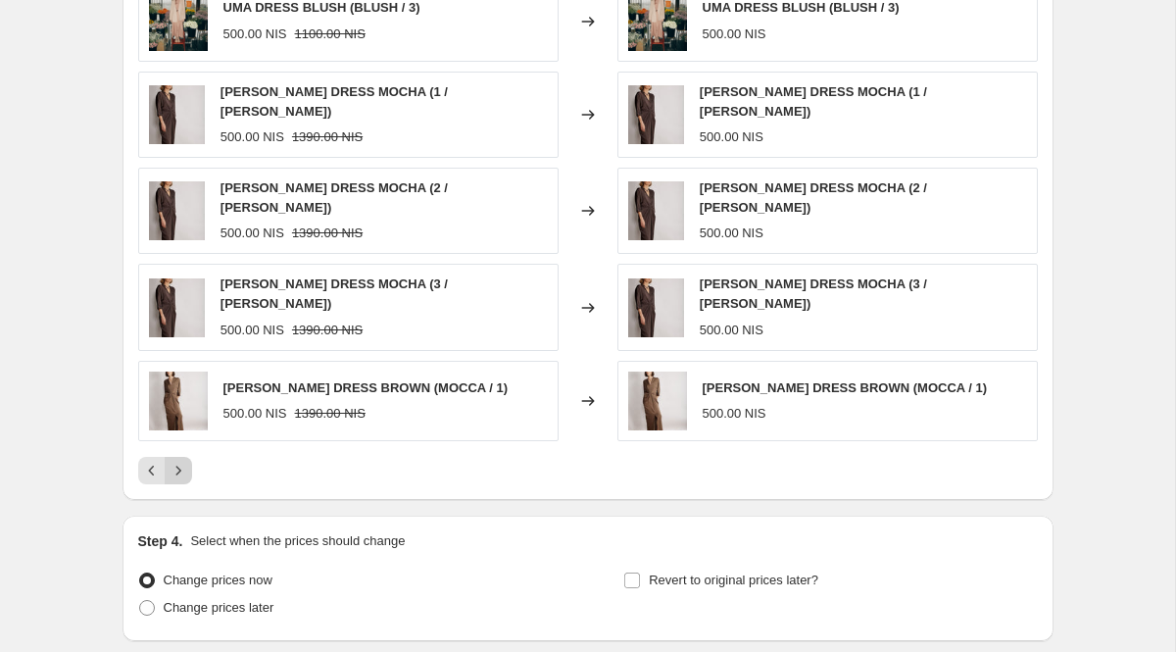
click at [186, 460] on icon "Next" at bounding box center [179, 470] width 20 height 20
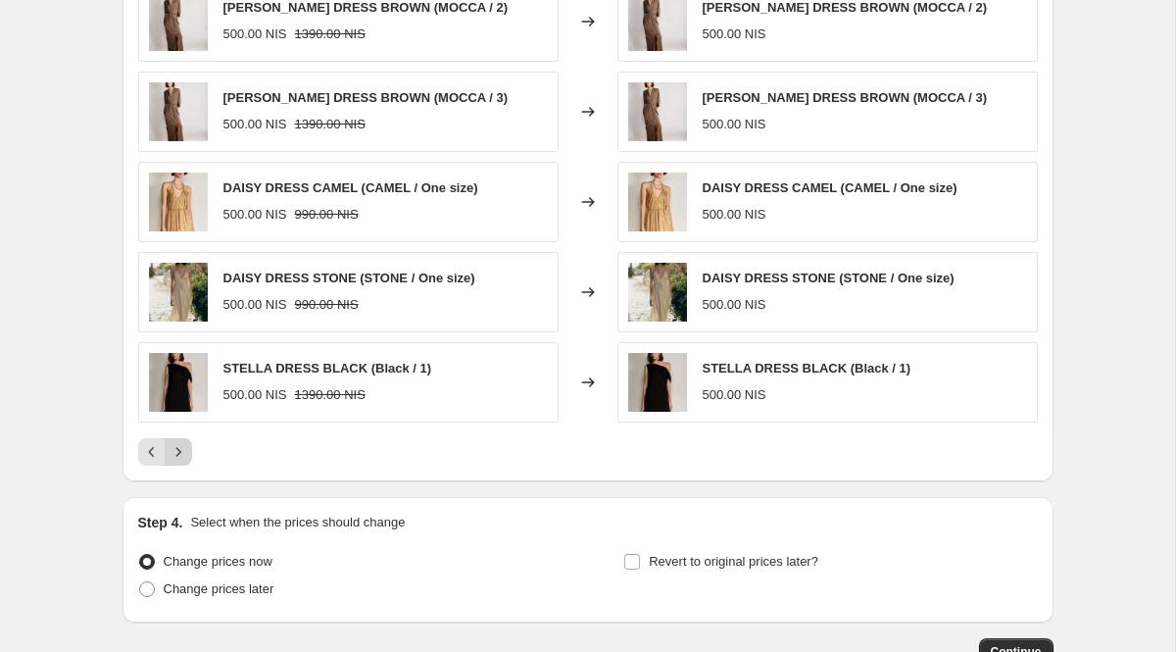
click at [185, 450] on icon "Next" at bounding box center [179, 452] width 20 height 20
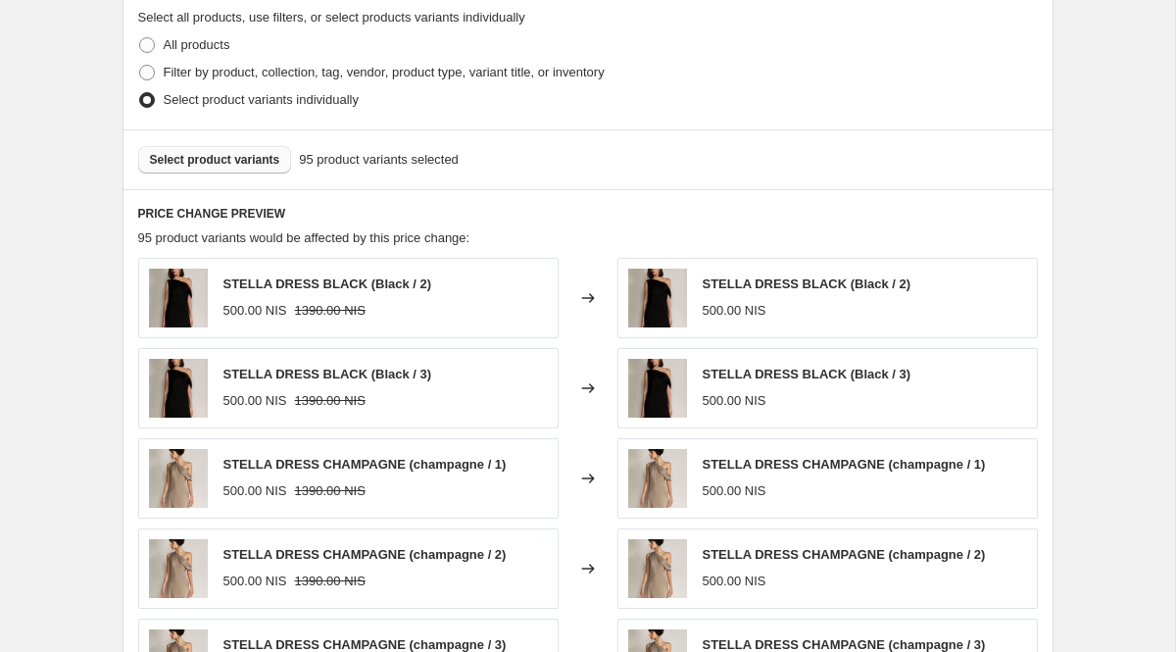
scroll to position [877, 0]
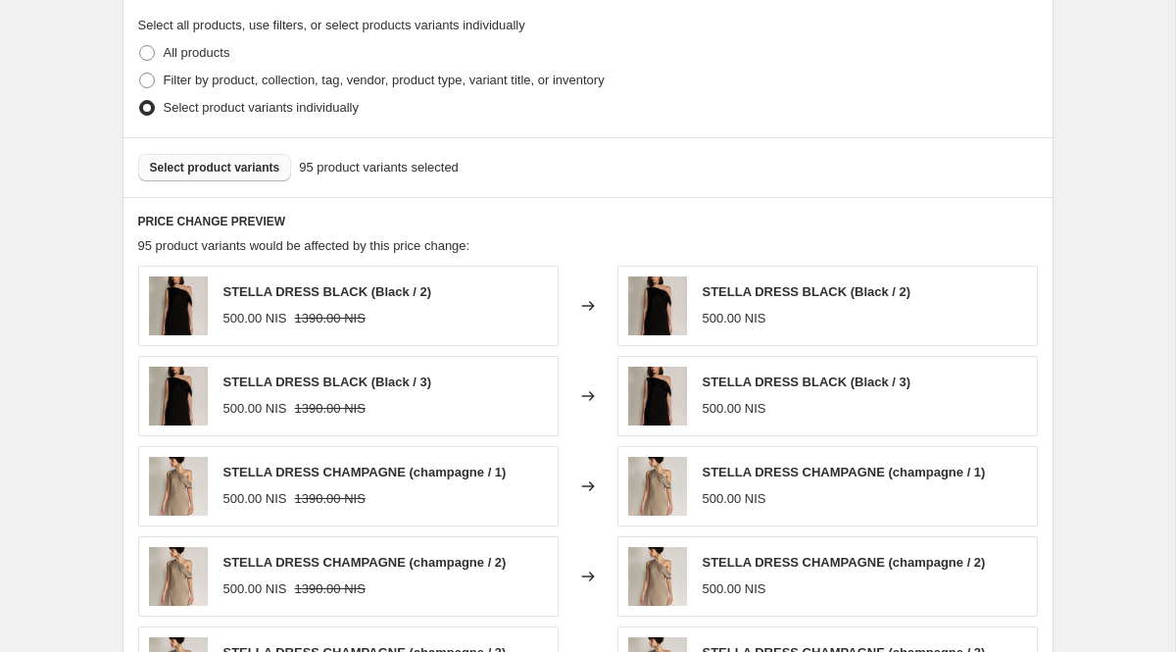
click at [245, 171] on span "Select product variants" at bounding box center [215, 168] width 130 height 16
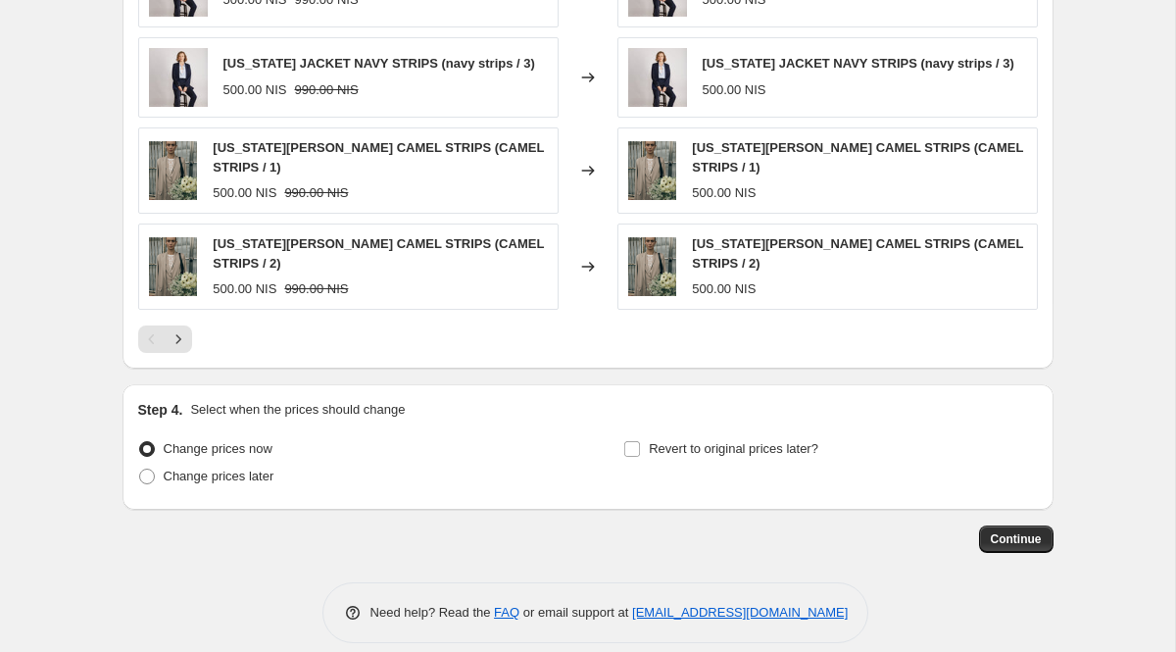
scroll to position [1291, 0]
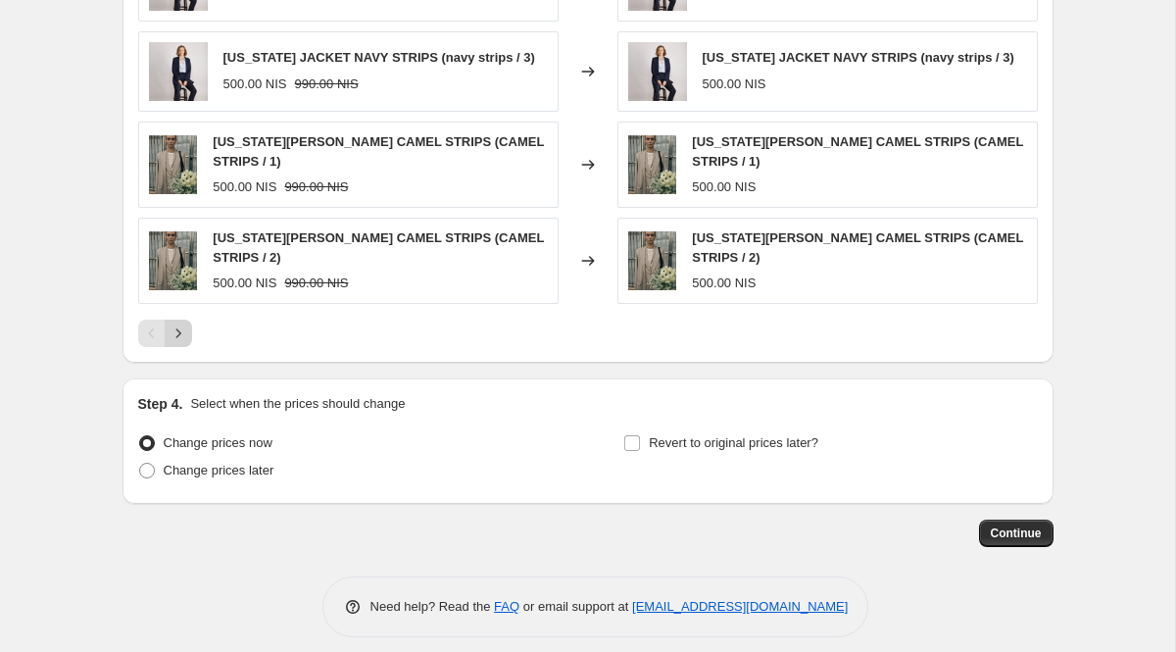
click at [182, 329] on icon "Next" at bounding box center [179, 333] width 20 height 20
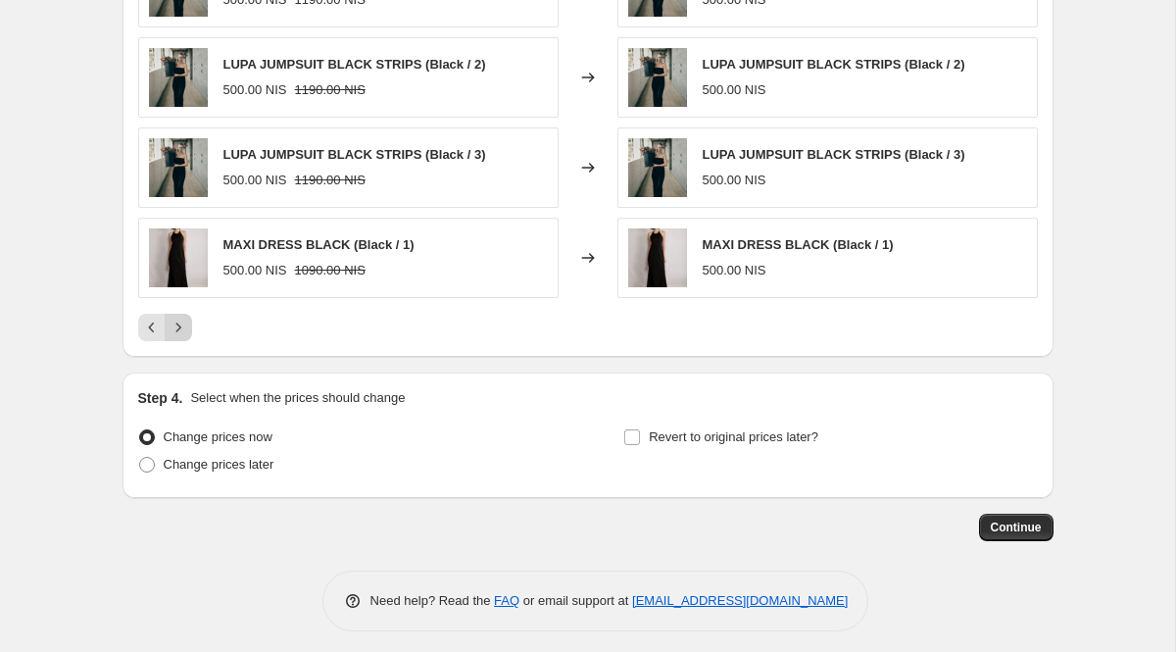
click at [182, 329] on icon "Next" at bounding box center [179, 327] width 20 height 20
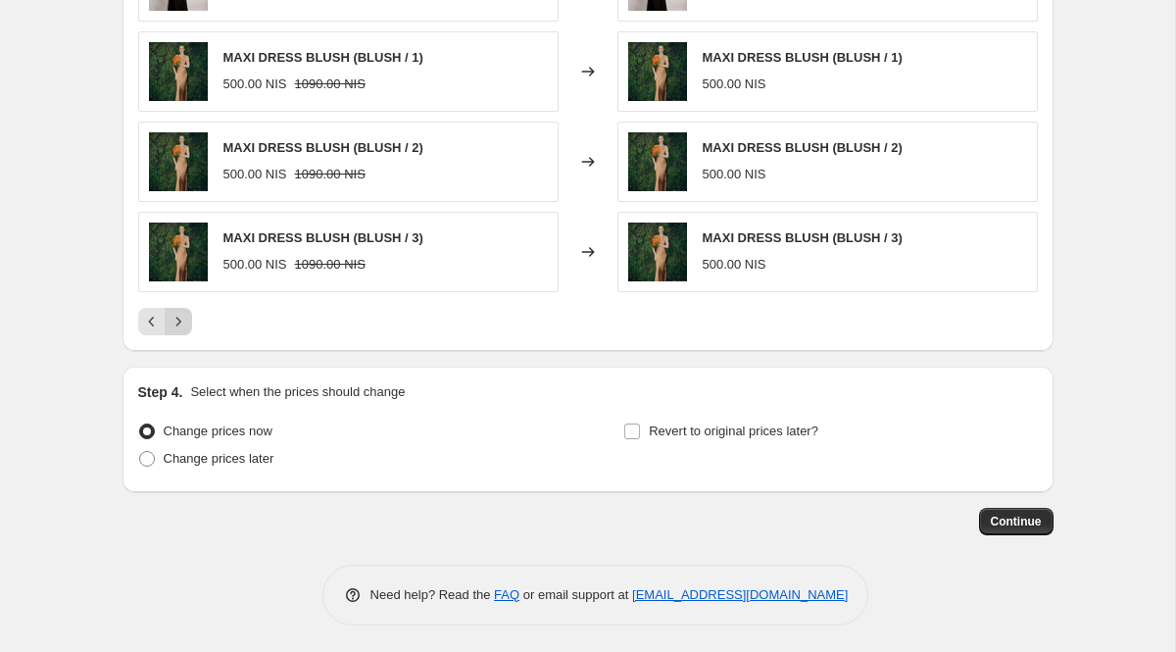
click at [182, 329] on icon "Next" at bounding box center [179, 322] width 20 height 20
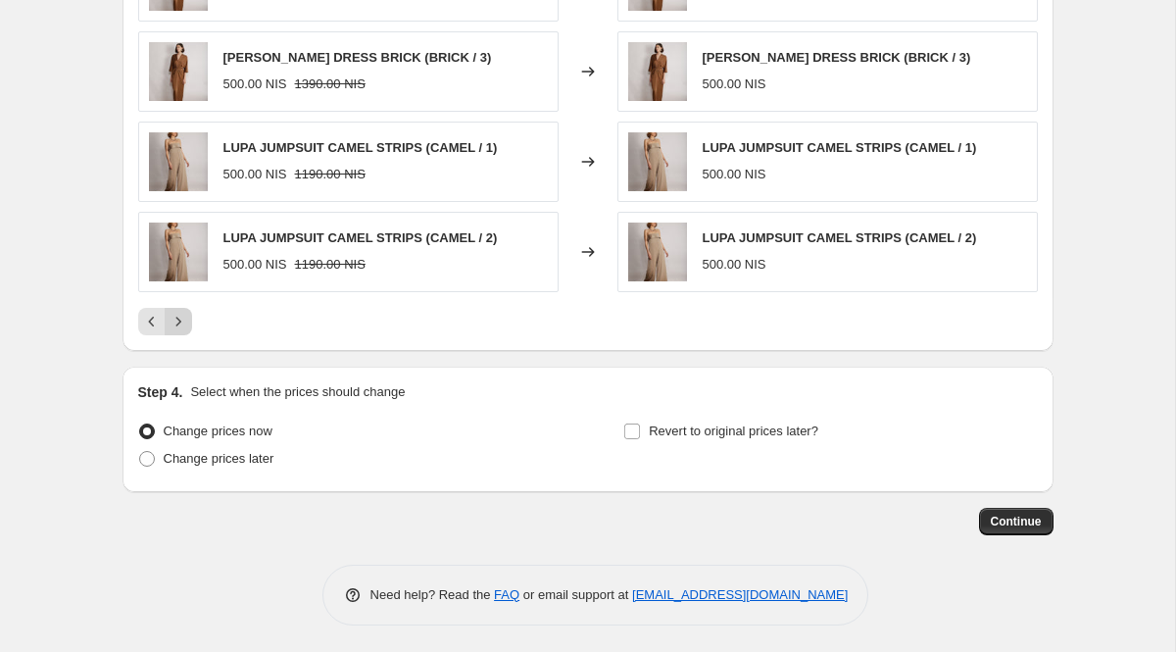
click at [182, 329] on icon "Next" at bounding box center [179, 322] width 20 height 20
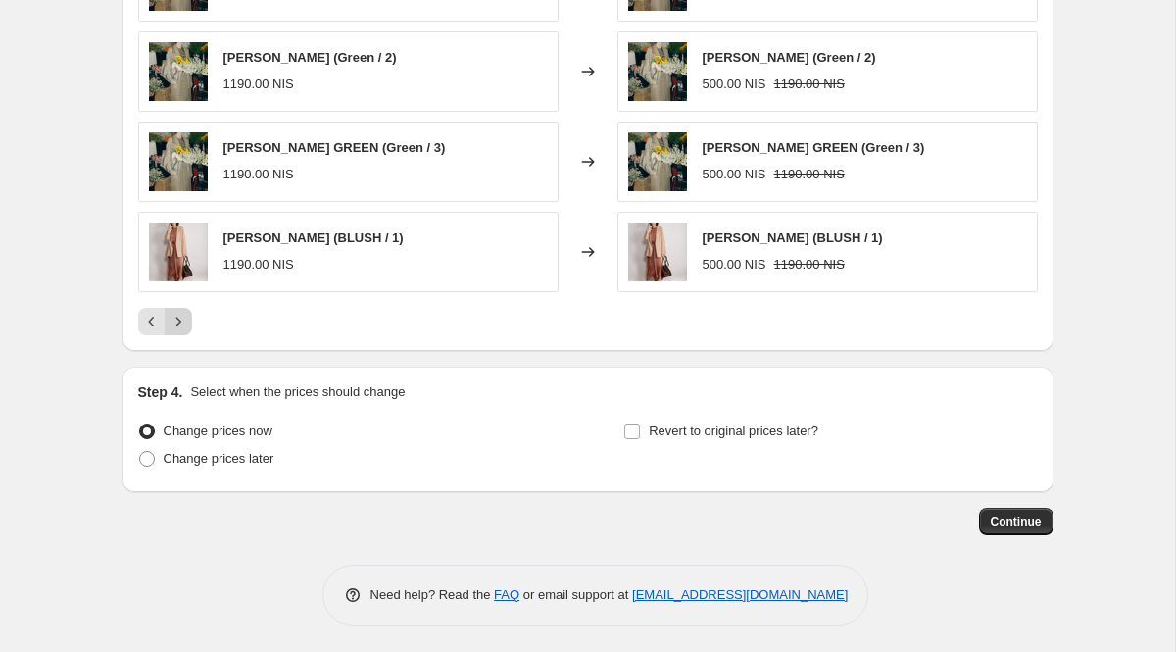
click at [182, 329] on icon "Next" at bounding box center [179, 322] width 20 height 20
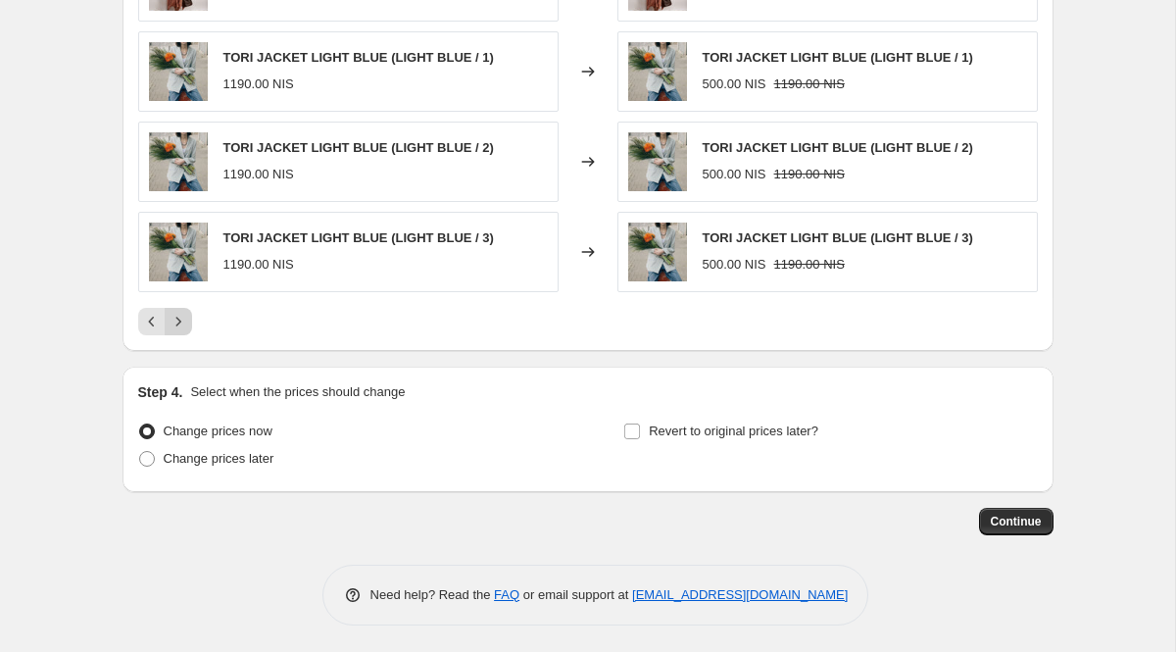
click at [182, 329] on icon "Next" at bounding box center [179, 322] width 20 height 20
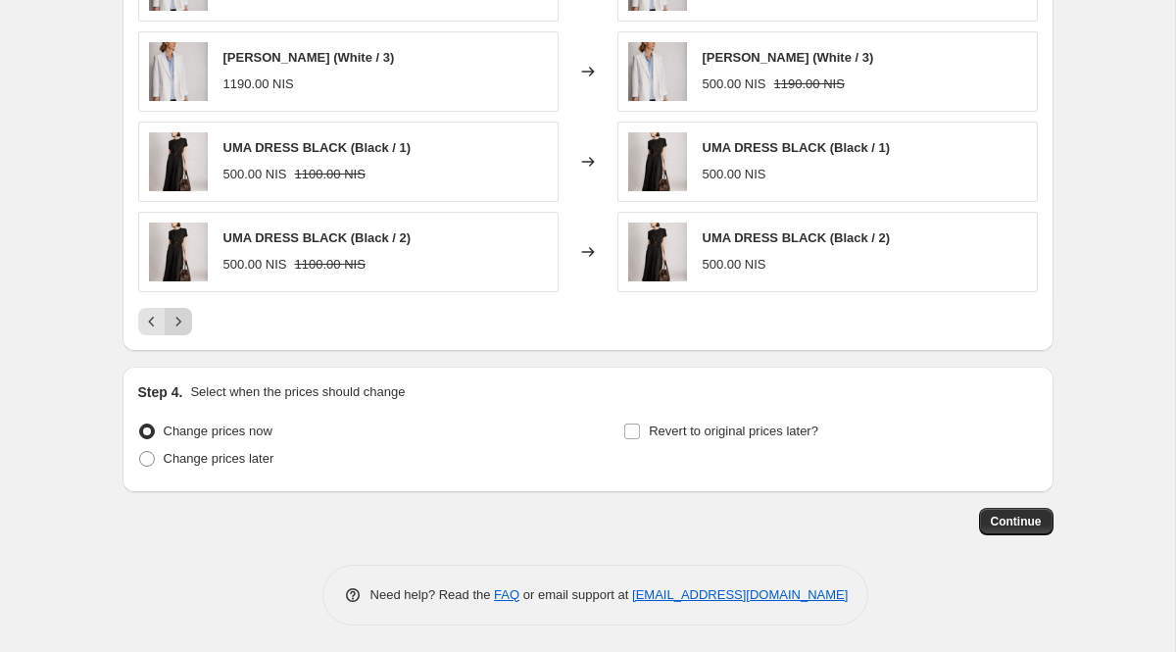
click at [182, 329] on icon "Next" at bounding box center [179, 322] width 20 height 20
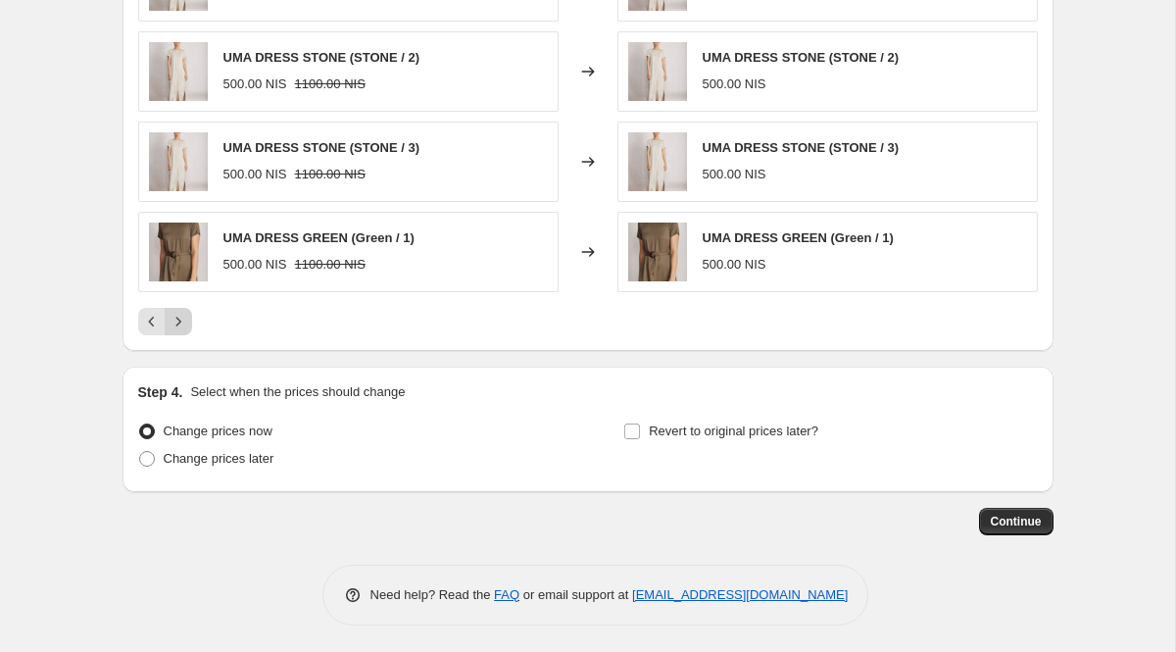
click at [182, 329] on icon "Next" at bounding box center [179, 322] width 20 height 20
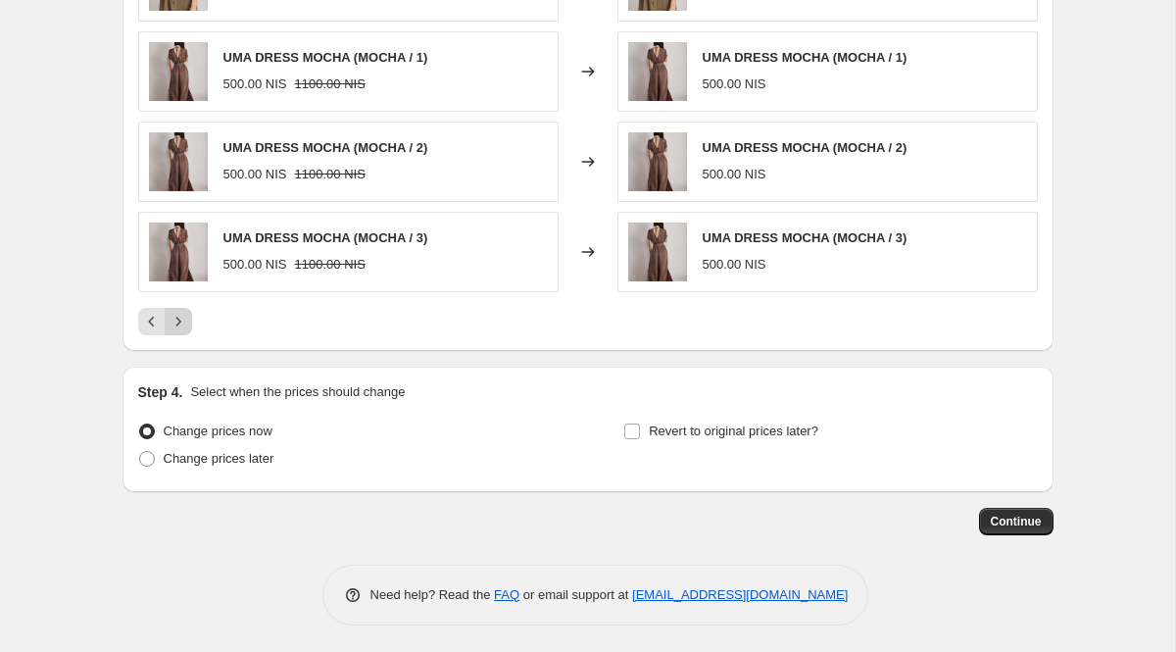
click at [182, 329] on icon "Next" at bounding box center [179, 322] width 20 height 20
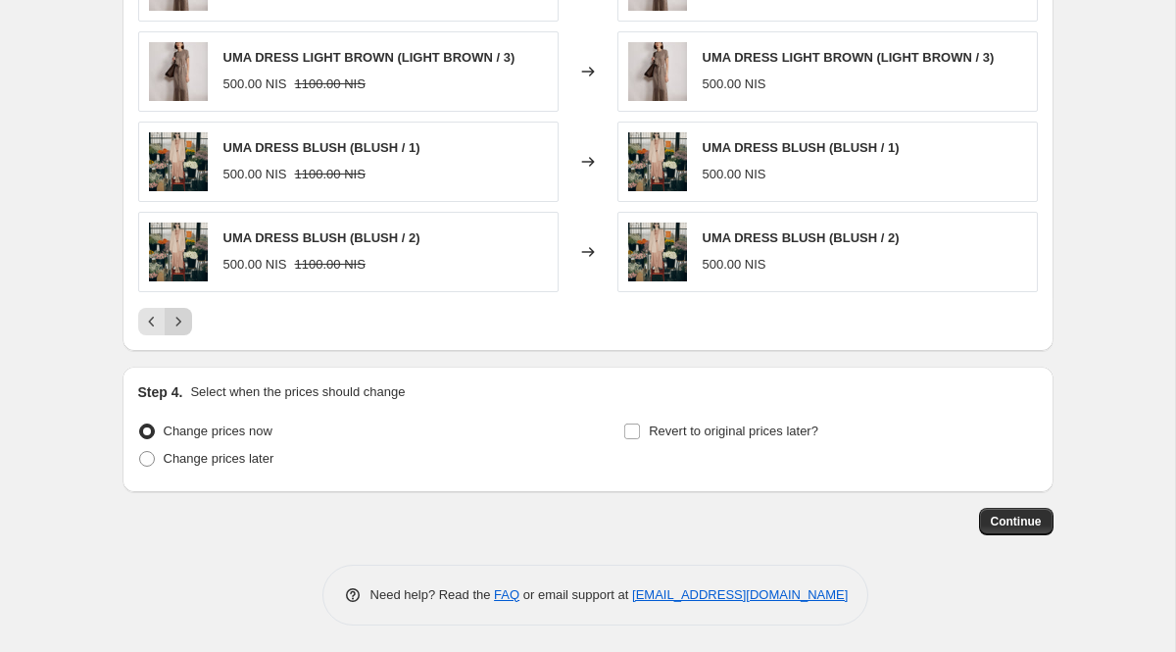
click at [182, 329] on icon "Next" at bounding box center [179, 322] width 20 height 20
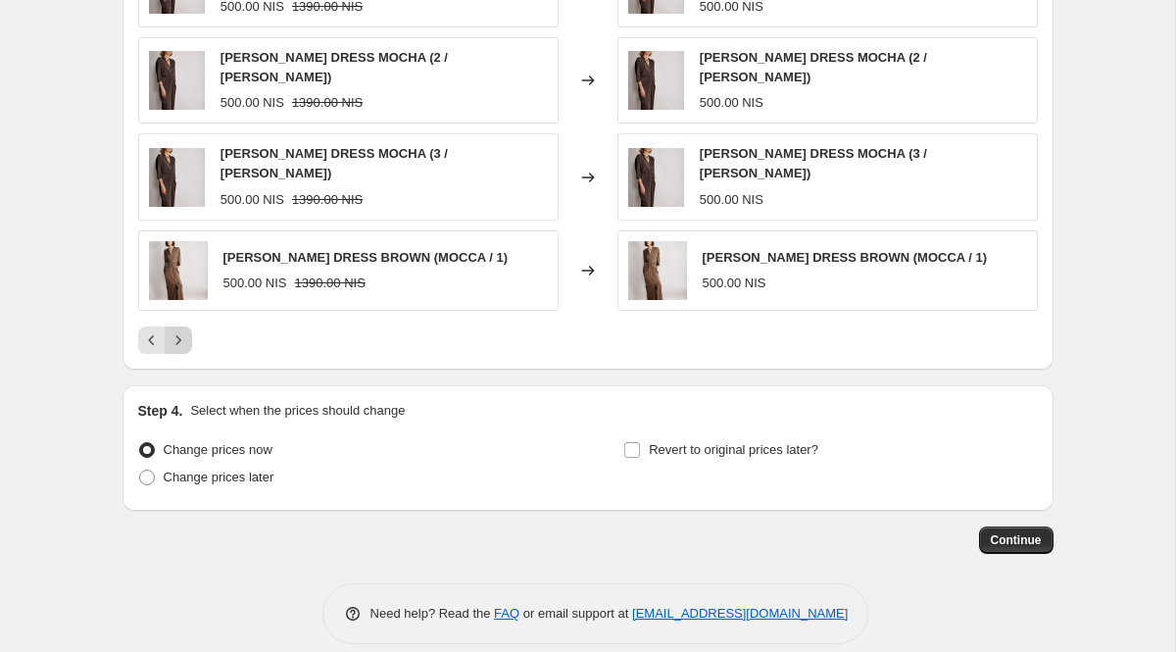
click at [182, 330] on icon "Next" at bounding box center [179, 340] width 20 height 20
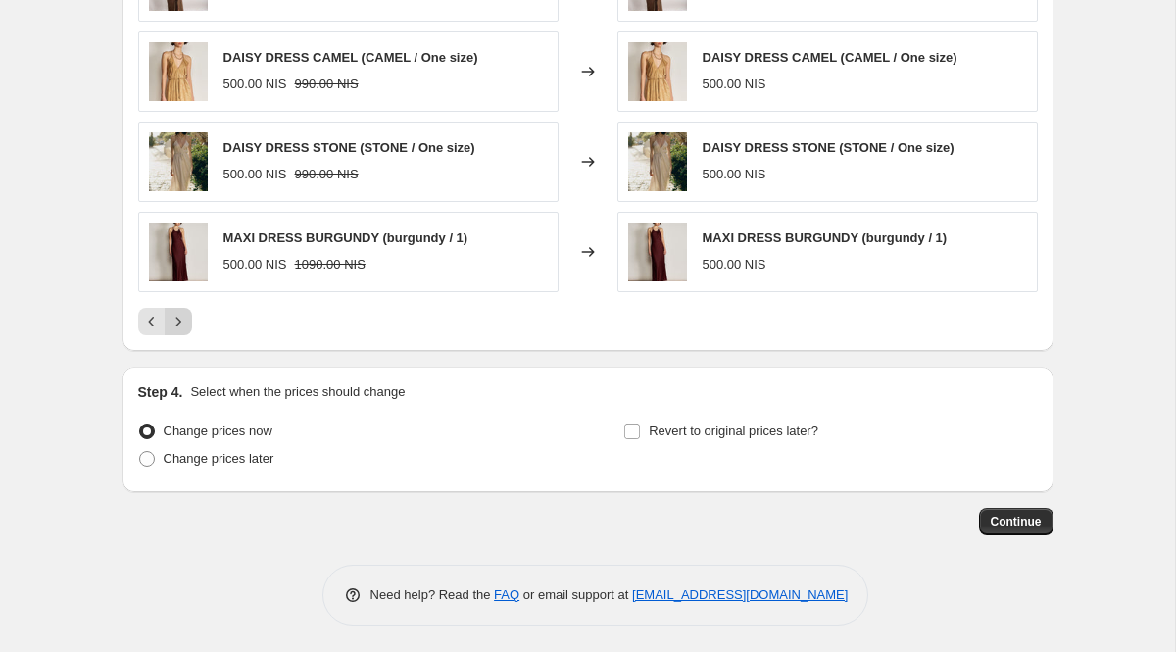
click at [182, 329] on icon "Next" at bounding box center [179, 322] width 20 height 20
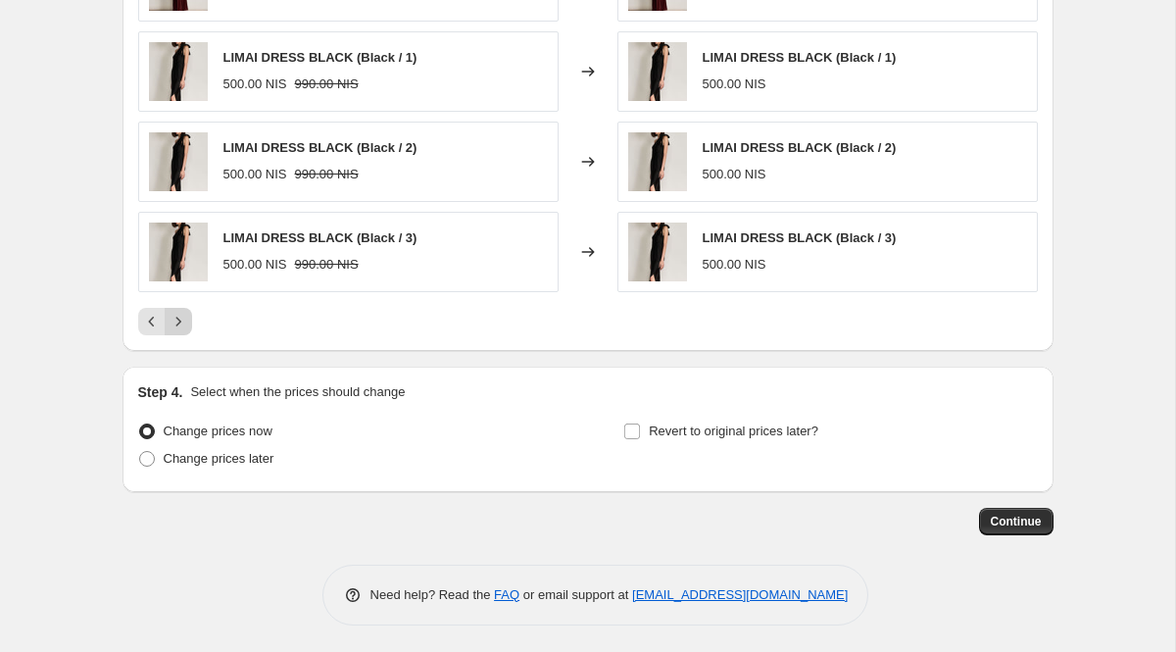
click at [182, 329] on icon "Next" at bounding box center [179, 322] width 20 height 20
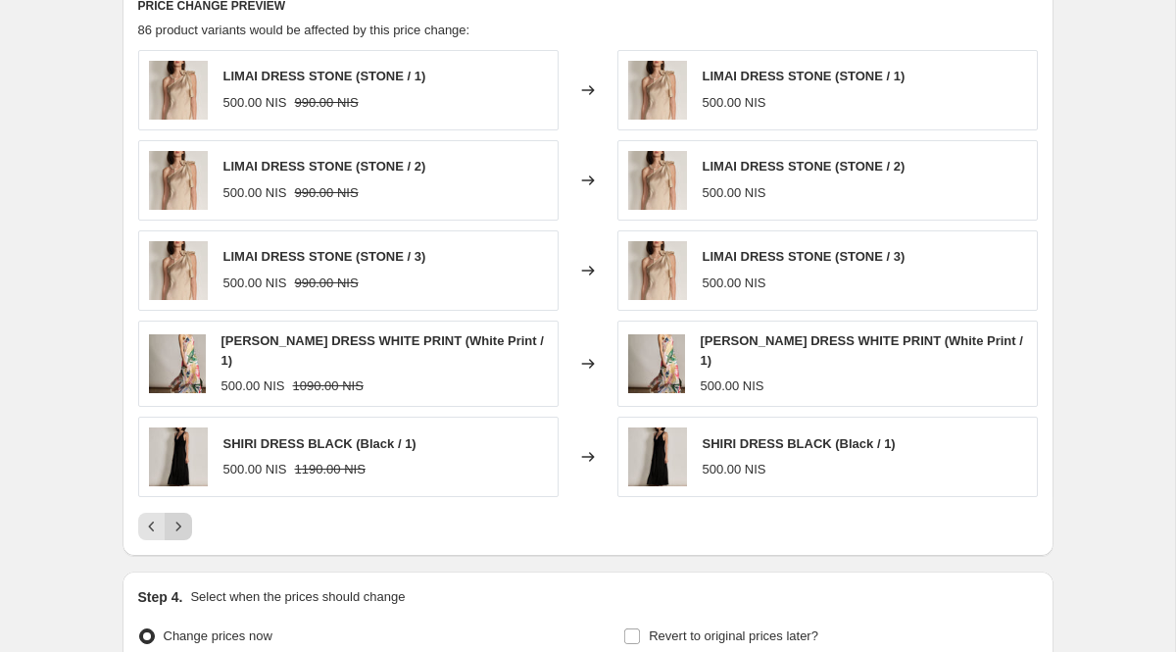
scroll to position [1088, 0]
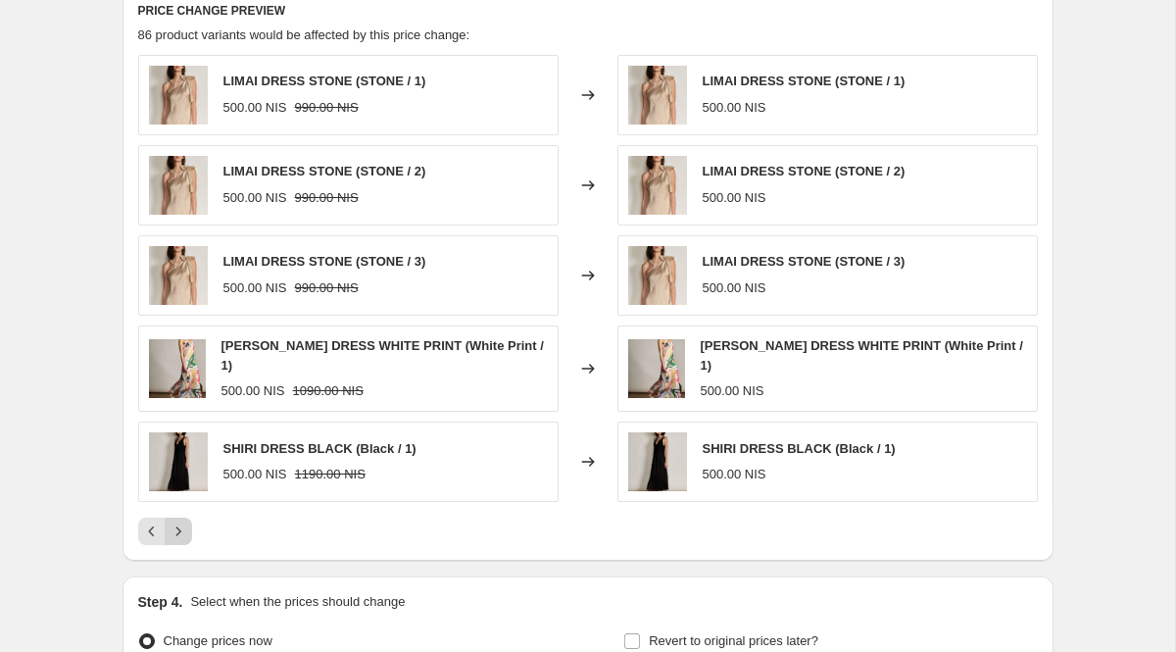
click at [185, 517] on button "Next" at bounding box center [178, 530] width 27 height 27
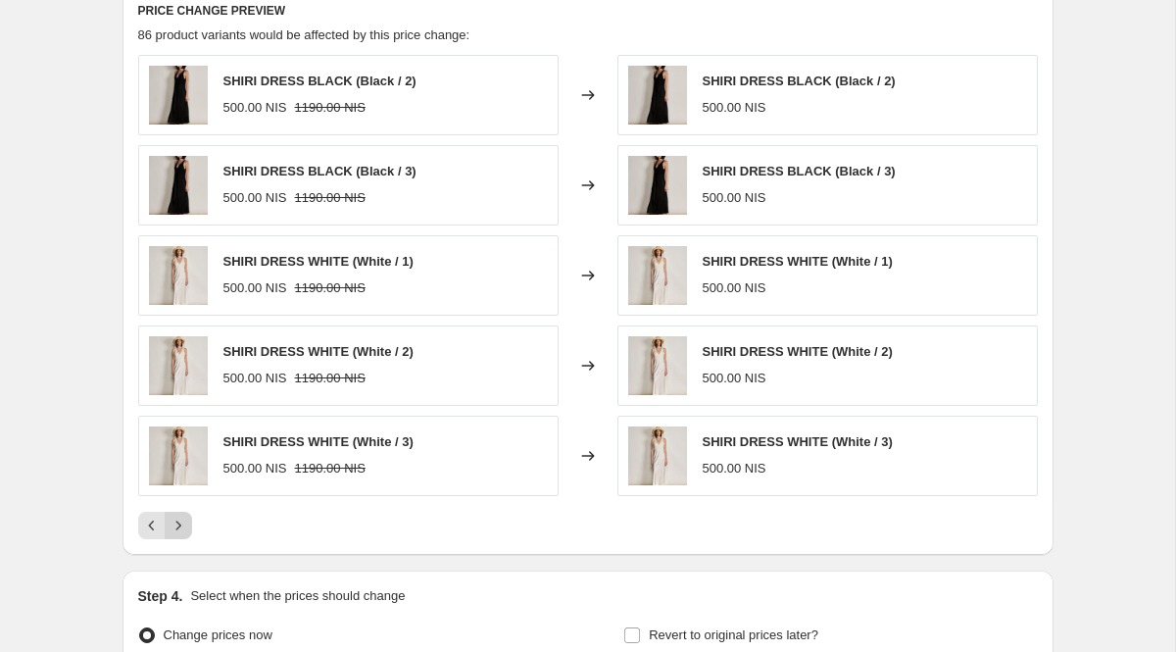
click at [185, 514] on button "Next" at bounding box center [178, 524] width 27 height 27
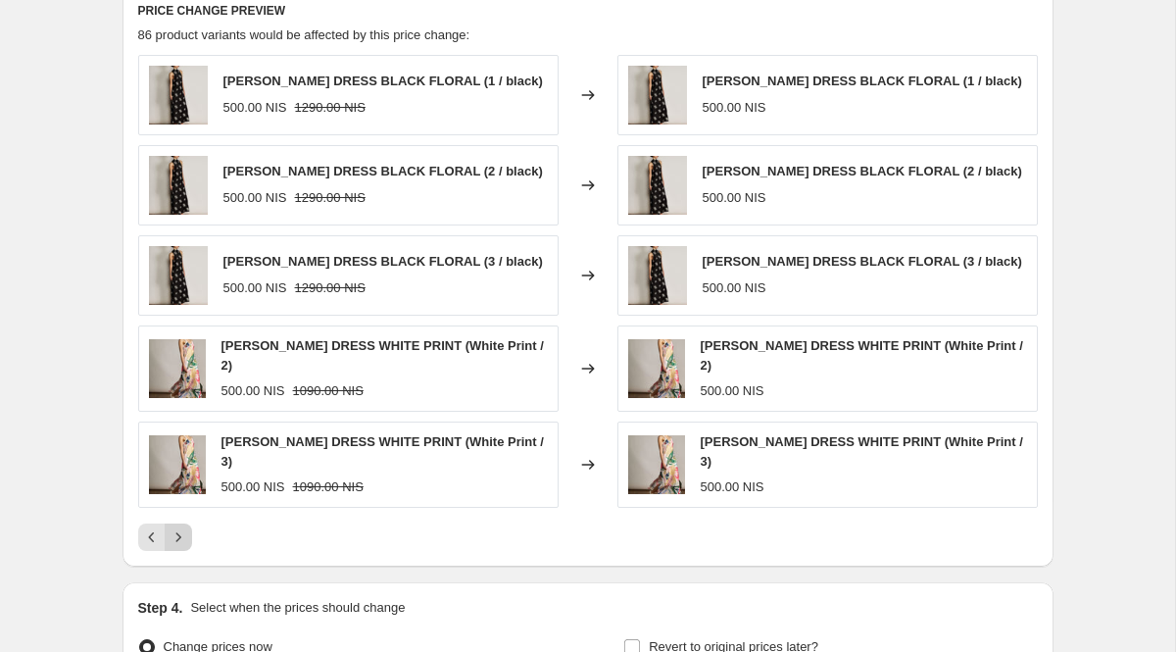
click at [185, 523] on button "Next" at bounding box center [178, 536] width 27 height 27
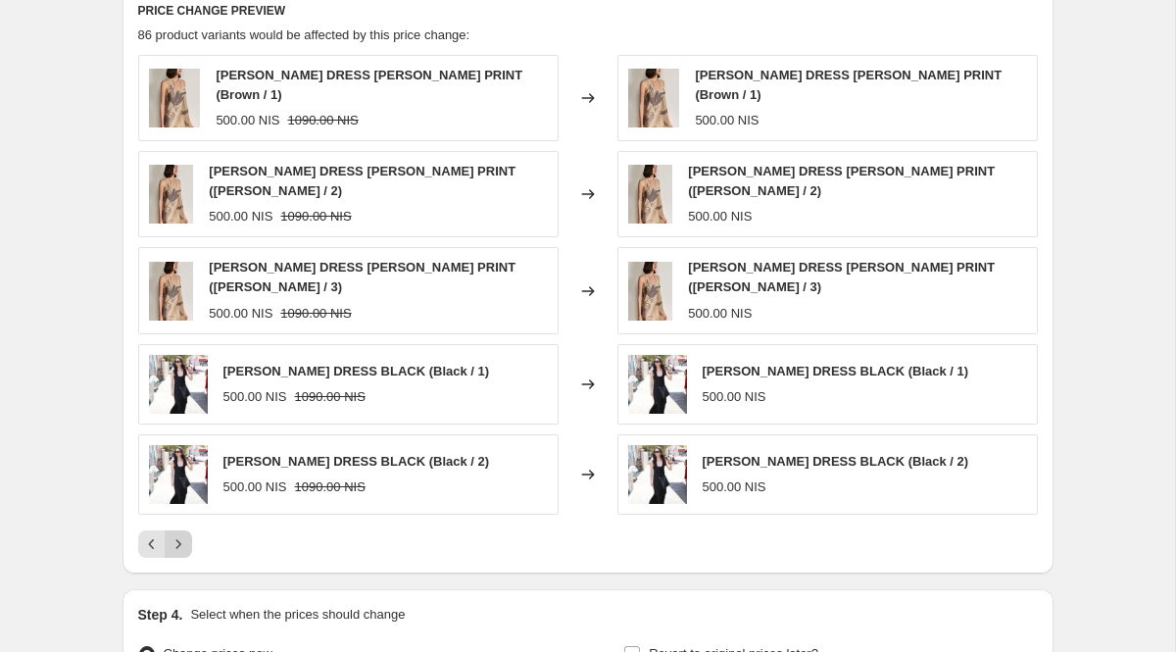
click at [185, 530] on button "Next" at bounding box center [178, 543] width 27 height 27
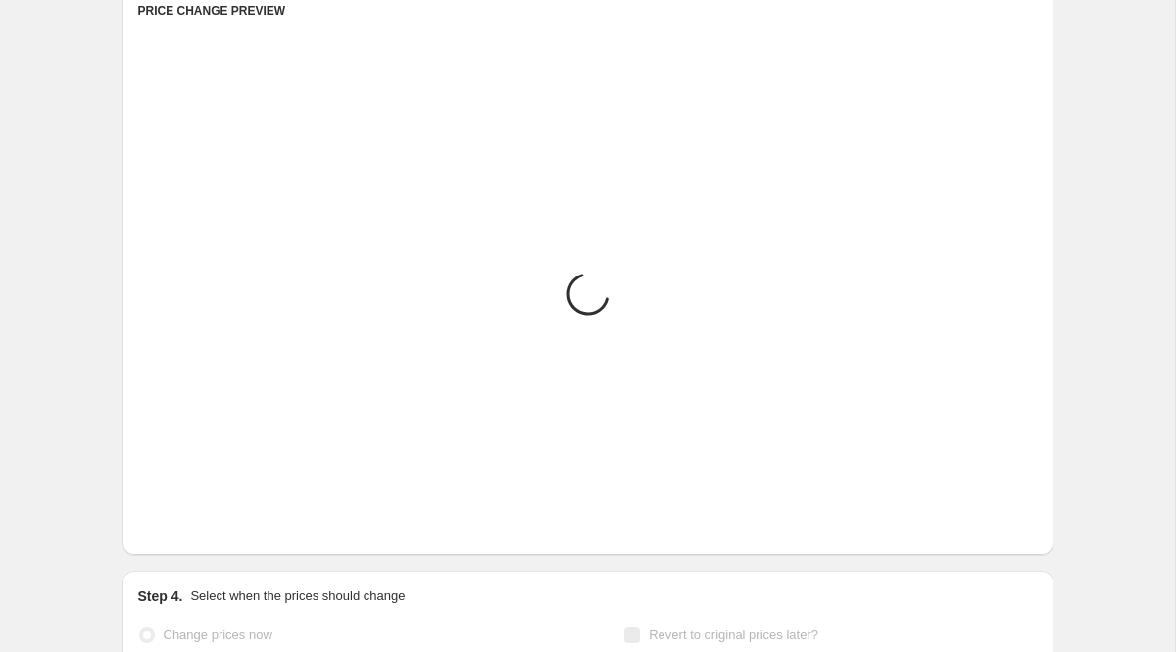
scroll to position [933, 0]
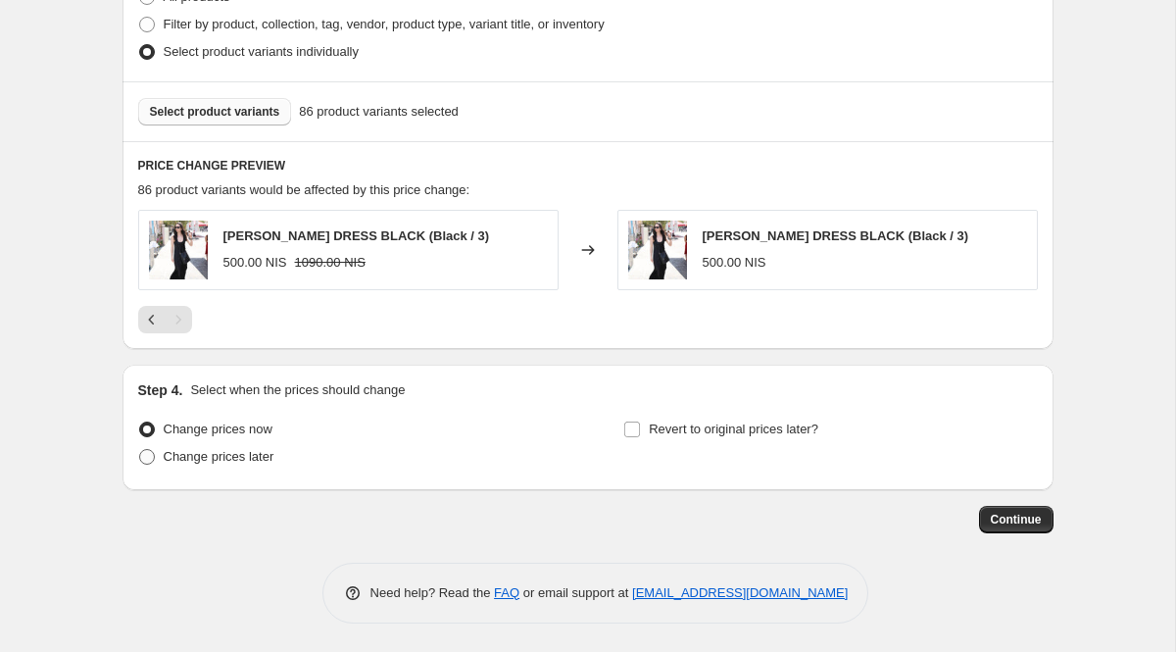
click at [146, 458] on span at bounding box center [147, 457] width 16 height 16
click at [140, 450] on input "Change prices later" at bounding box center [139, 449] width 1 height 1
radio input "true"
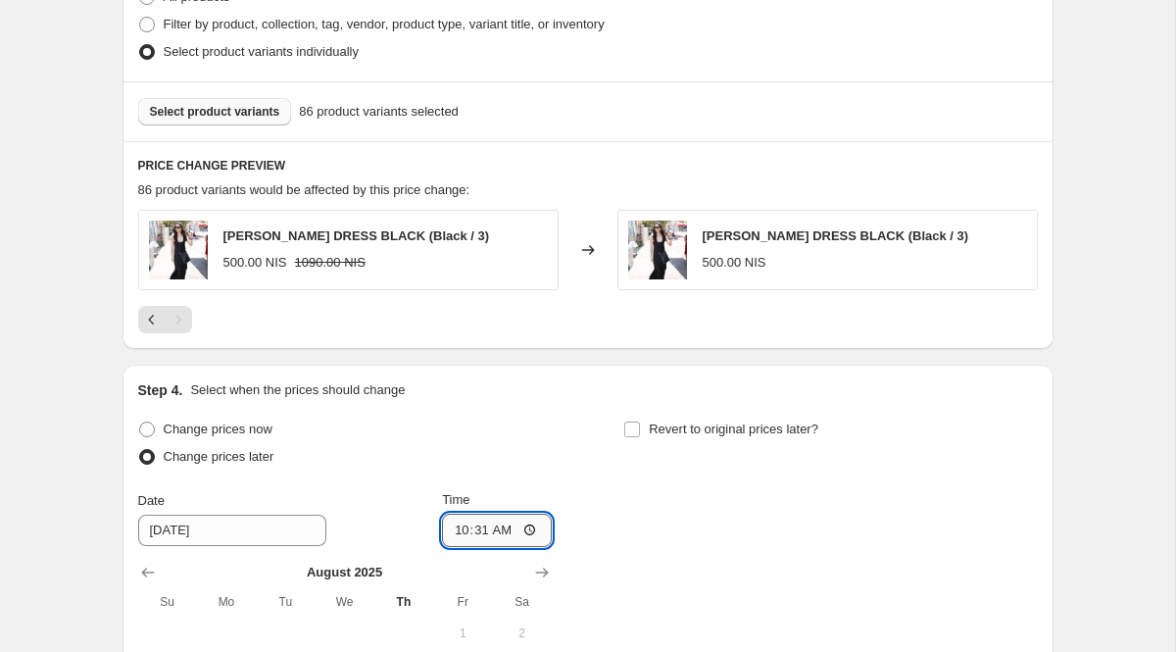
click at [500, 531] on input "10:31" at bounding box center [497, 529] width 110 height 33
type input "10:35"
click at [667, 534] on div "Change prices now Change prices later Date [DATE] Time 10:35 [DATE] Su Mo Tu We…" at bounding box center [587, 610] width 899 height 390
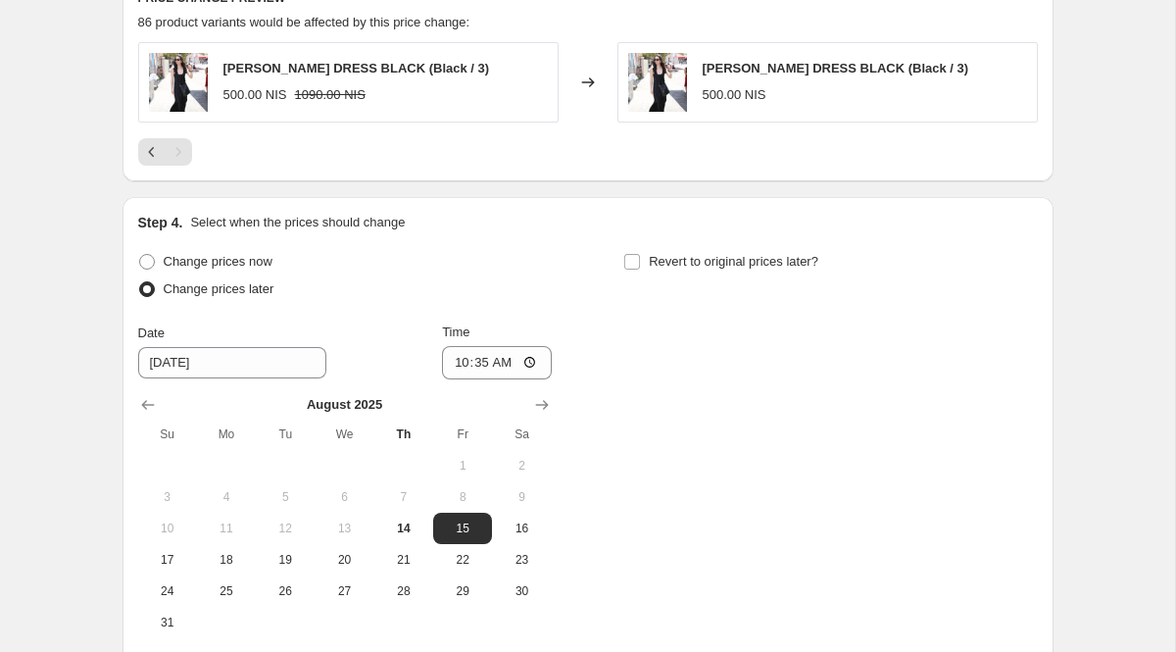
scroll to position [1299, 0]
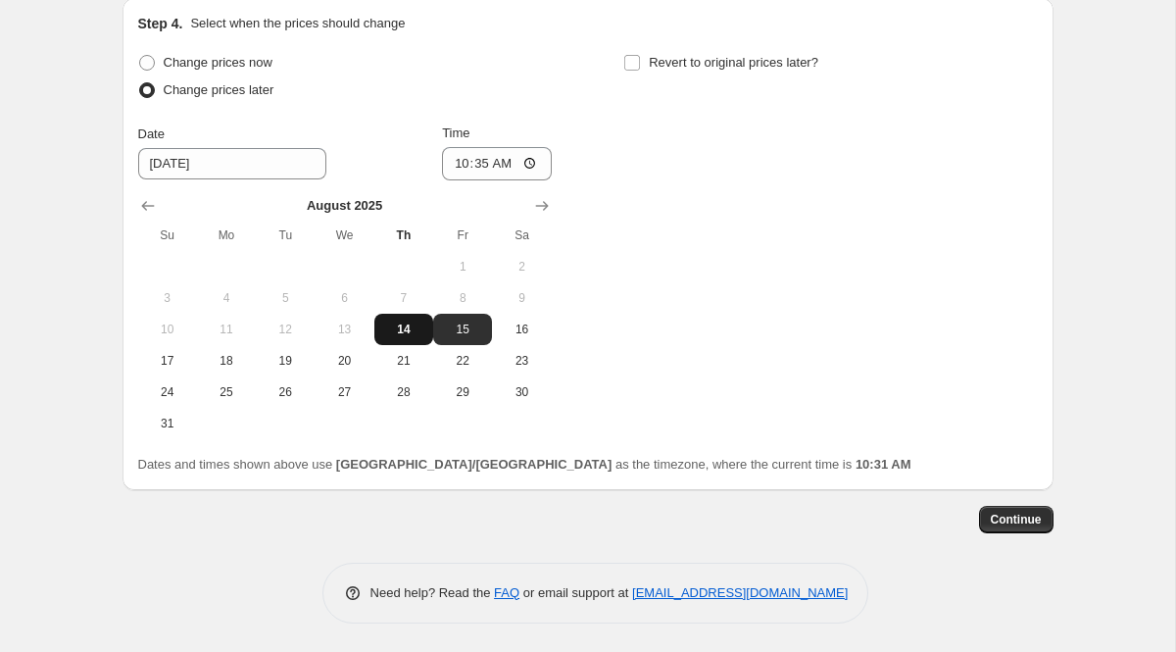
click at [405, 332] on span "14" at bounding box center [403, 329] width 43 height 16
type input "[DATE]"
click at [1007, 514] on span "Continue" at bounding box center [1016, 519] width 51 height 16
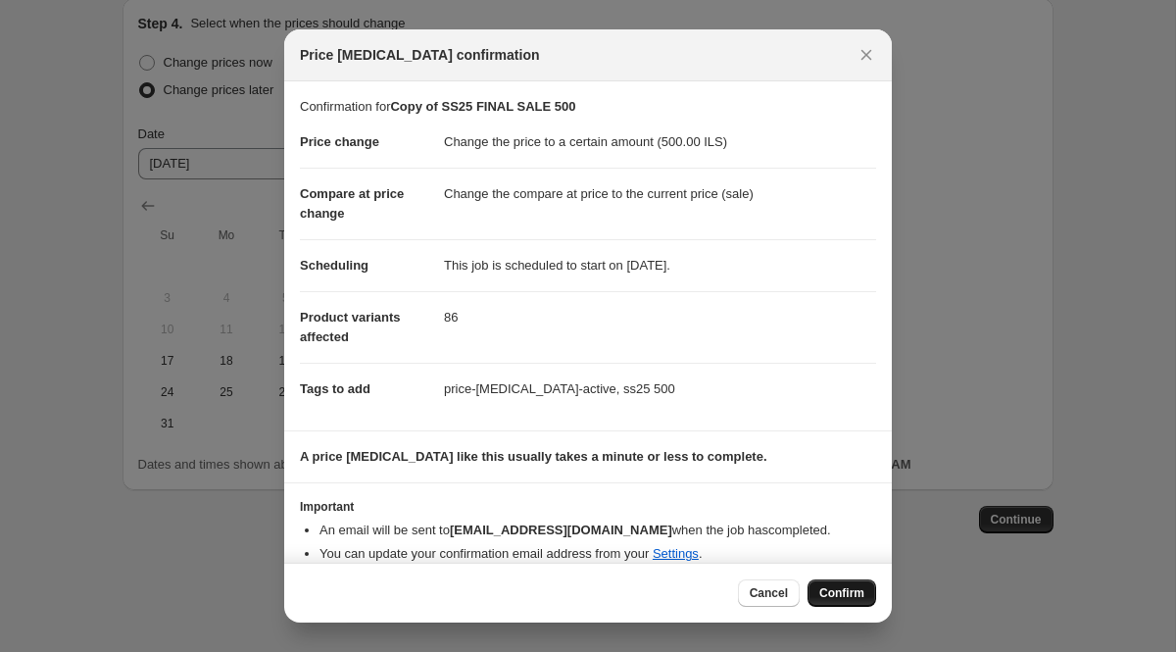
click at [832, 591] on span "Confirm" at bounding box center [841, 593] width 45 height 16
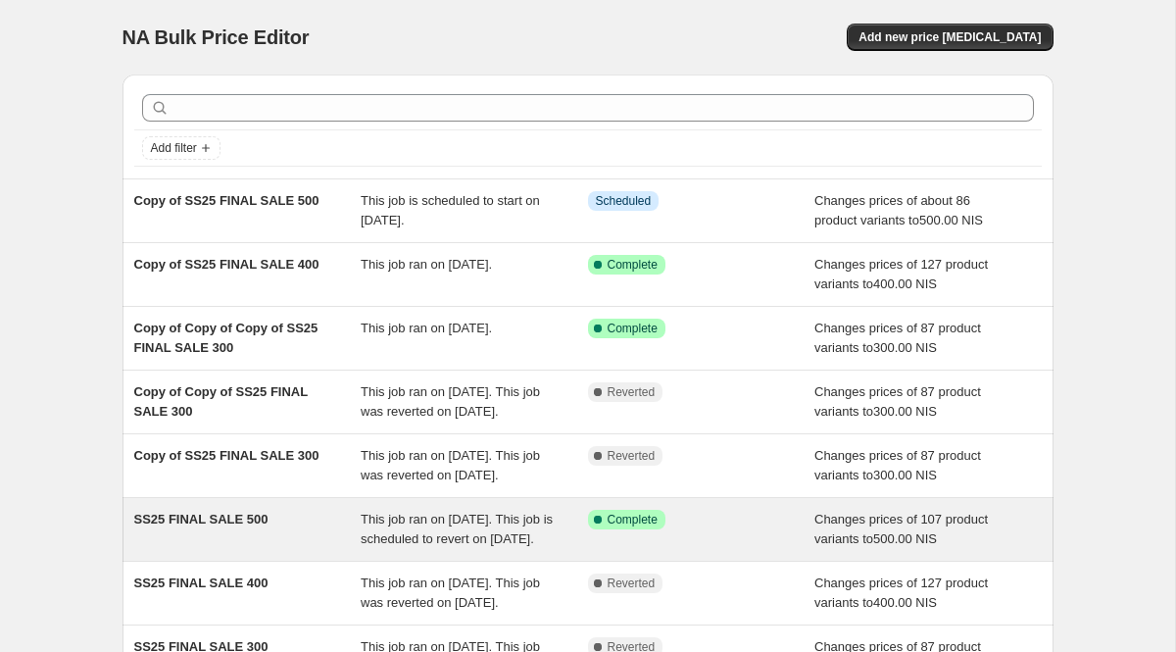
click at [278, 549] on div "SS25 FINAL SALE 500" at bounding box center [247, 528] width 227 height 39
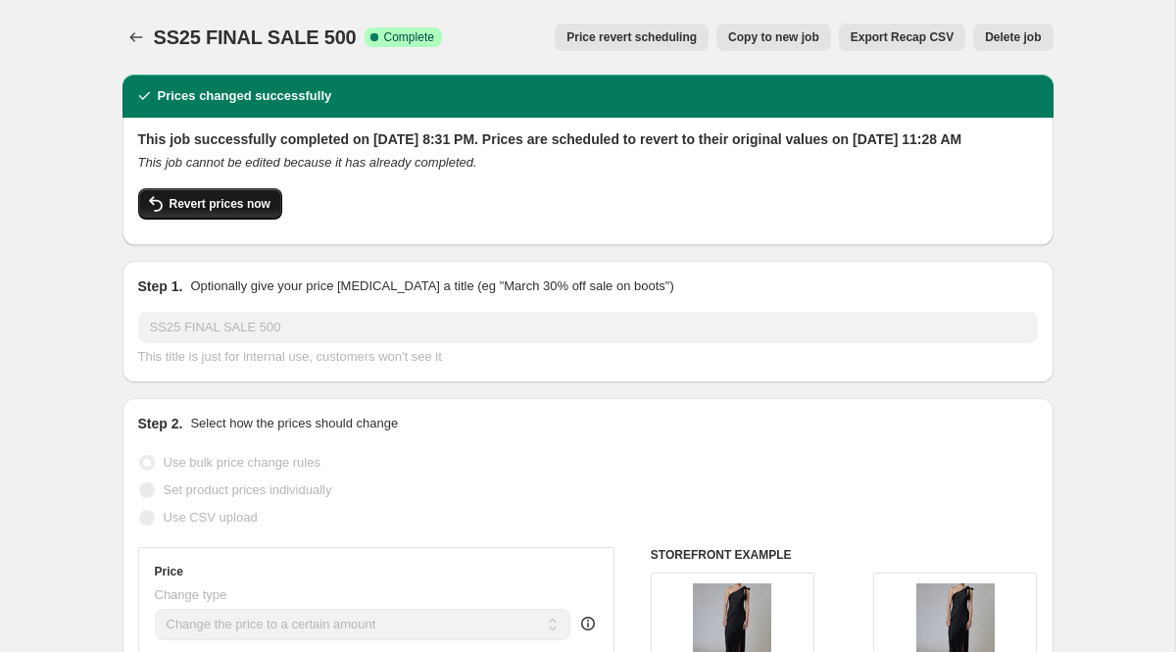
click at [220, 212] on span "Revert prices now" at bounding box center [219, 204] width 101 height 16
checkbox input "false"
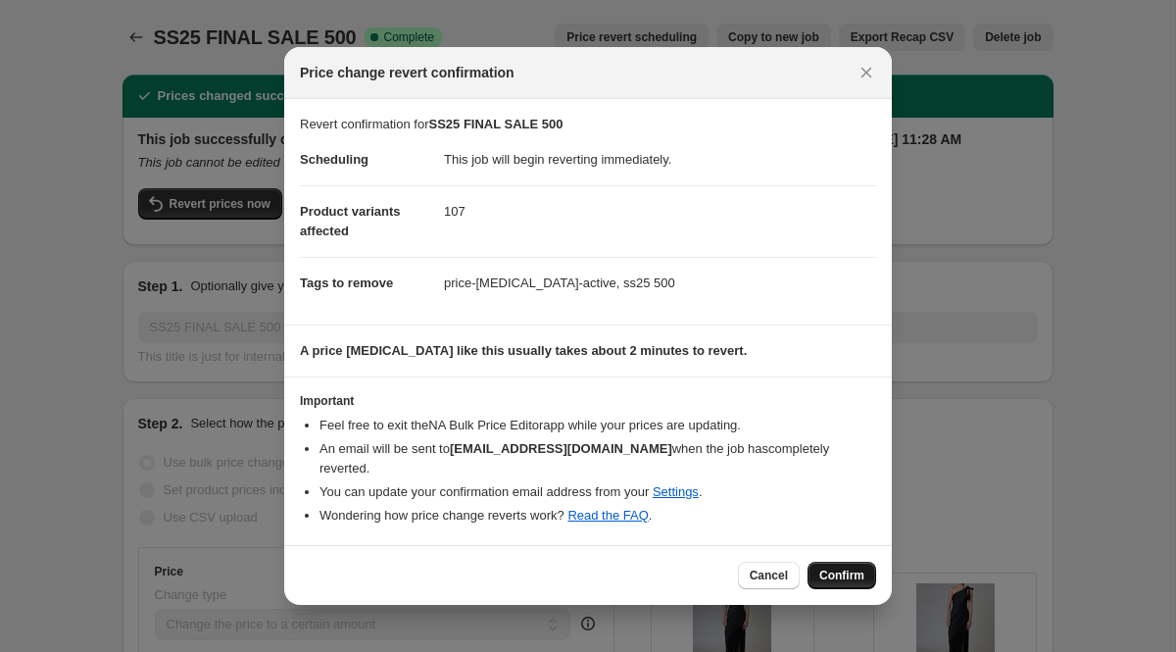
click at [839, 571] on span "Confirm" at bounding box center [841, 575] width 45 height 16
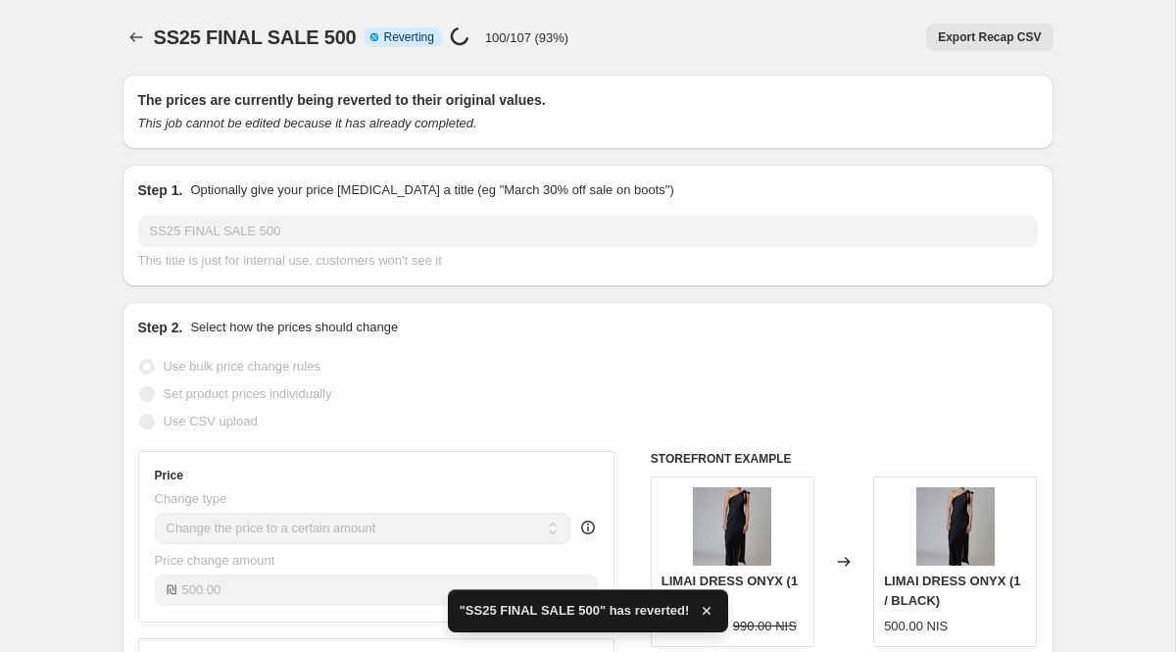
checkbox input "true"
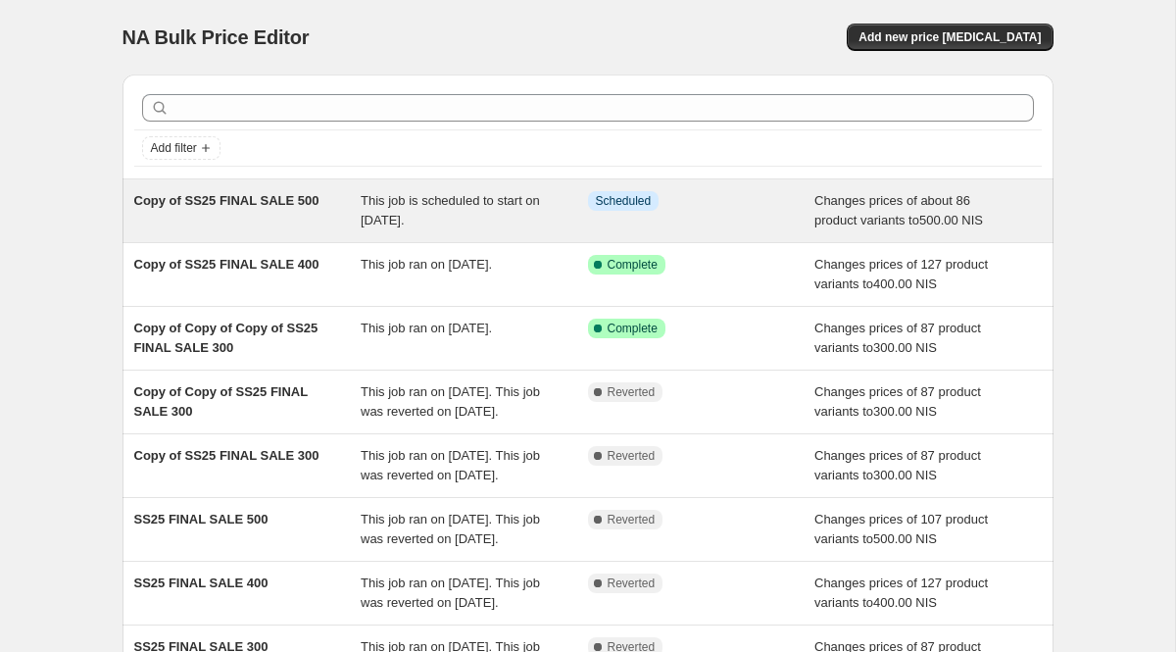
click at [292, 203] on span "Copy of SS25 FINAL SALE 500" at bounding box center [226, 200] width 185 height 15
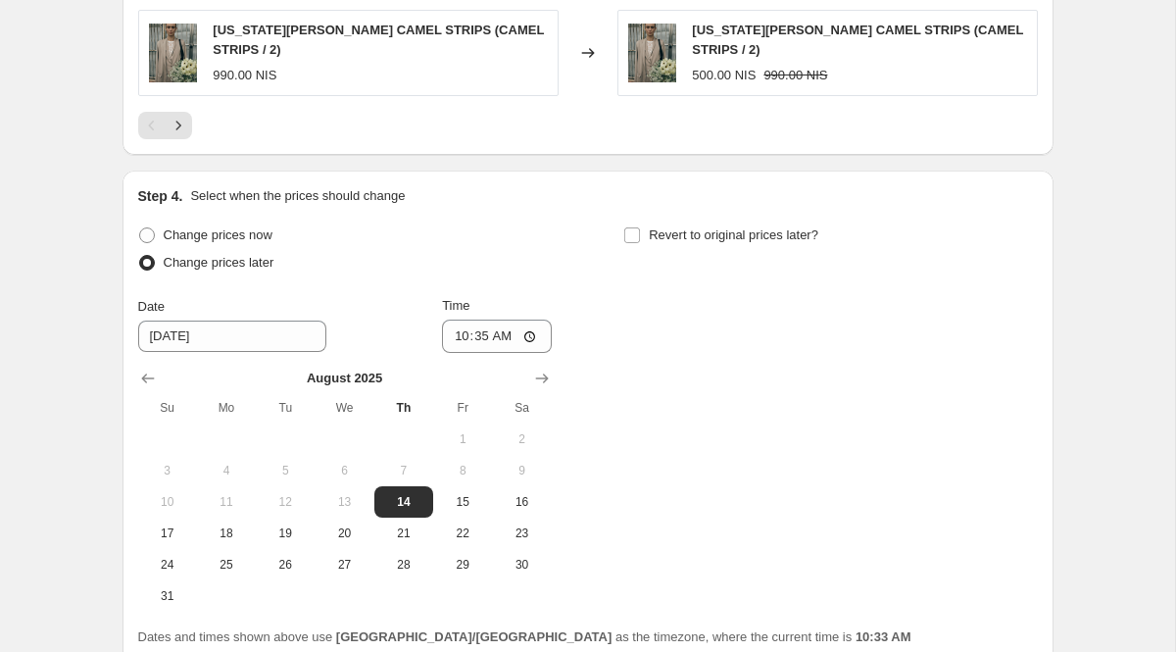
scroll to position [1792, 0]
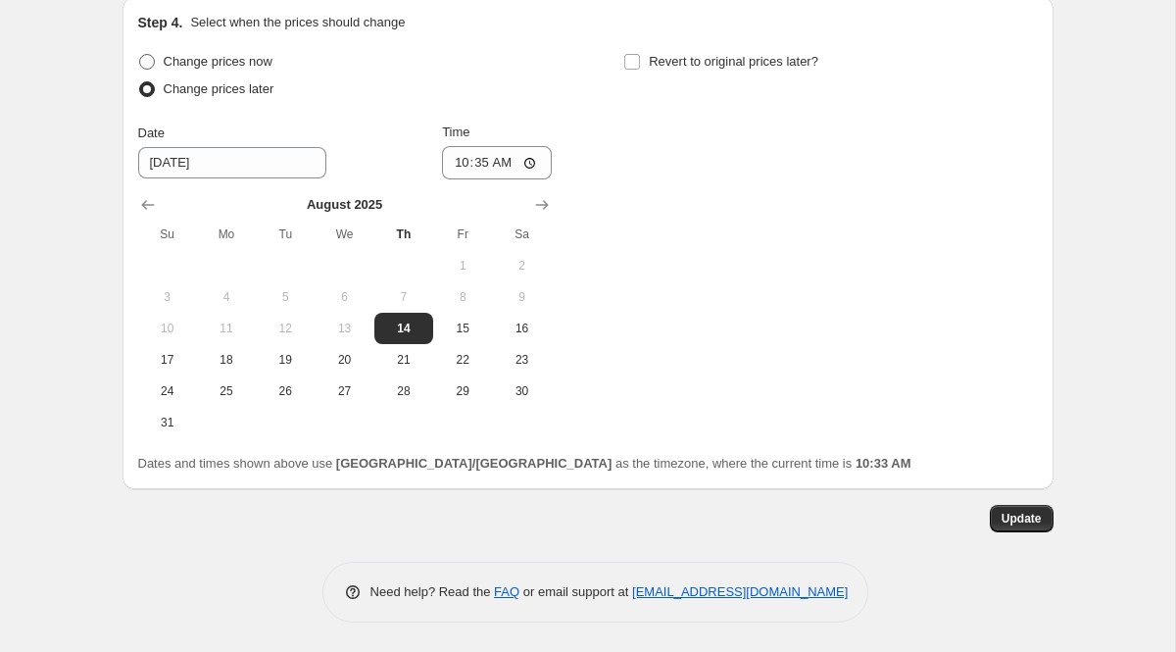
click at [150, 58] on span at bounding box center [147, 62] width 16 height 16
click at [140, 55] on input "Change prices now" at bounding box center [139, 54] width 1 height 1
radio input "true"
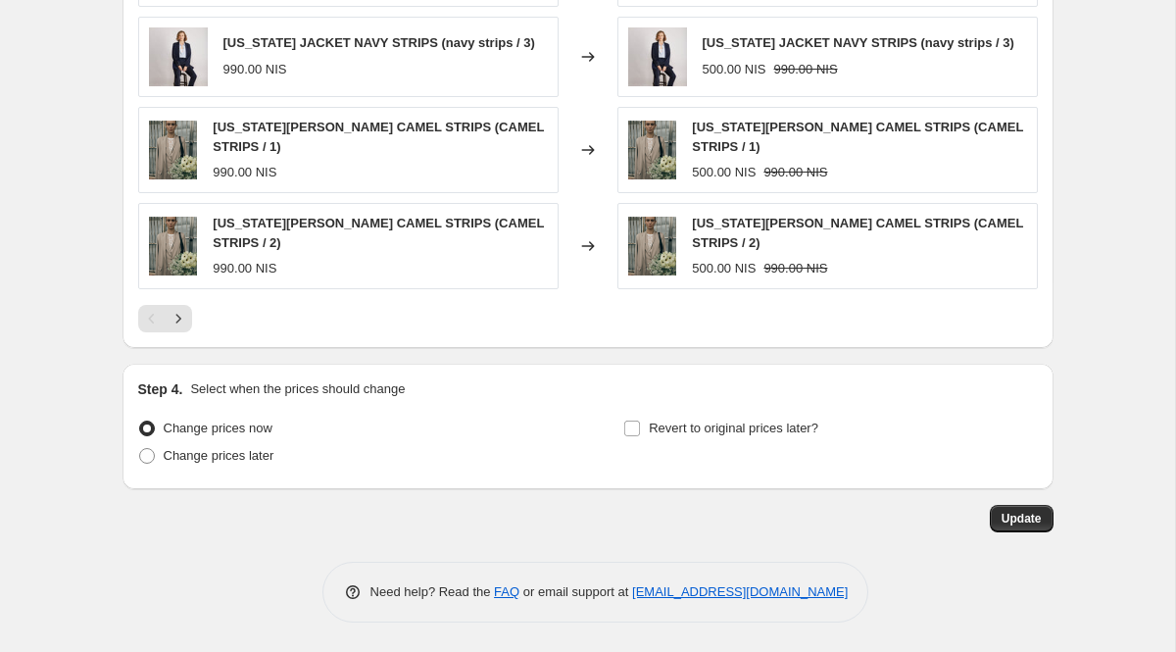
scroll to position [1426, 0]
click at [1015, 522] on span "Update" at bounding box center [1021, 518] width 40 height 16
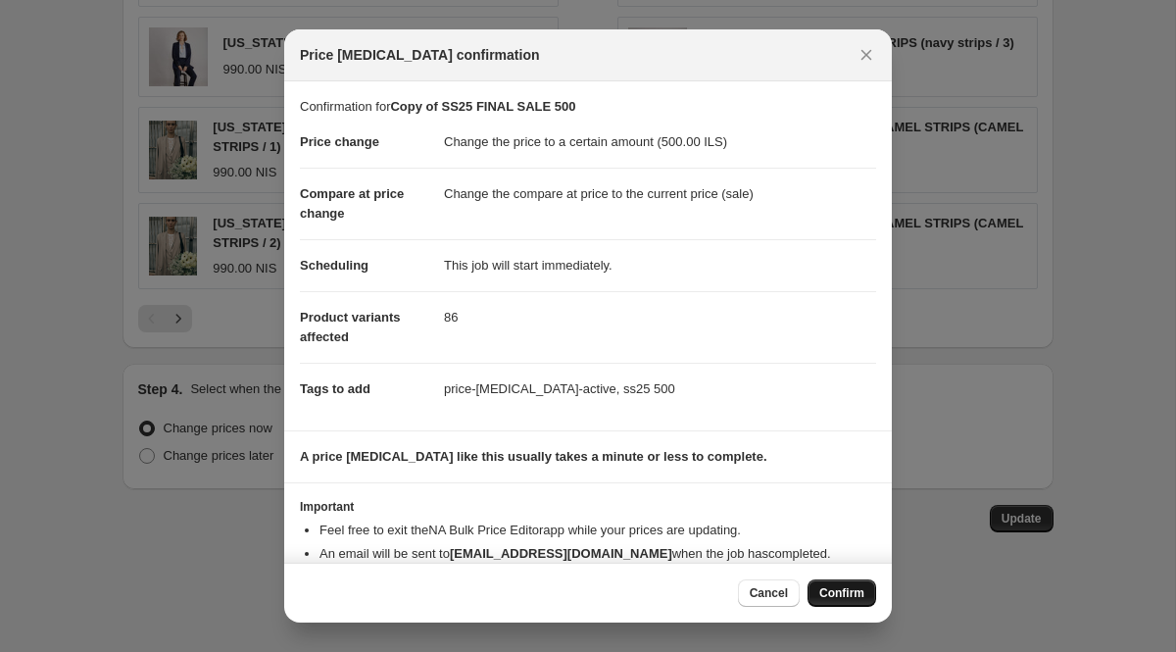
click at [837, 604] on button "Confirm" at bounding box center [841, 592] width 69 height 27
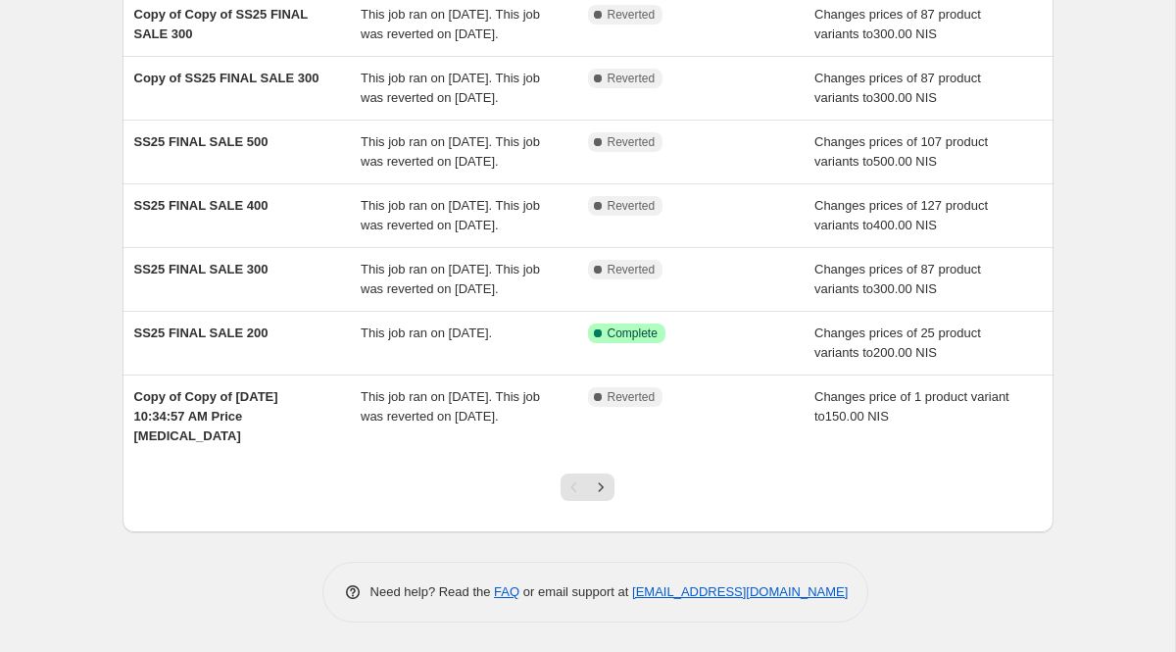
scroll to position [475, 0]
